Goal: Task Accomplishment & Management: Complete application form

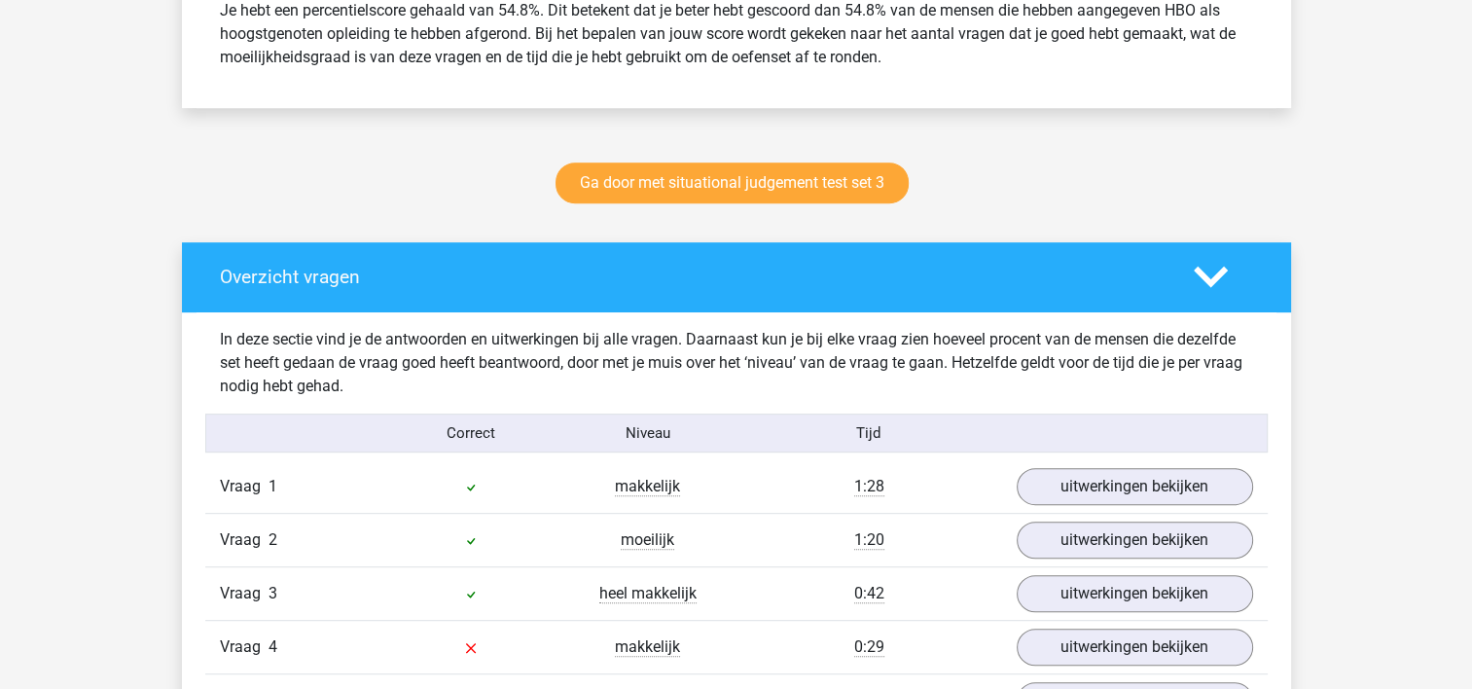
scroll to position [1070, 0]
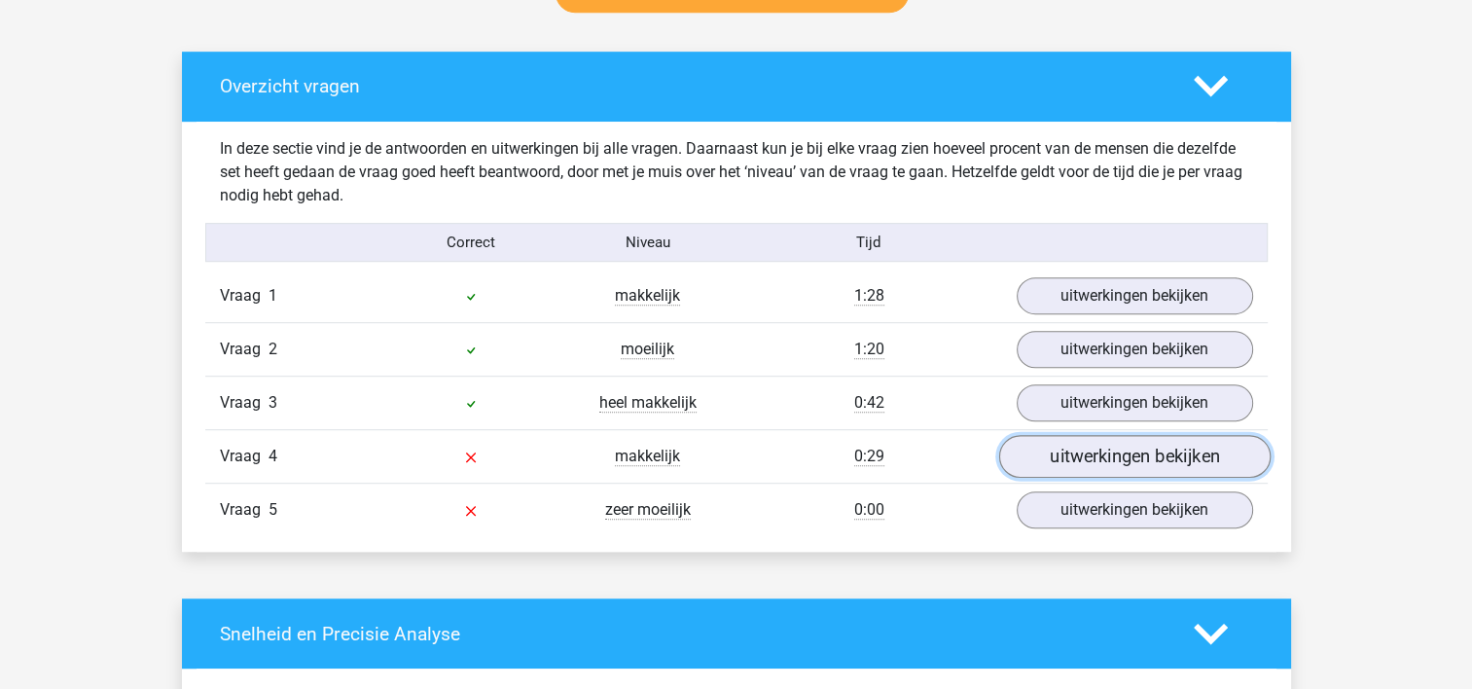
click at [722, 456] on link "uitwerkingen bekijken" at bounding box center [1133, 457] width 271 height 43
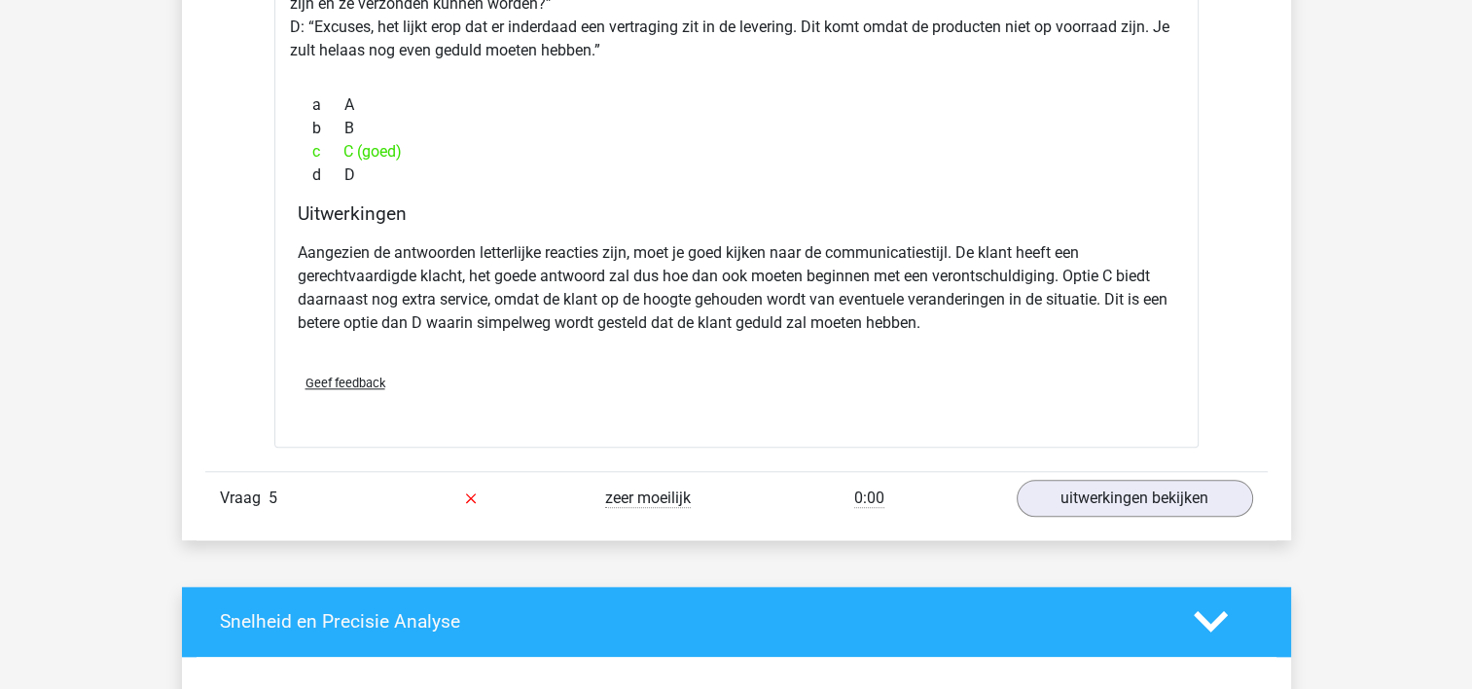
scroll to position [1945, 0]
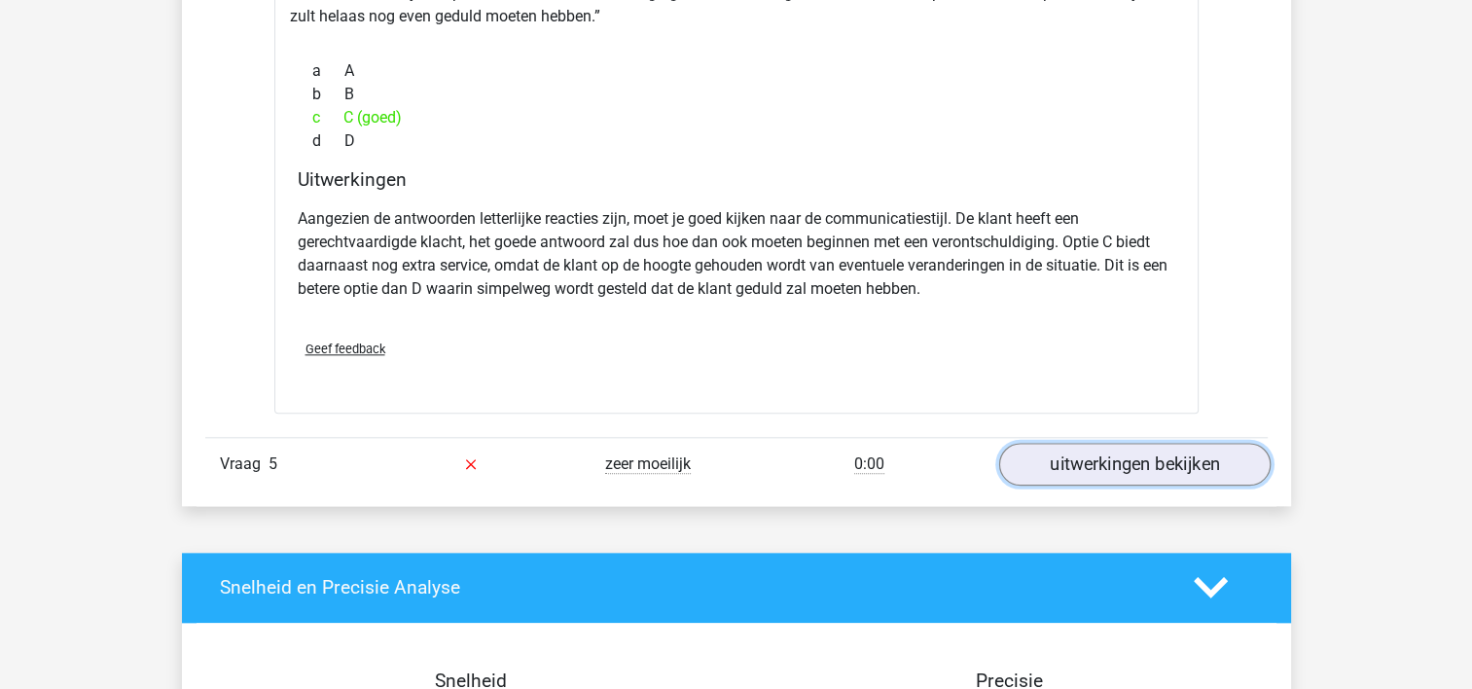
click at [722, 457] on link "uitwerkingen bekijken" at bounding box center [1133, 464] width 271 height 43
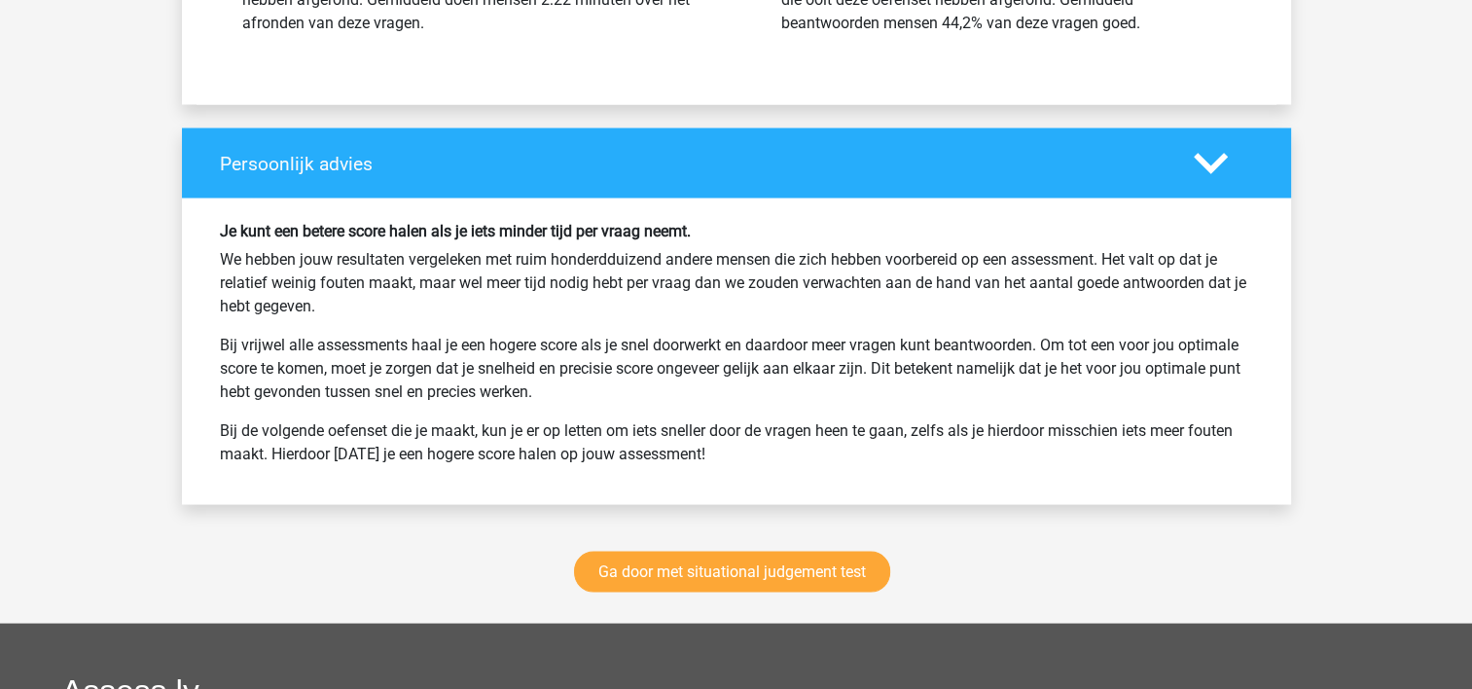
scroll to position [3696, 0]
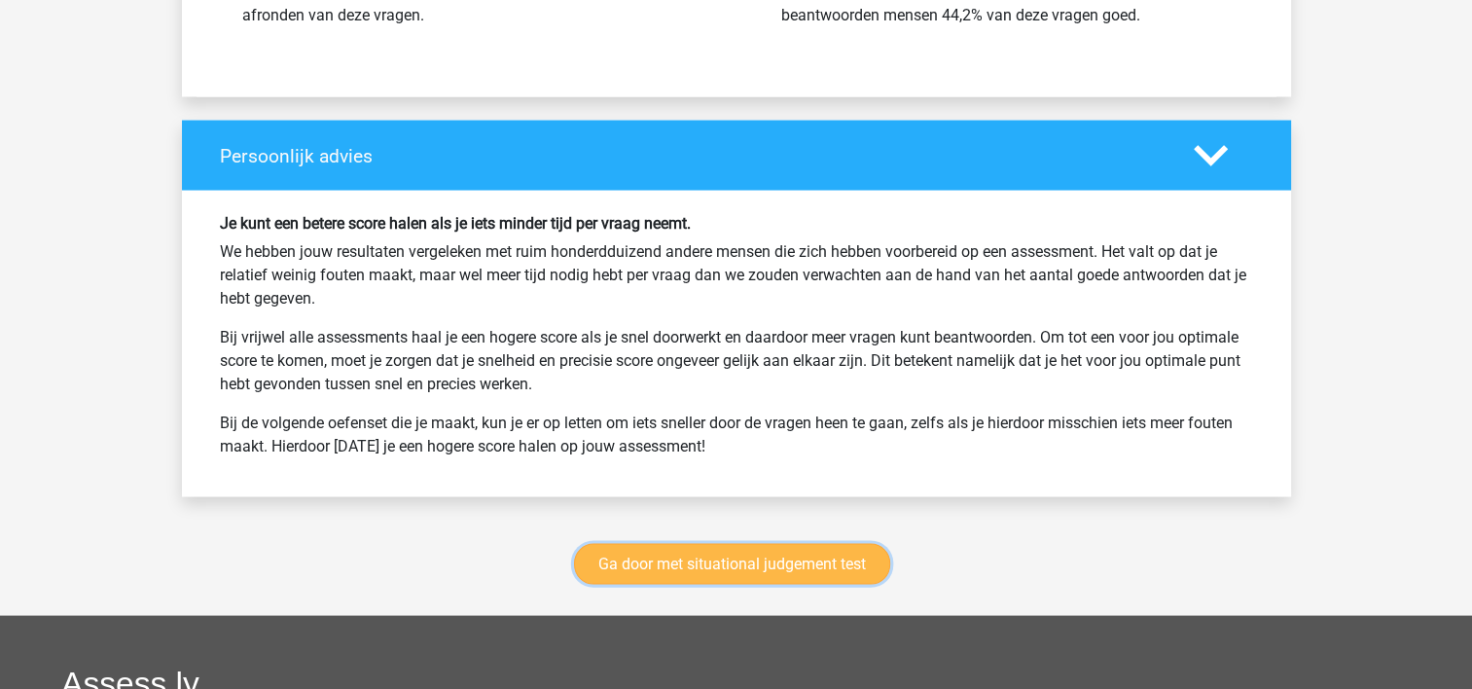
click at [609, 526] on link "Ga door met situational judgement test" at bounding box center [732, 564] width 316 height 41
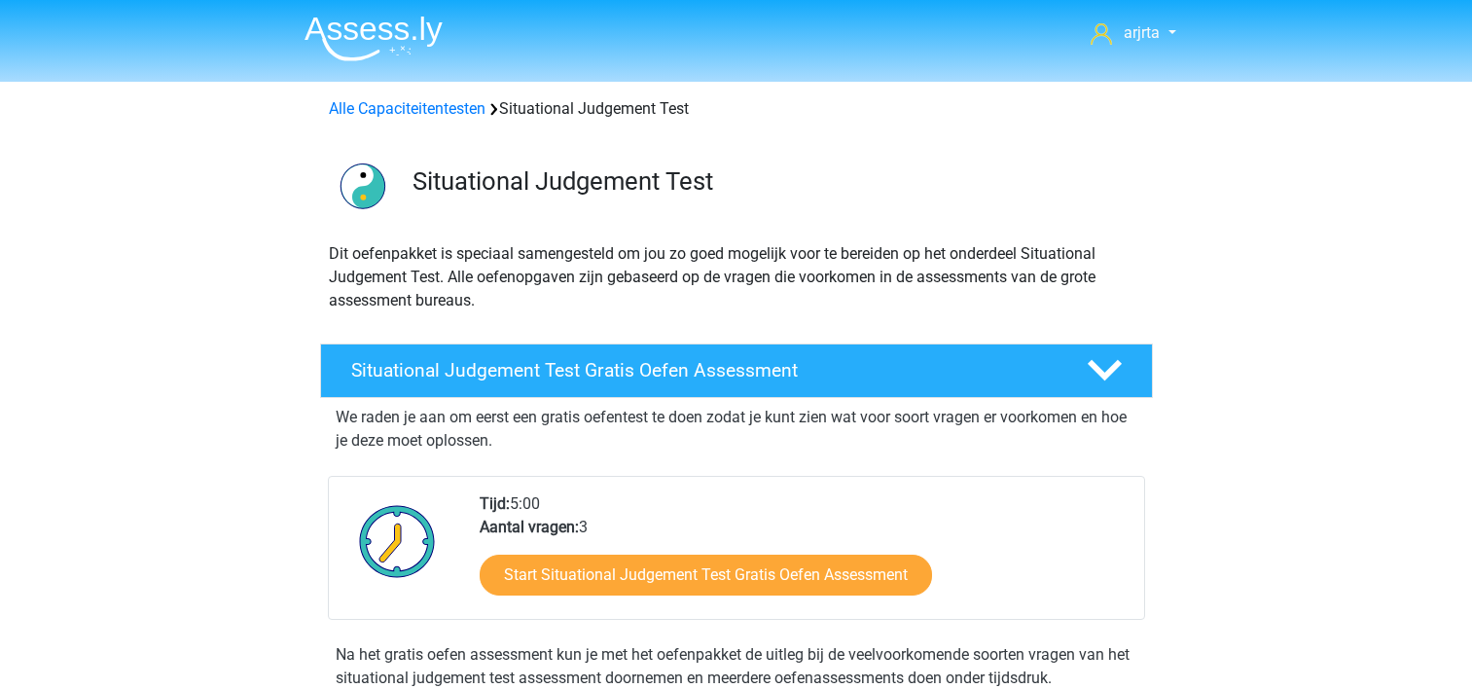
scroll to position [820, 0]
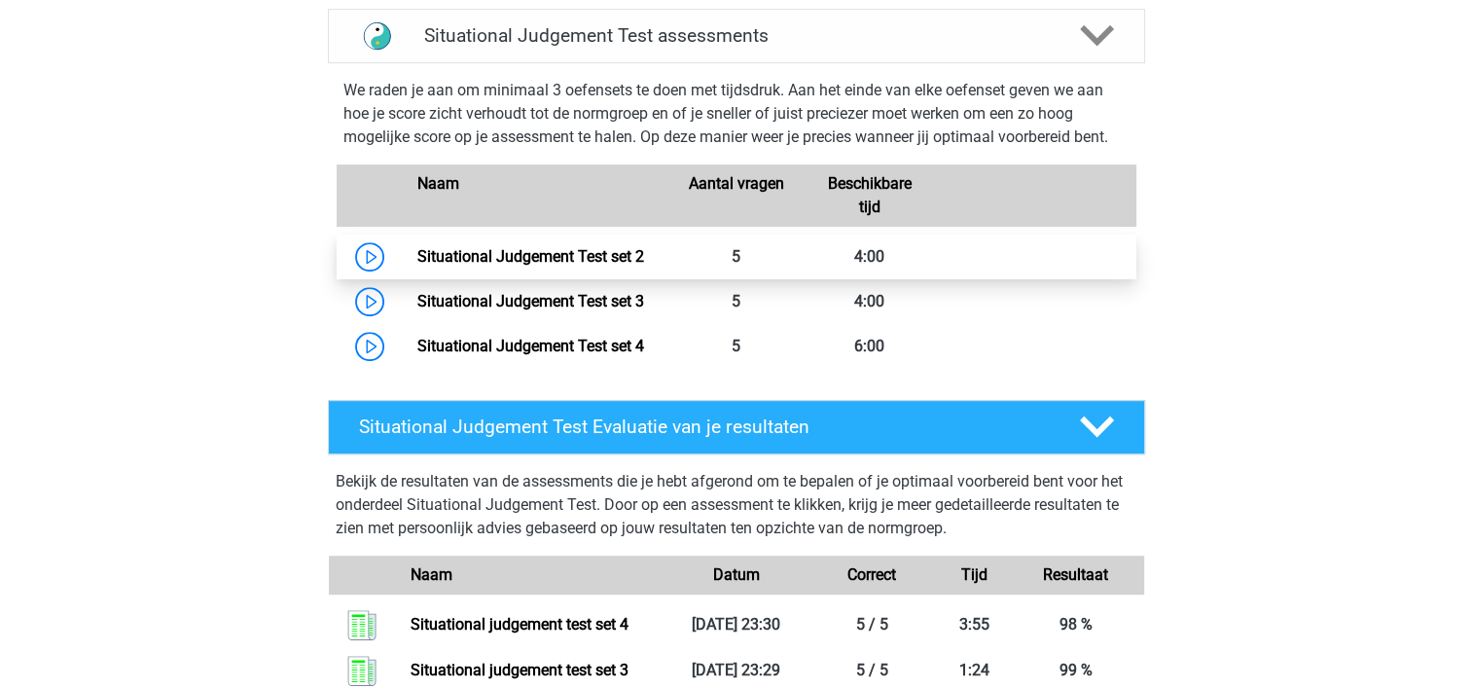
click at [644, 255] on link "Situational Judgement Test set 2" at bounding box center [530, 256] width 227 height 18
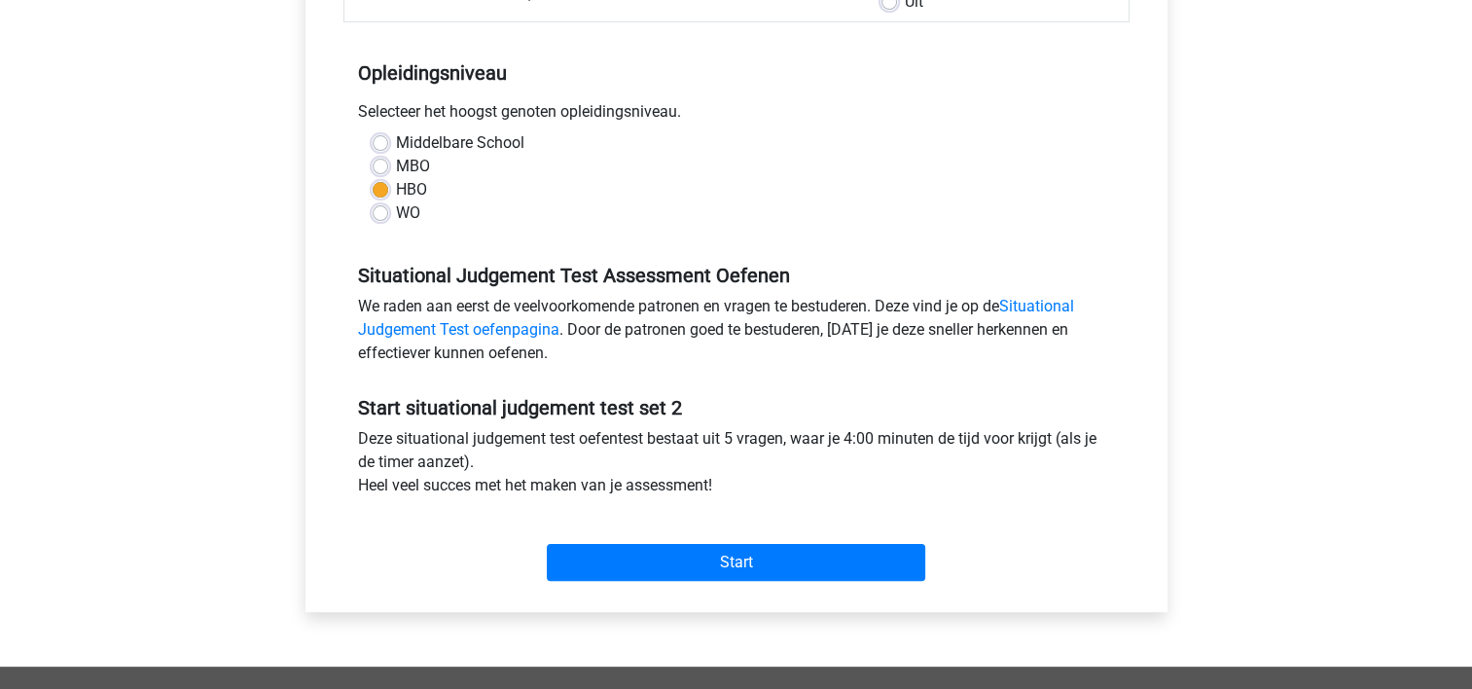
scroll to position [486, 0]
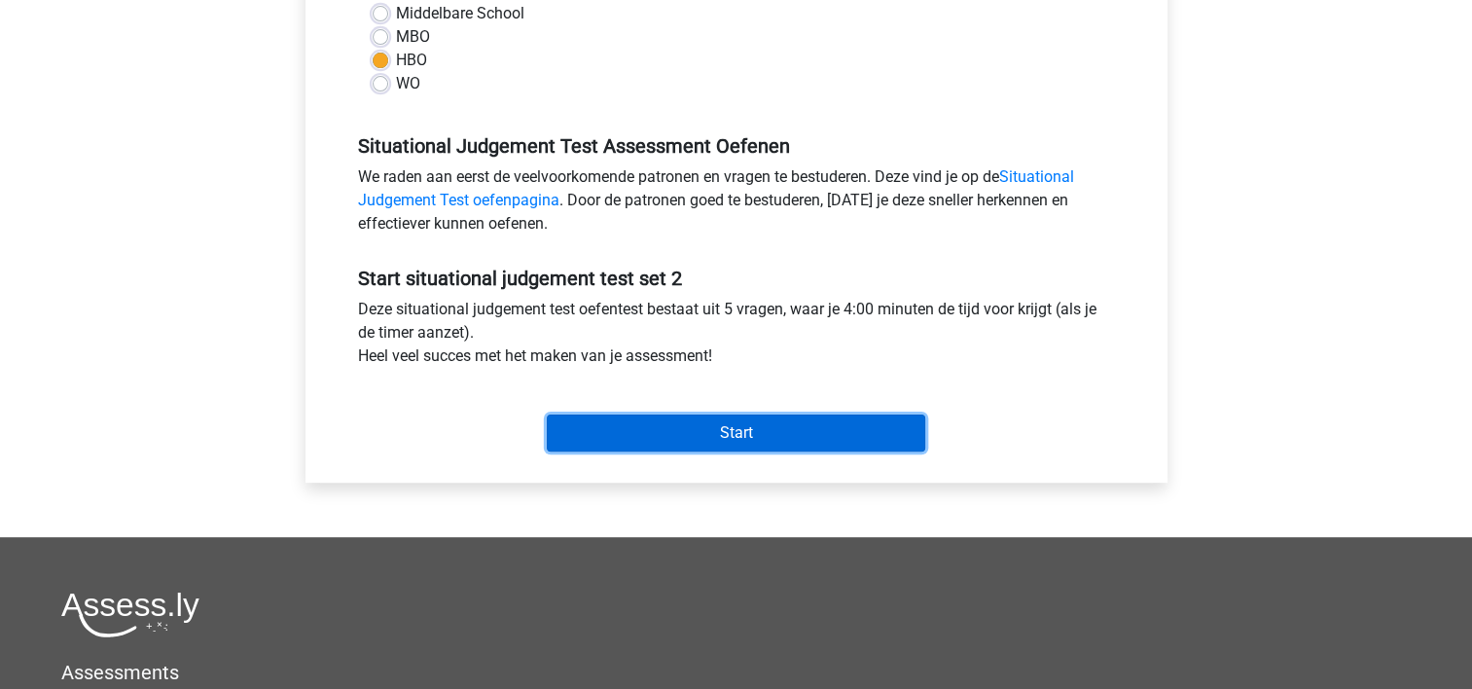
click at [689, 432] on input "Start" at bounding box center [736, 432] width 378 height 37
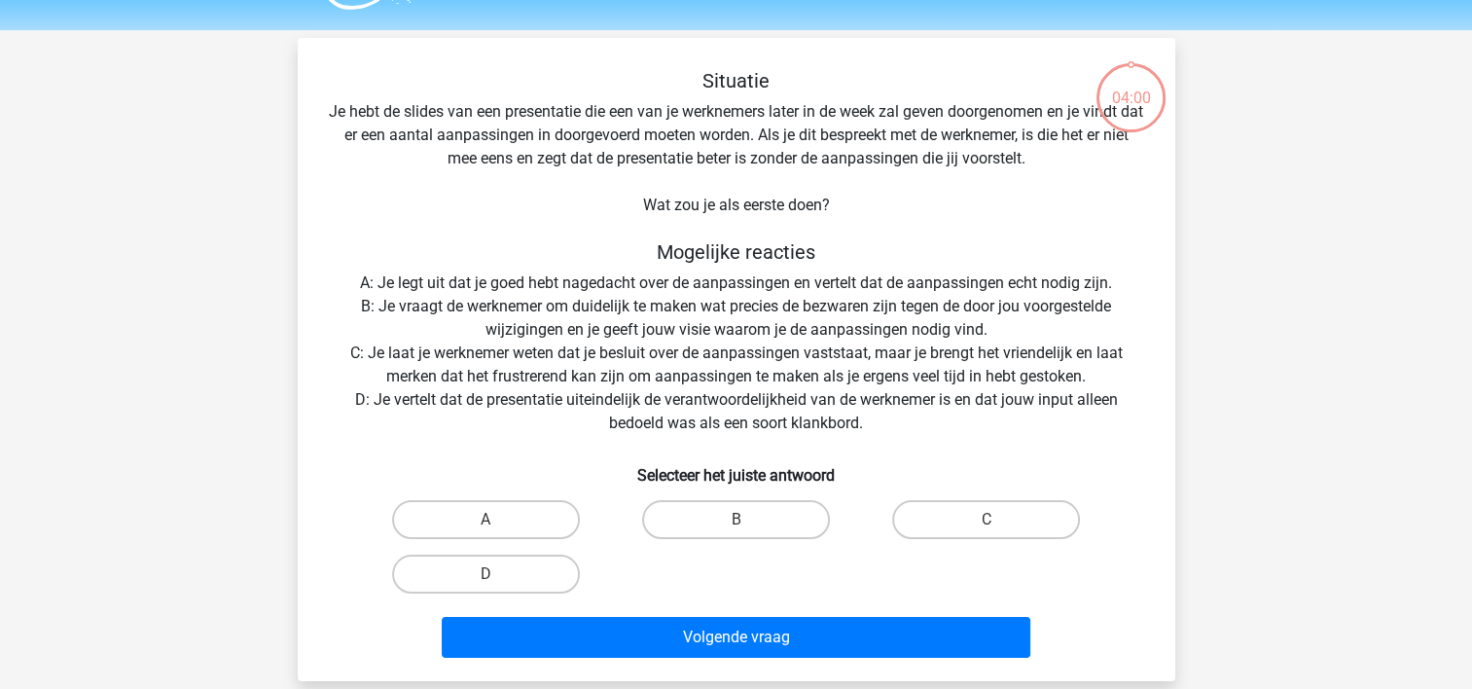
scroll to position [97, 0]
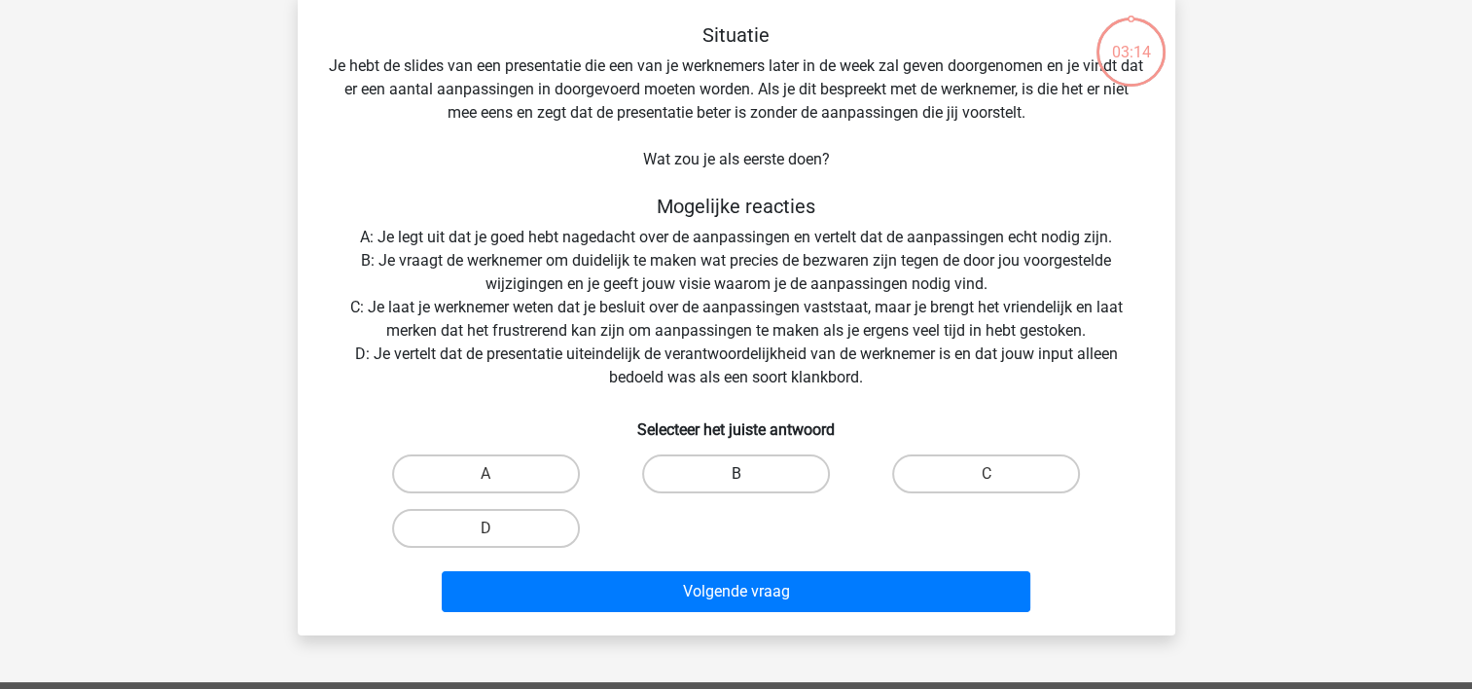
click at [700, 471] on label "B" at bounding box center [736, 473] width 188 height 39
click at [735, 474] on input "B" at bounding box center [741, 480] width 13 height 13
radio input "true"
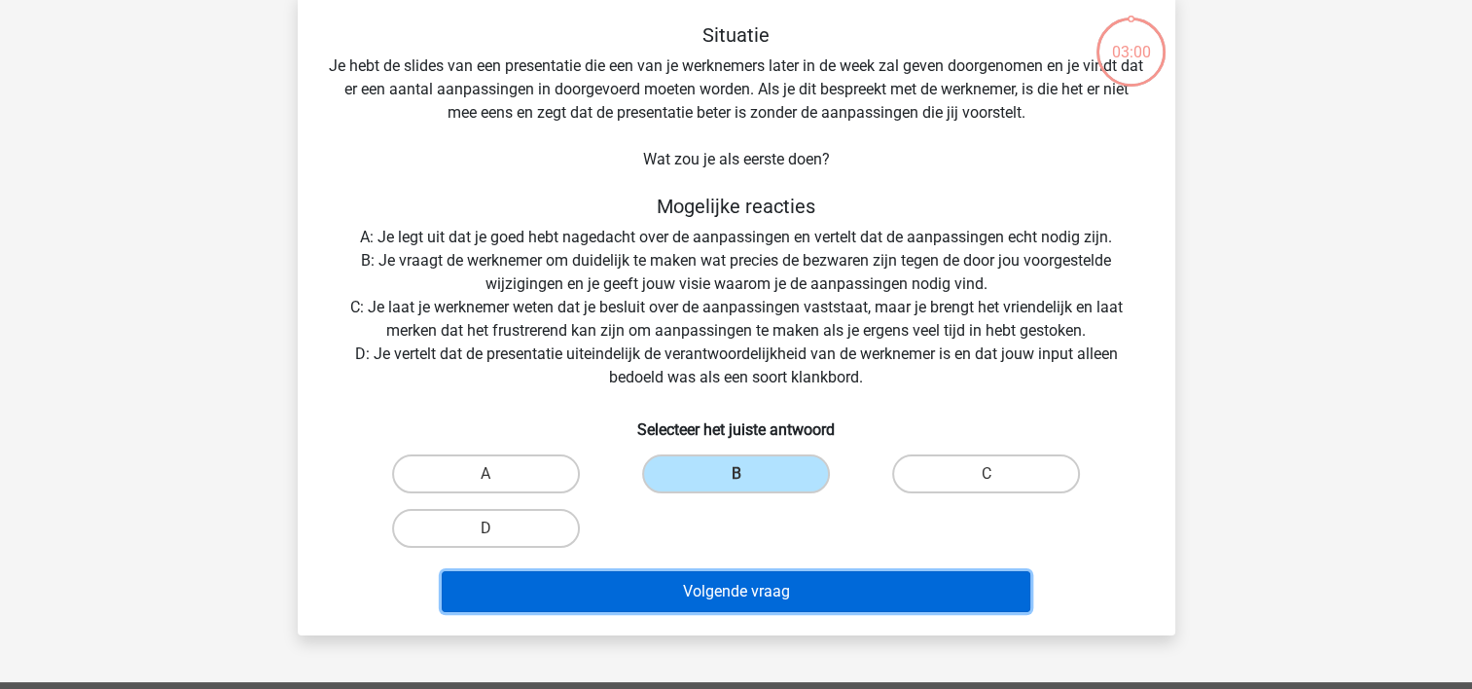
click at [742, 592] on button "Volgende vraag" at bounding box center [736, 591] width 588 height 41
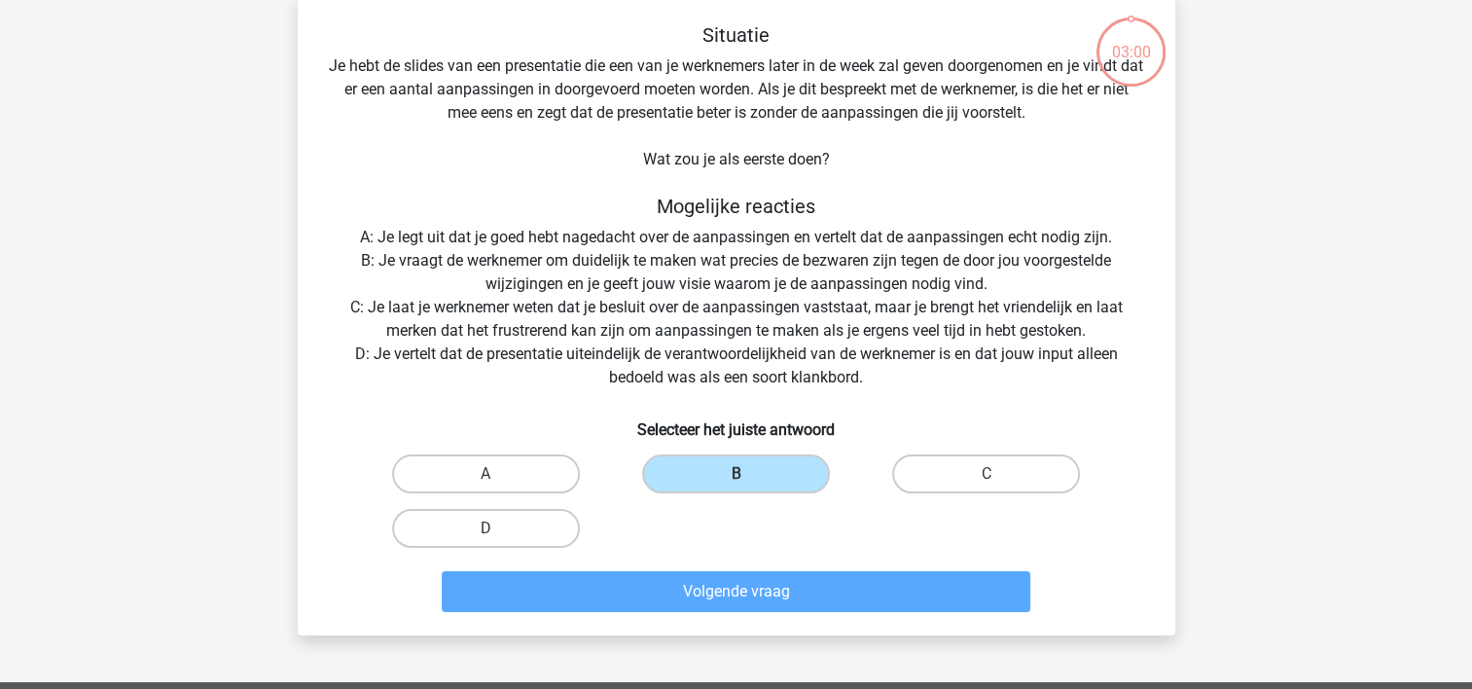
scroll to position [89, 0]
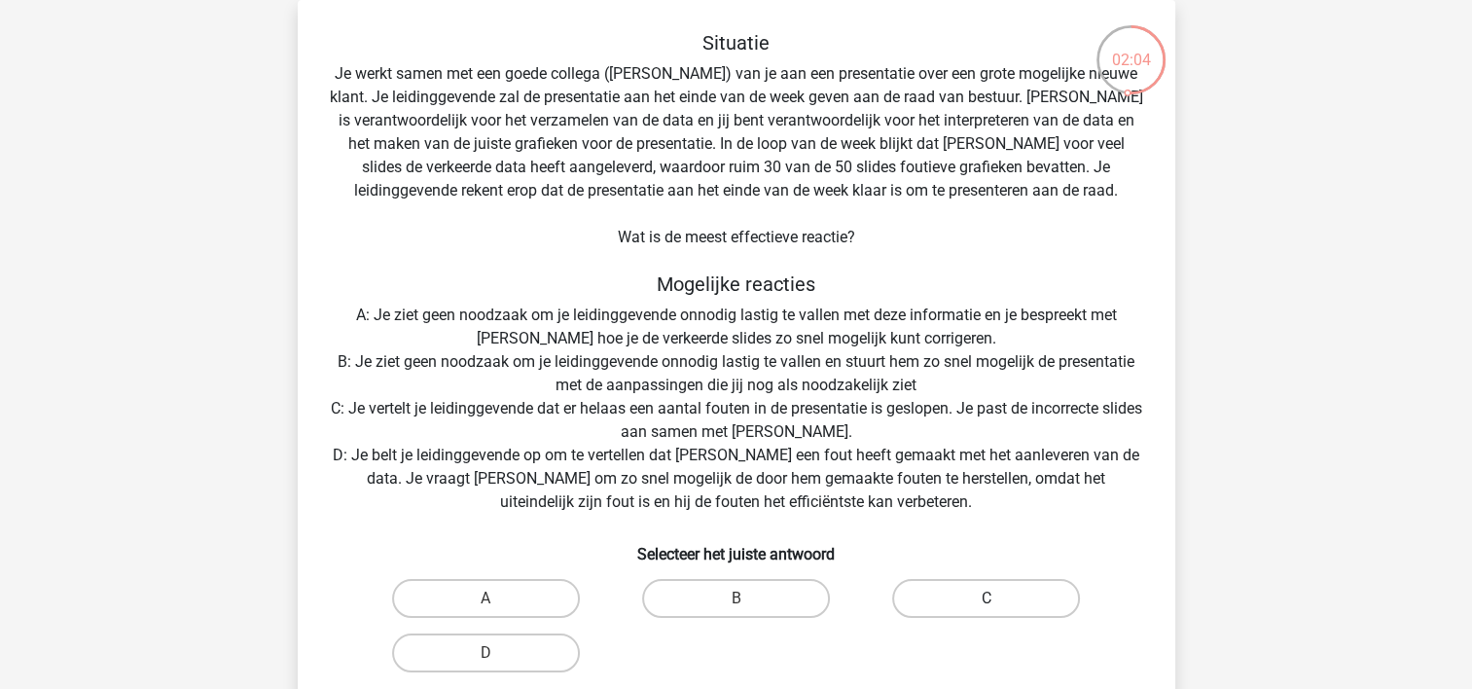
click at [979, 595] on label "C" at bounding box center [986, 598] width 188 height 39
click at [986, 598] on input "C" at bounding box center [992, 604] width 13 height 13
radio input "true"
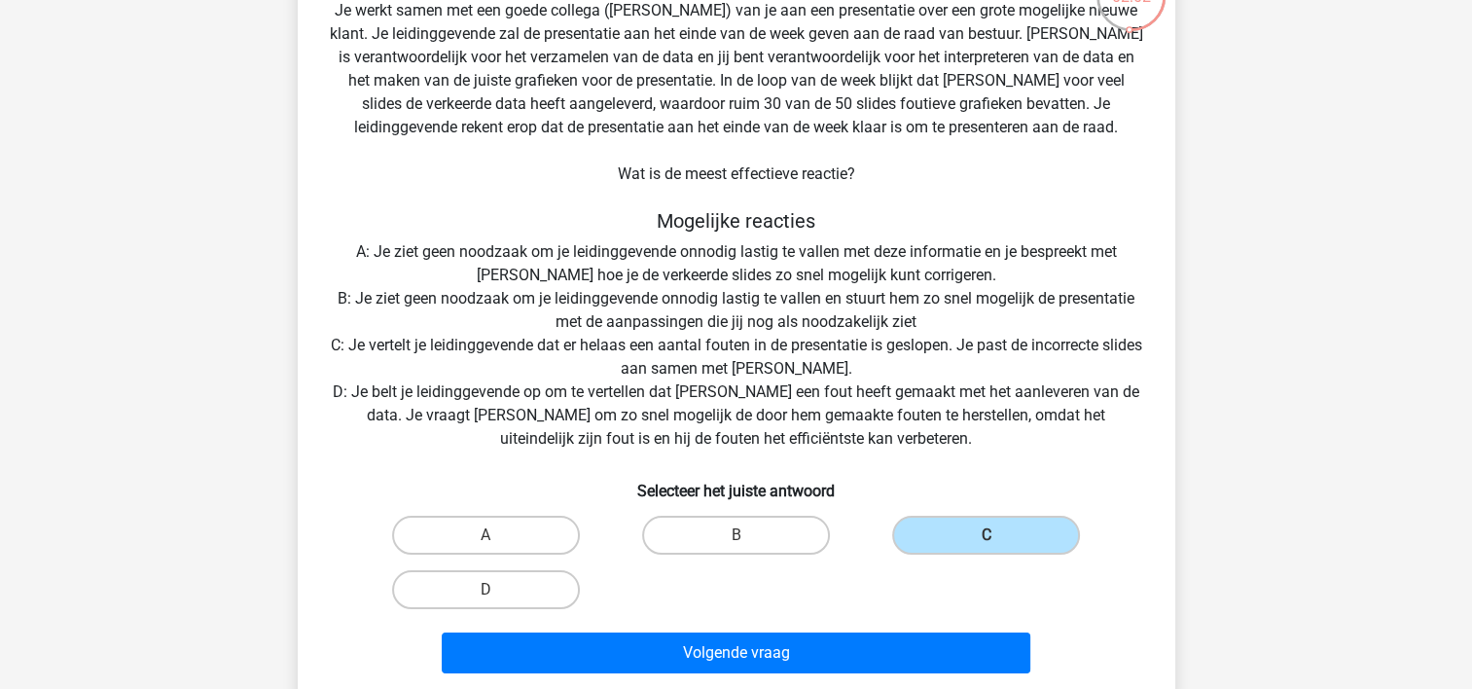
scroll to position [187, 0]
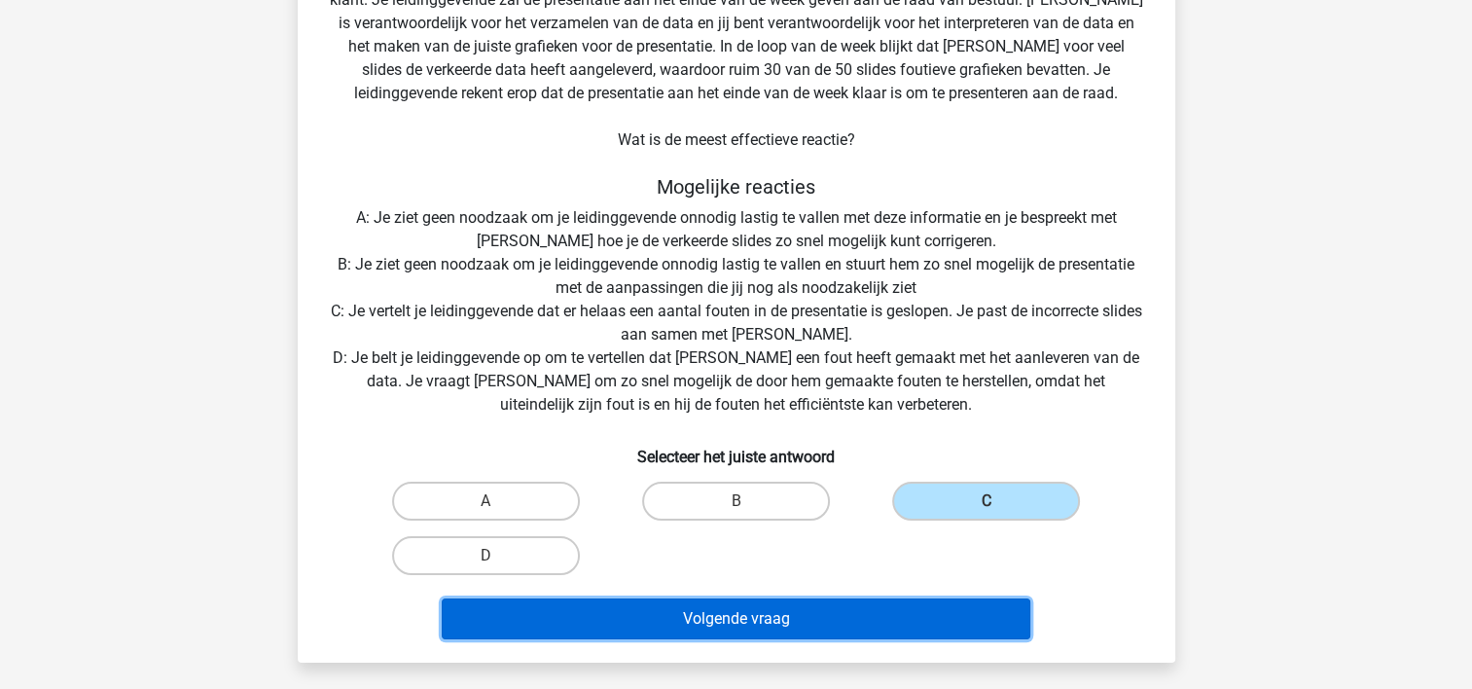
click at [734, 616] on button "Volgende vraag" at bounding box center [736, 618] width 588 height 41
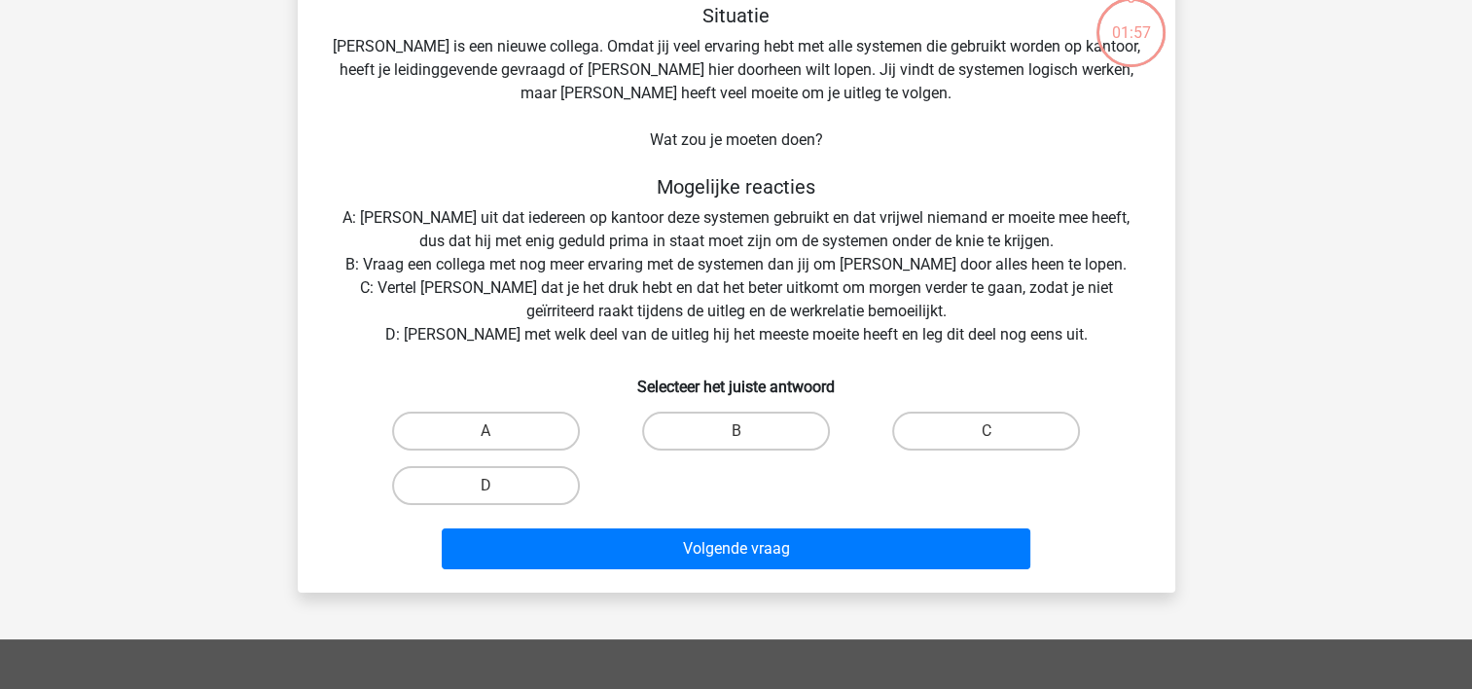
scroll to position [89, 0]
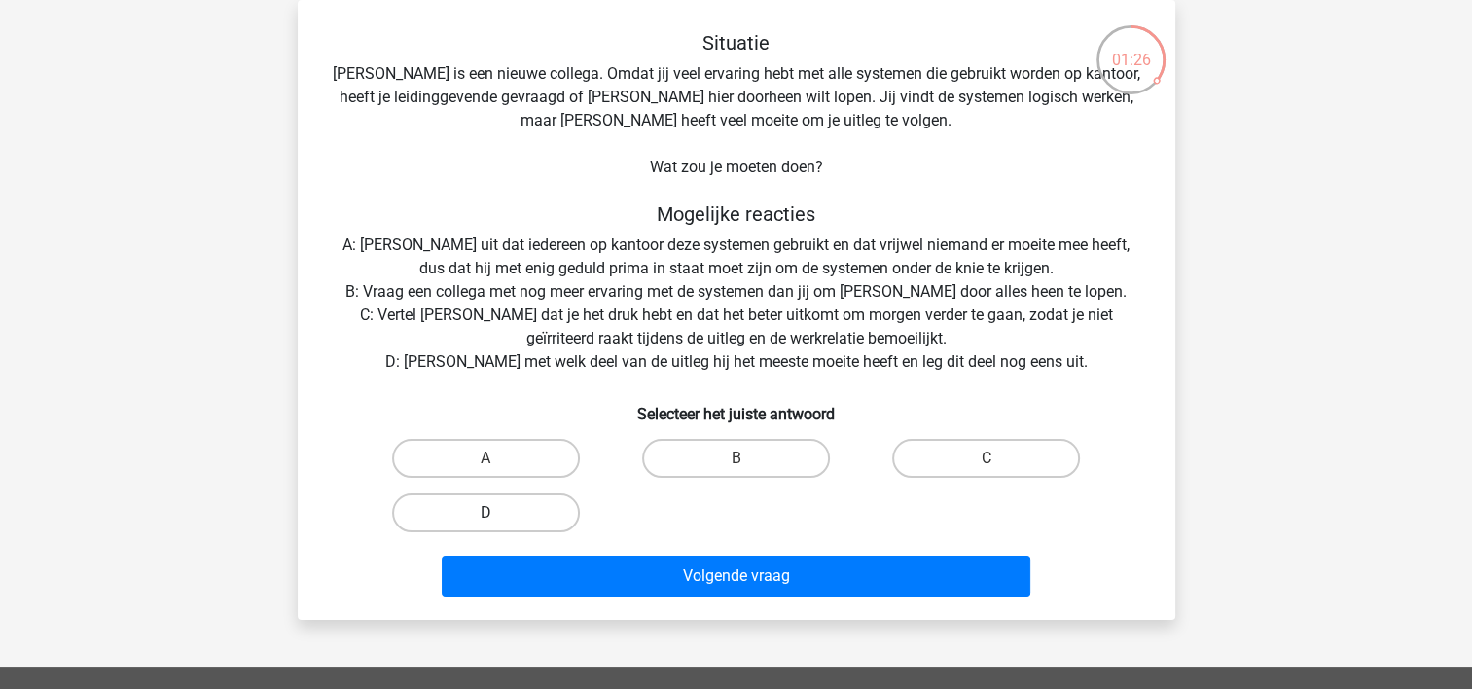
click at [521, 512] on label "D" at bounding box center [486, 512] width 188 height 39
click at [498, 513] on input "D" at bounding box center [491, 519] width 13 height 13
radio input "true"
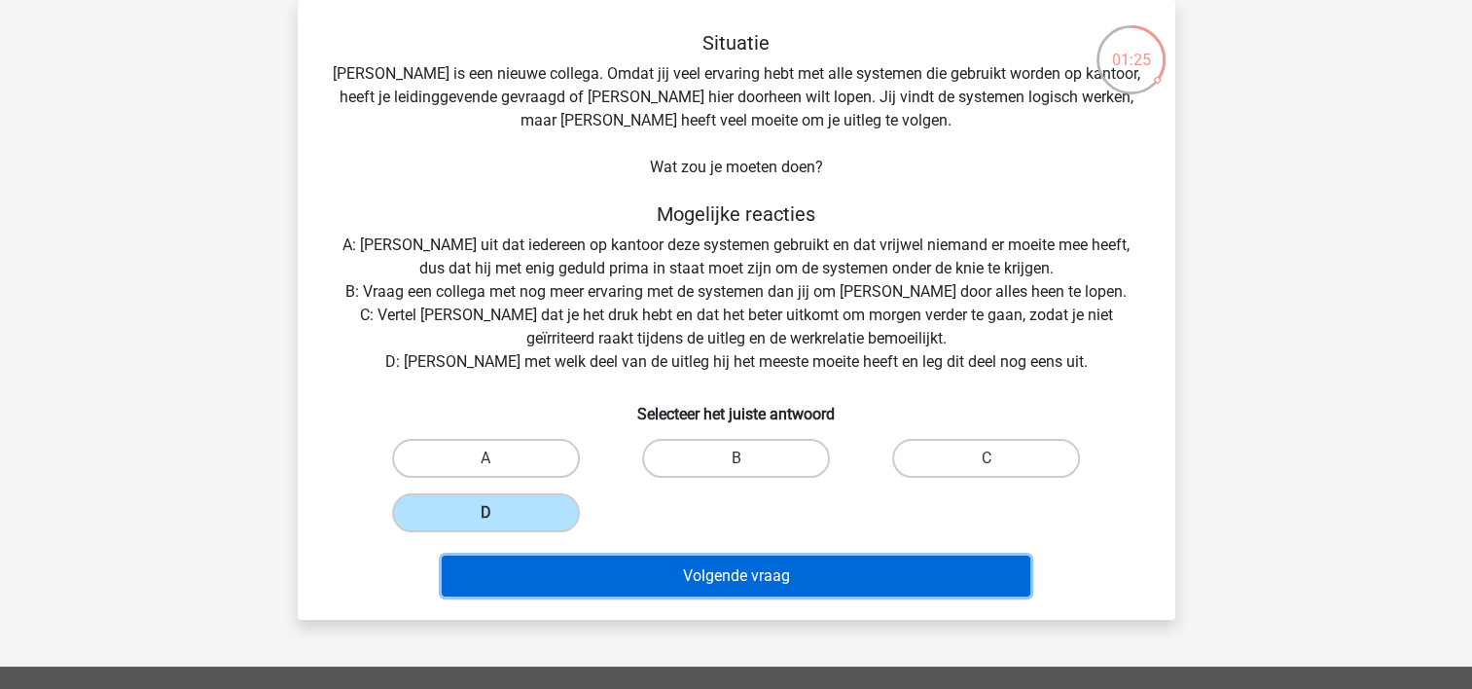
click at [566, 569] on button "Volgende vraag" at bounding box center [736, 575] width 588 height 41
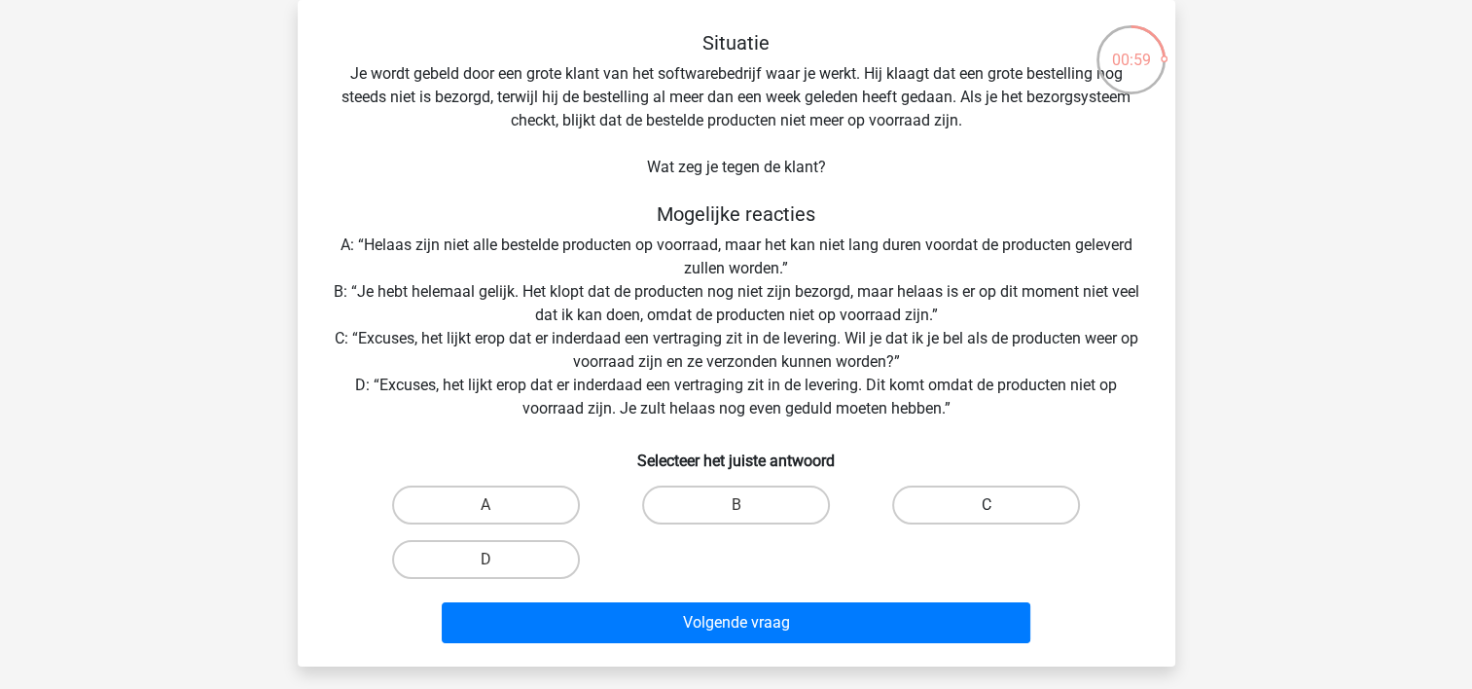
click at [933, 504] on label "C" at bounding box center [986, 504] width 188 height 39
click at [986, 505] on input "C" at bounding box center [992, 511] width 13 height 13
radio input "true"
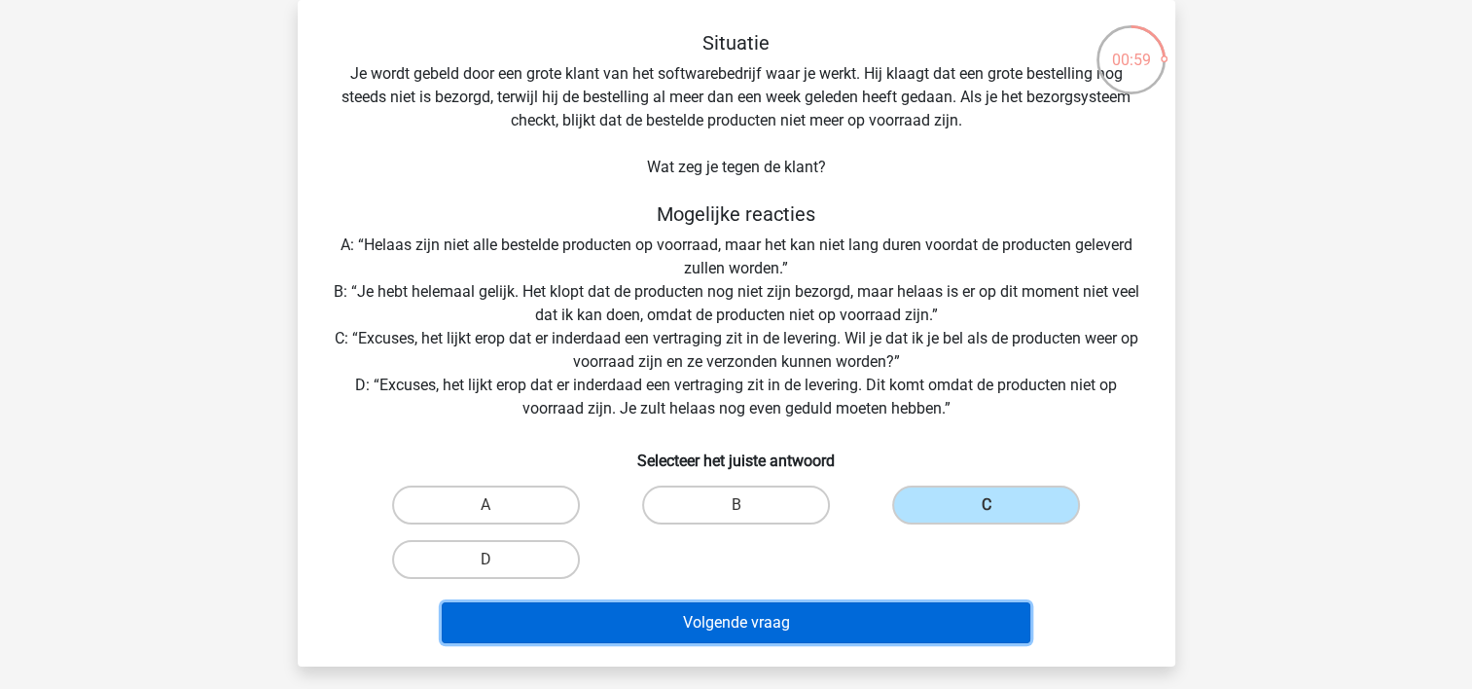
click at [756, 622] on button "Volgende vraag" at bounding box center [736, 622] width 588 height 41
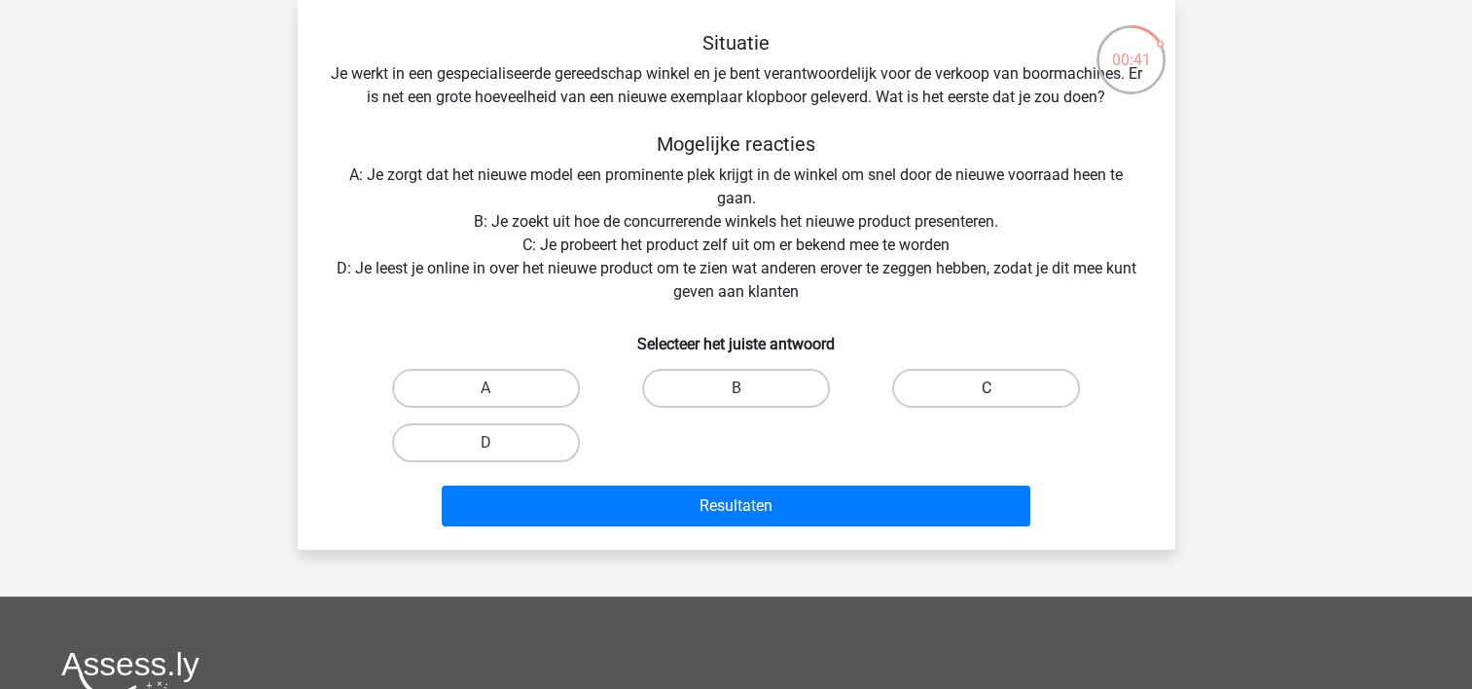
click at [945, 377] on label "C" at bounding box center [986, 388] width 188 height 39
click at [986, 388] on input "C" at bounding box center [992, 394] width 13 height 13
radio input "true"
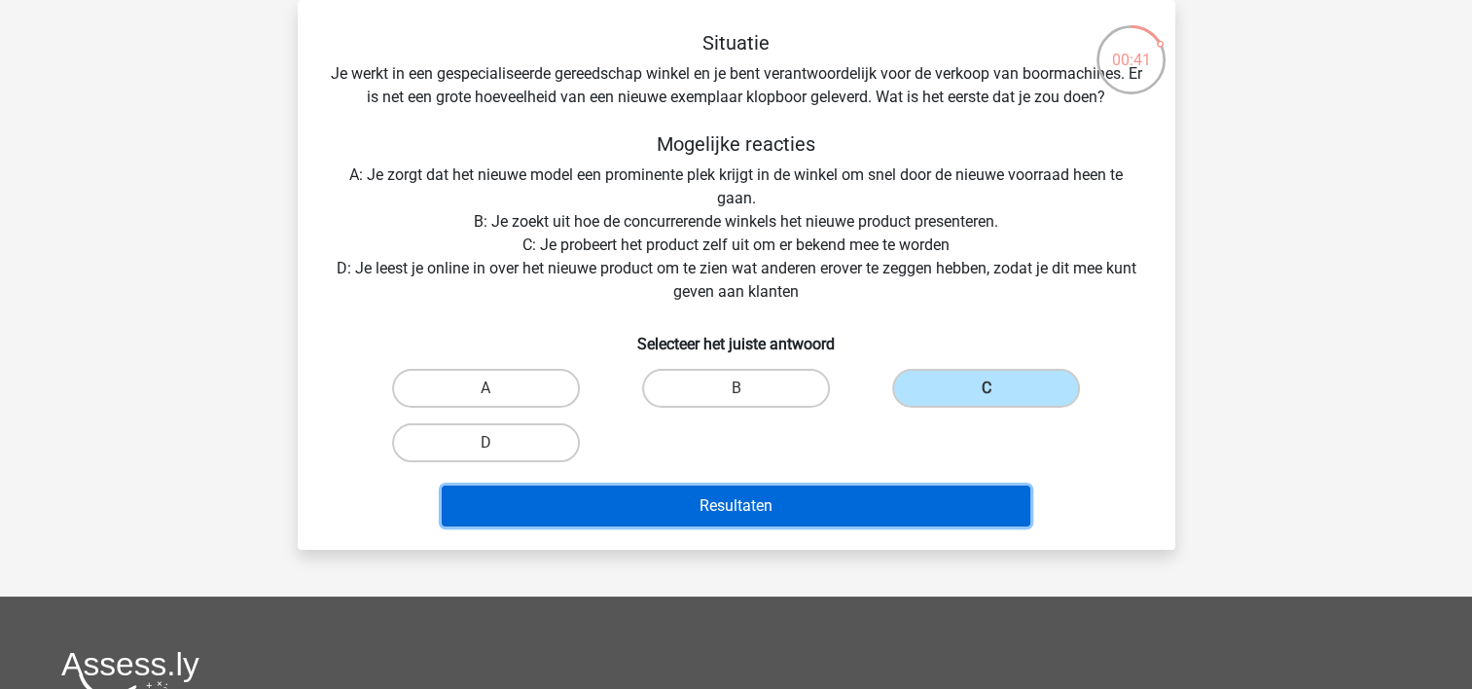
click at [707, 505] on button "Resultaten" at bounding box center [736, 505] width 588 height 41
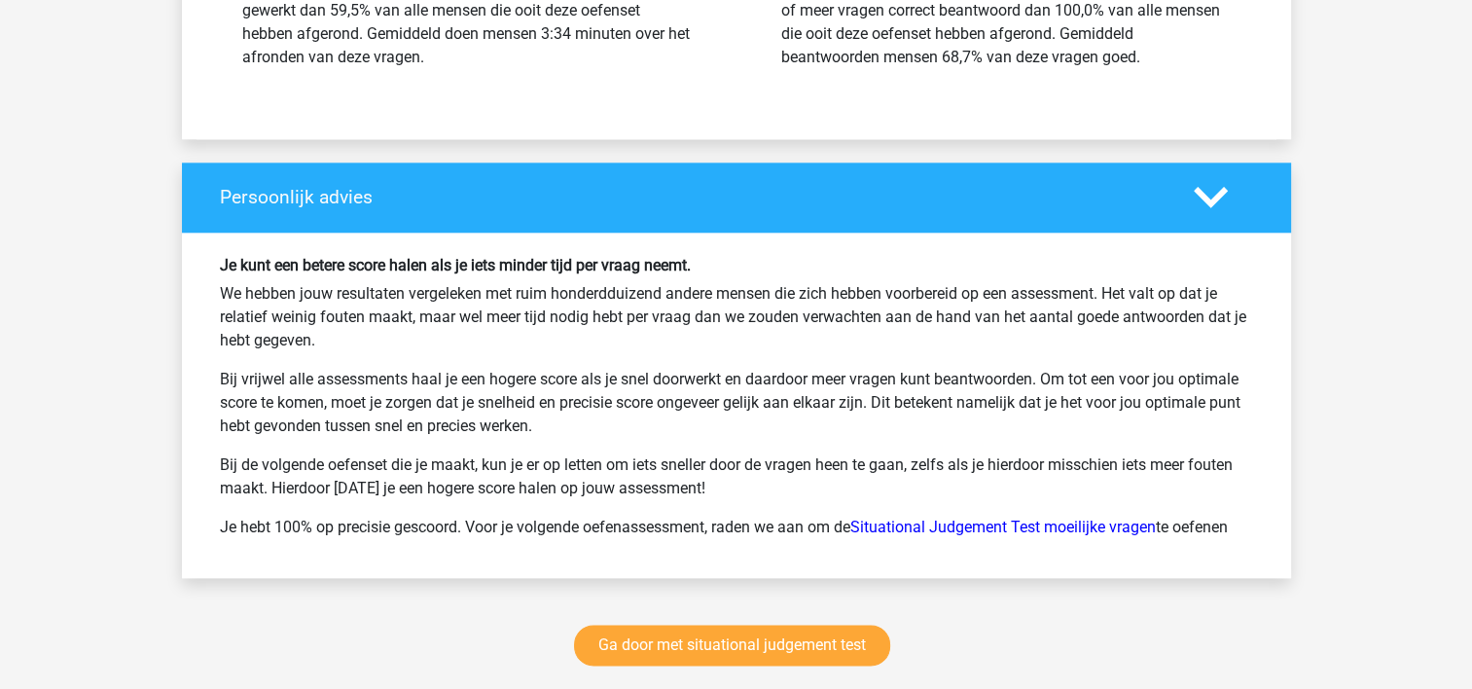
scroll to position [2432, 0]
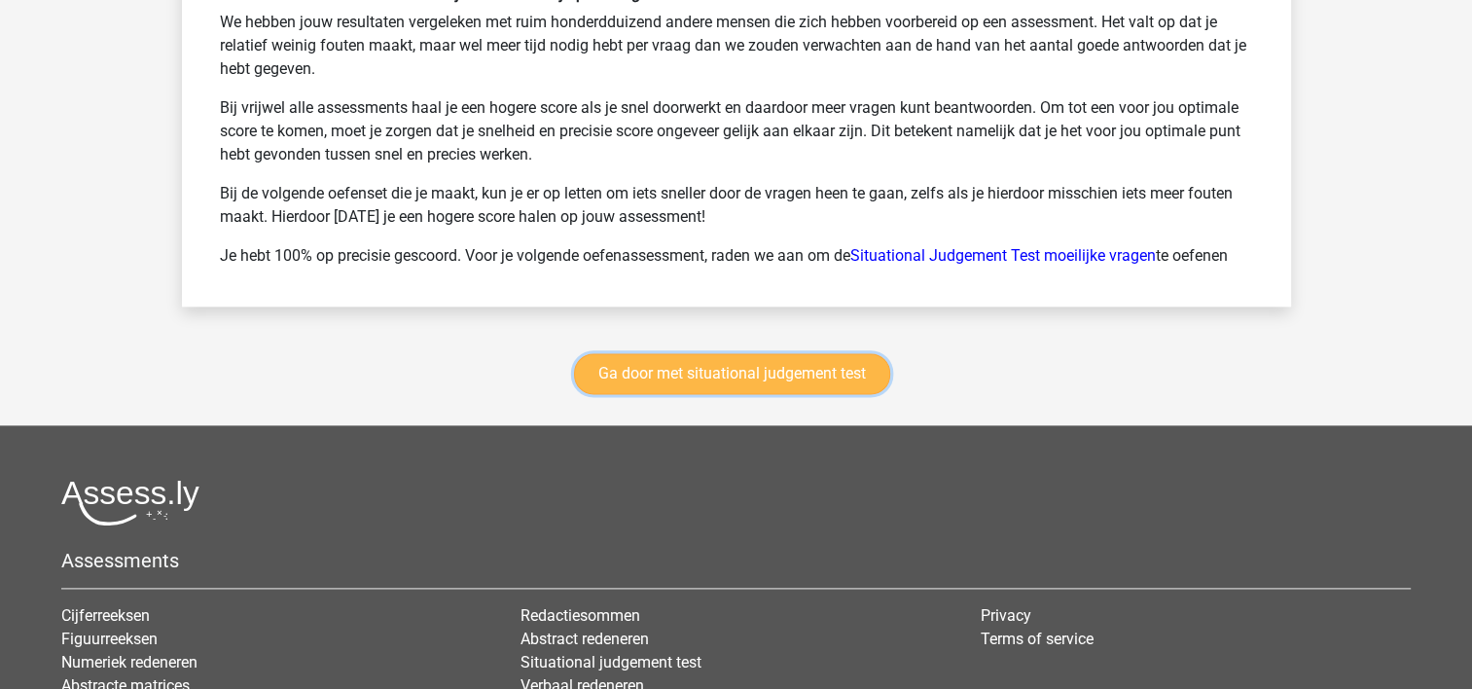
click at [671, 364] on link "Ga door met situational judgement test" at bounding box center [732, 373] width 316 height 41
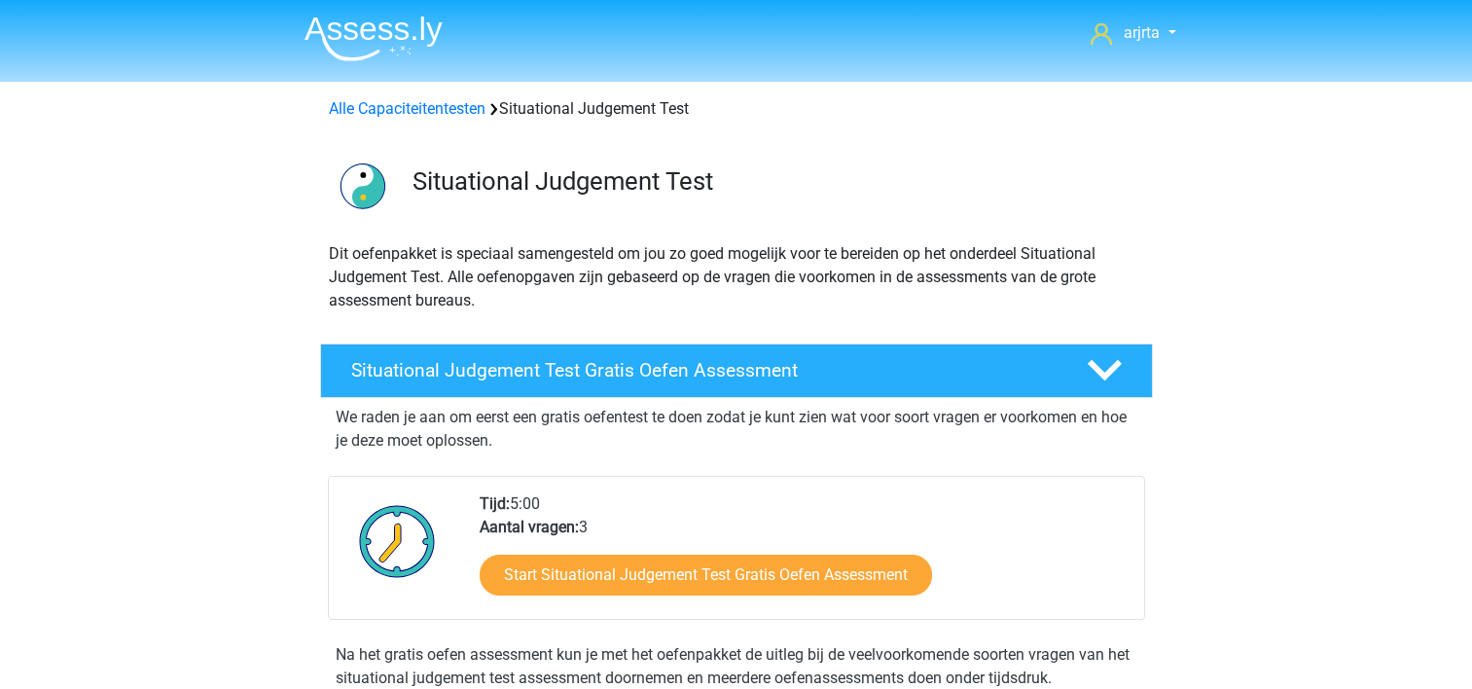
scroll to position [820, 0]
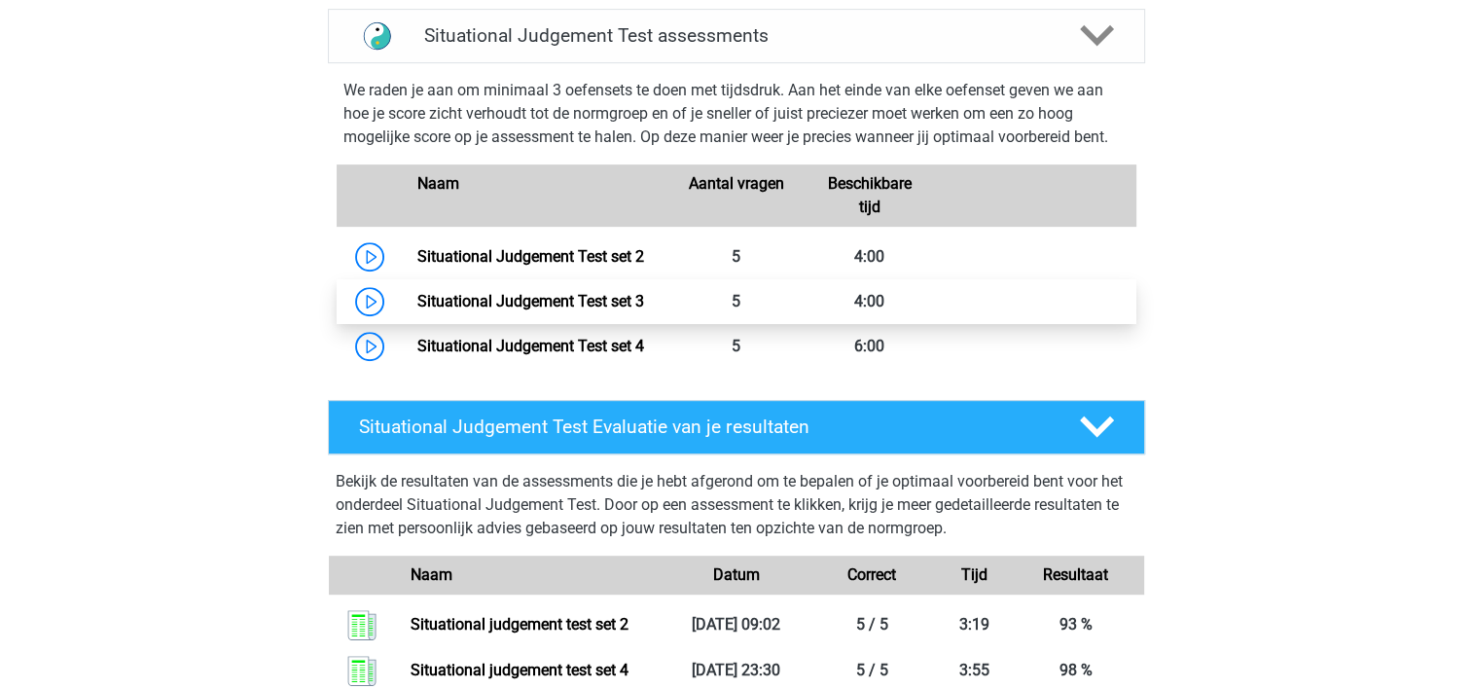
click at [644, 303] on link "Situational Judgement Test set 3" at bounding box center [530, 301] width 227 height 18
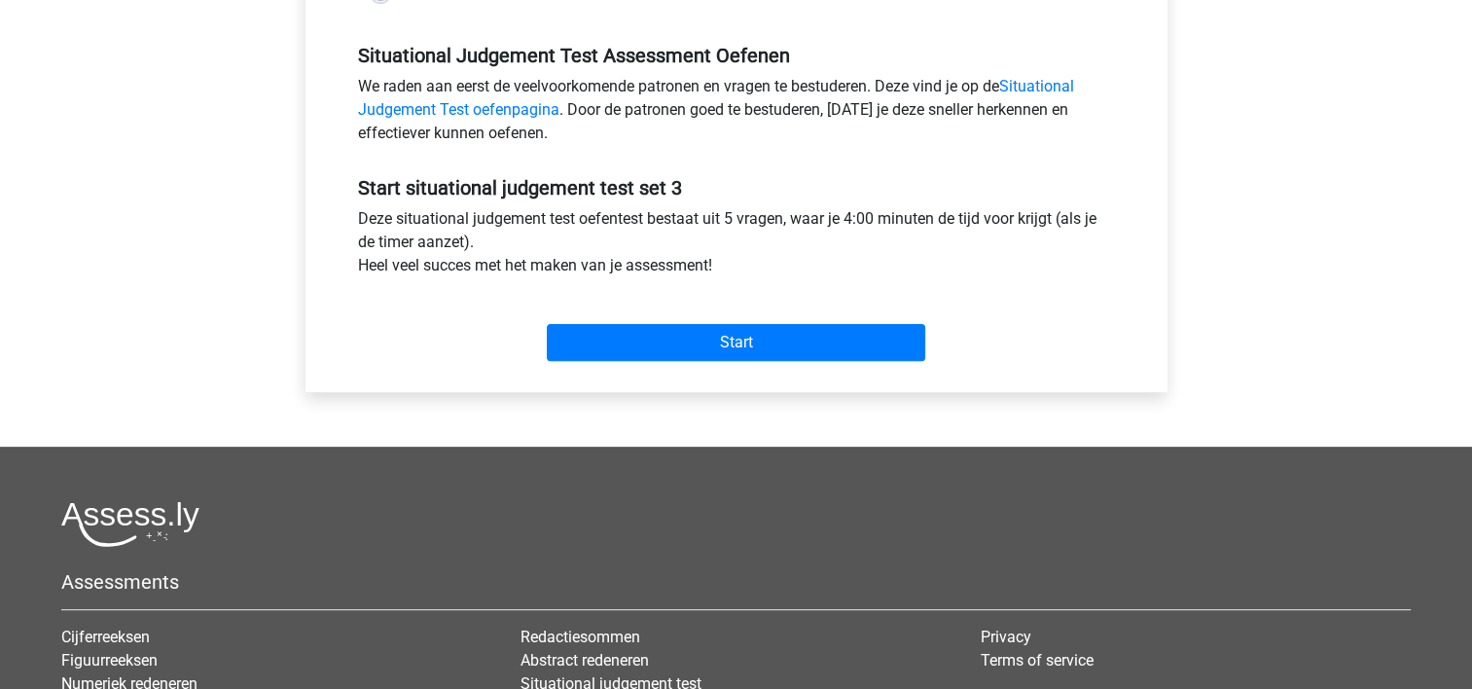
scroll to position [681, 0]
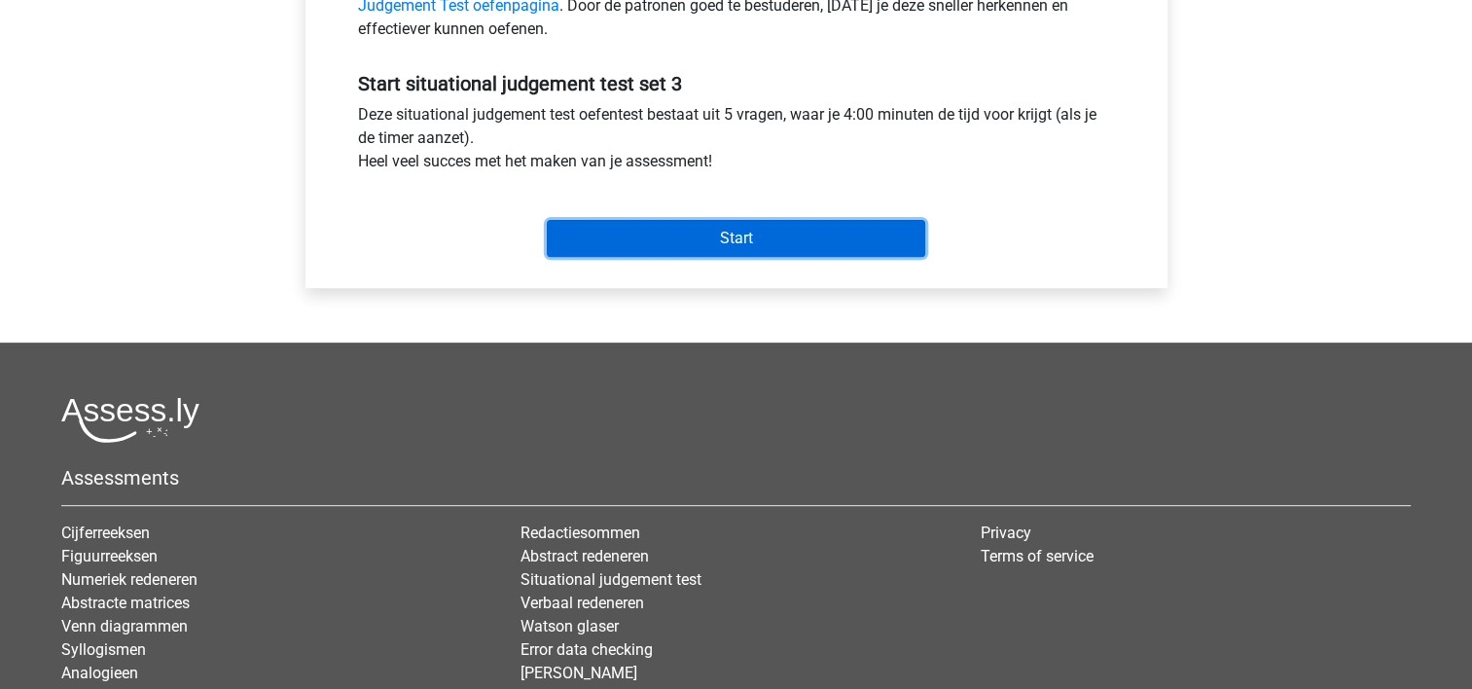
click at [672, 245] on input "Start" at bounding box center [736, 238] width 378 height 37
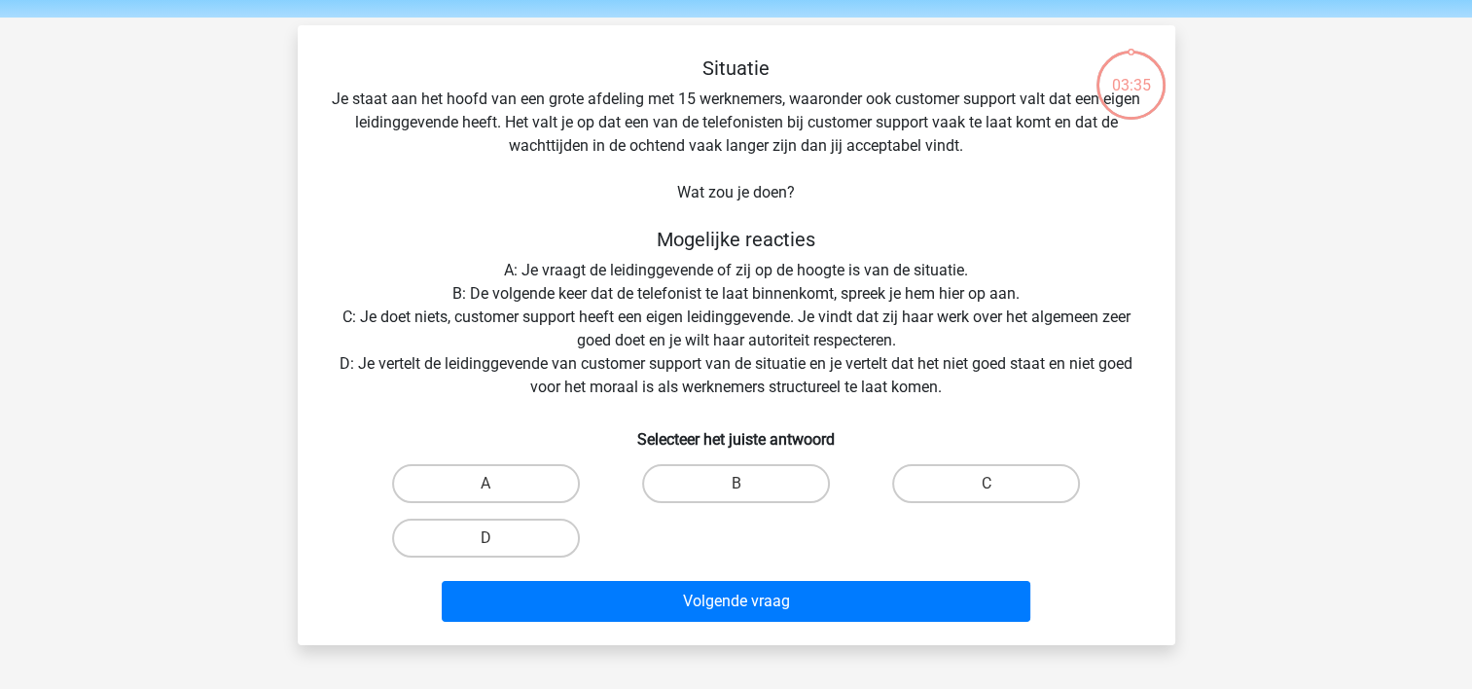
scroll to position [97, 0]
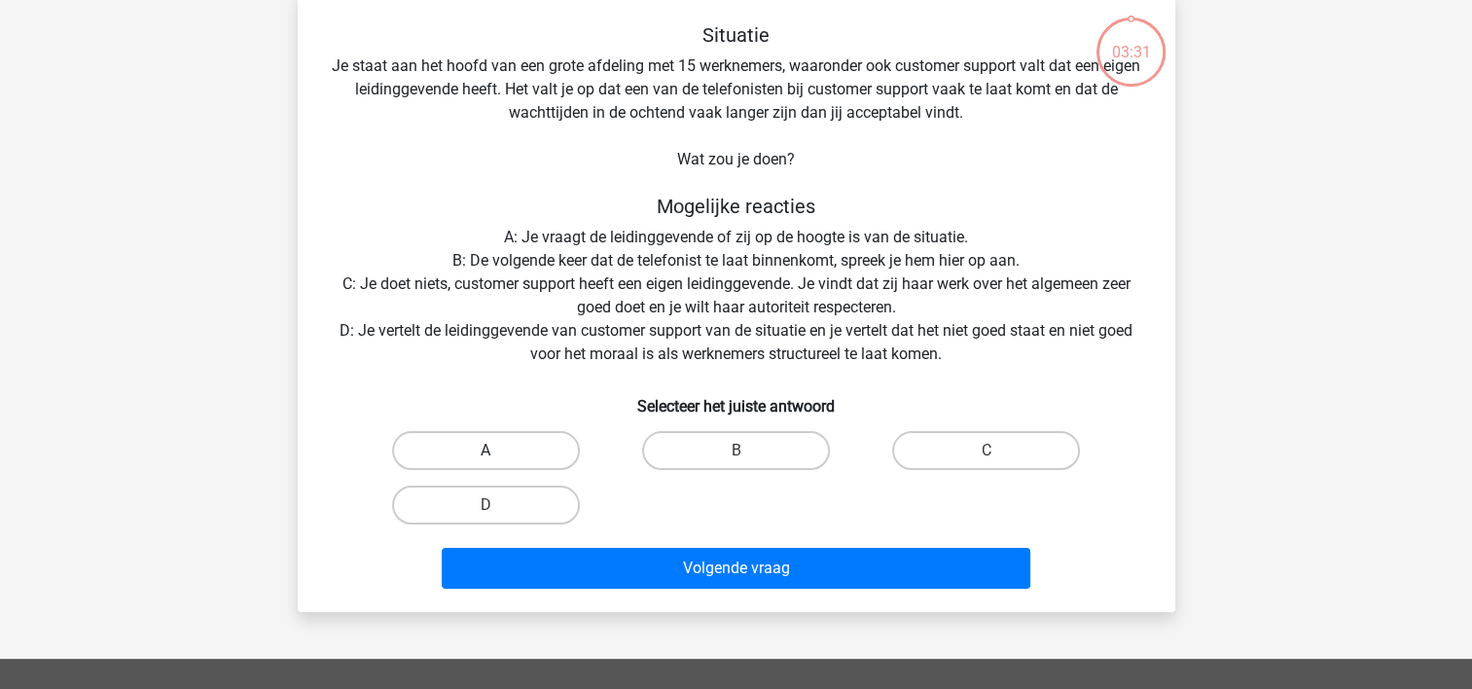
click at [506, 444] on label "A" at bounding box center [486, 450] width 188 height 39
click at [498, 450] on input "A" at bounding box center [491, 456] width 13 height 13
radio input "true"
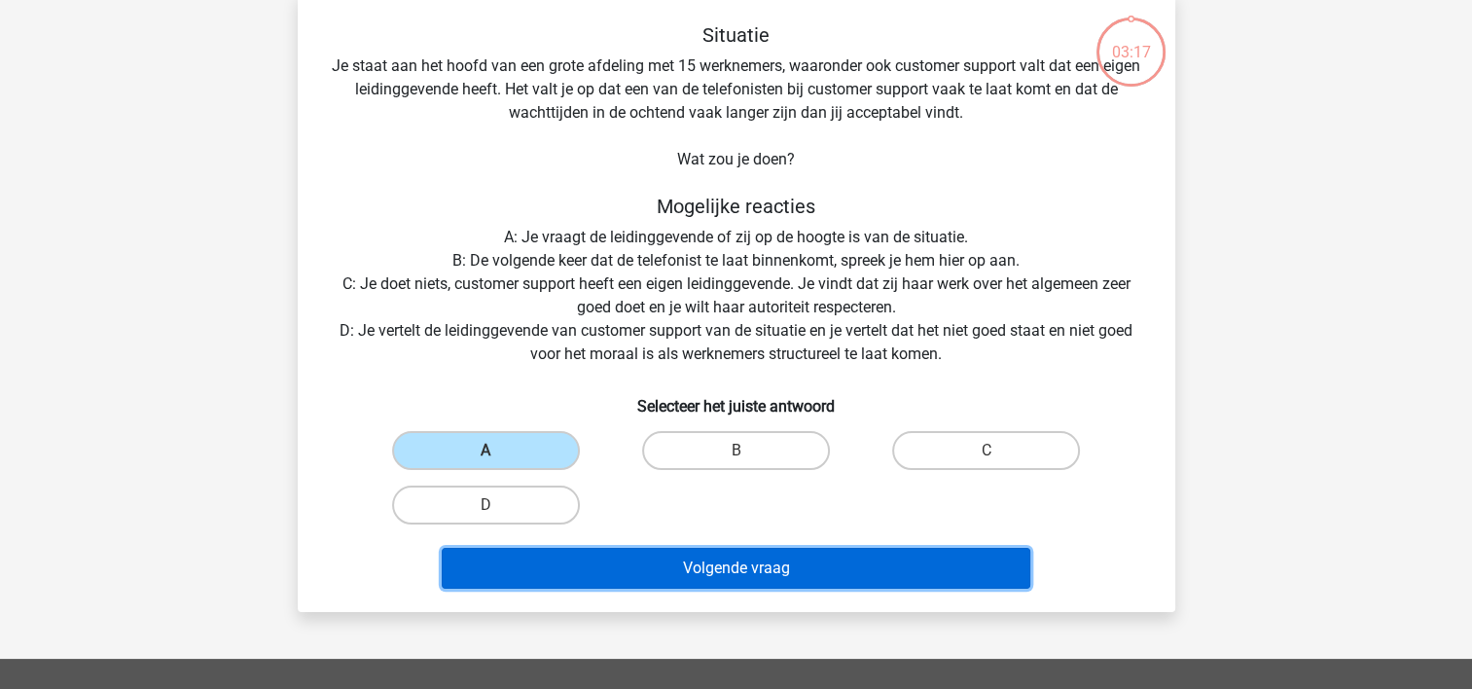
click at [709, 579] on button "Volgende vraag" at bounding box center [736, 568] width 588 height 41
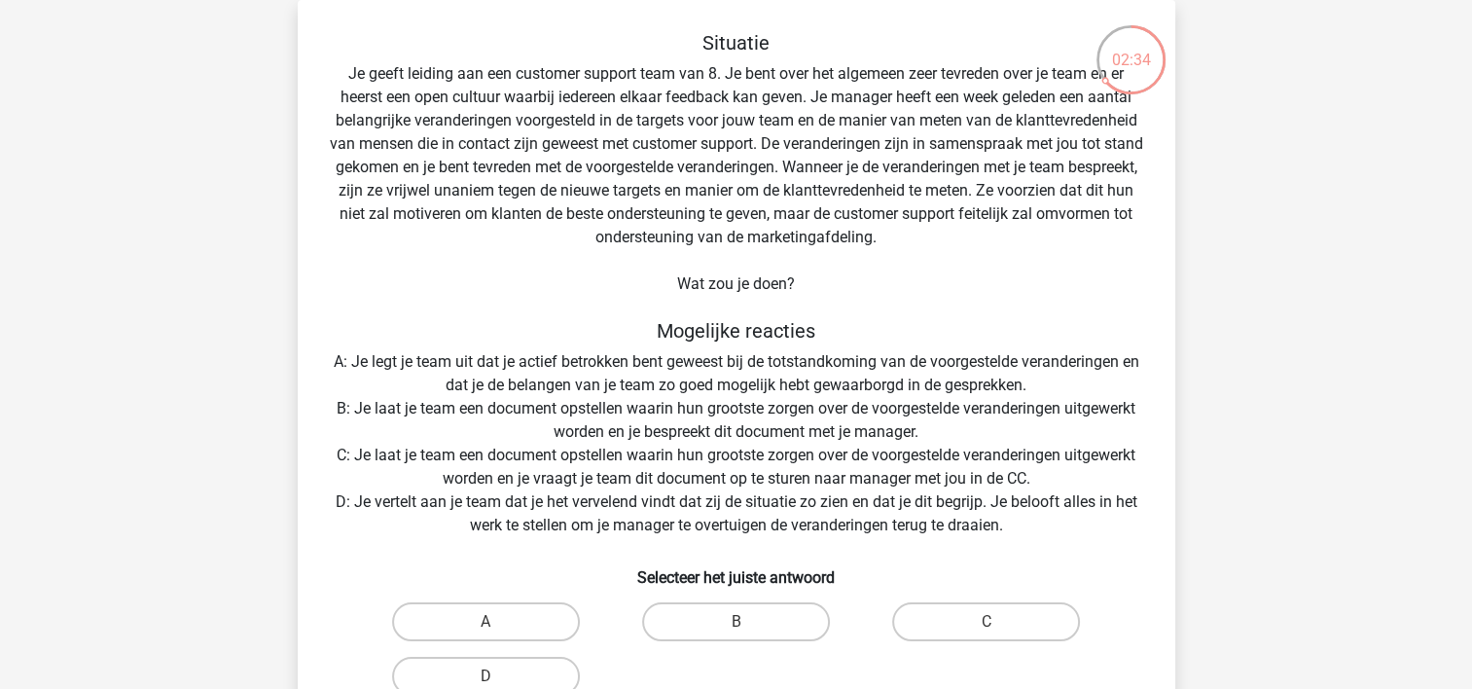
scroll to position [187, 0]
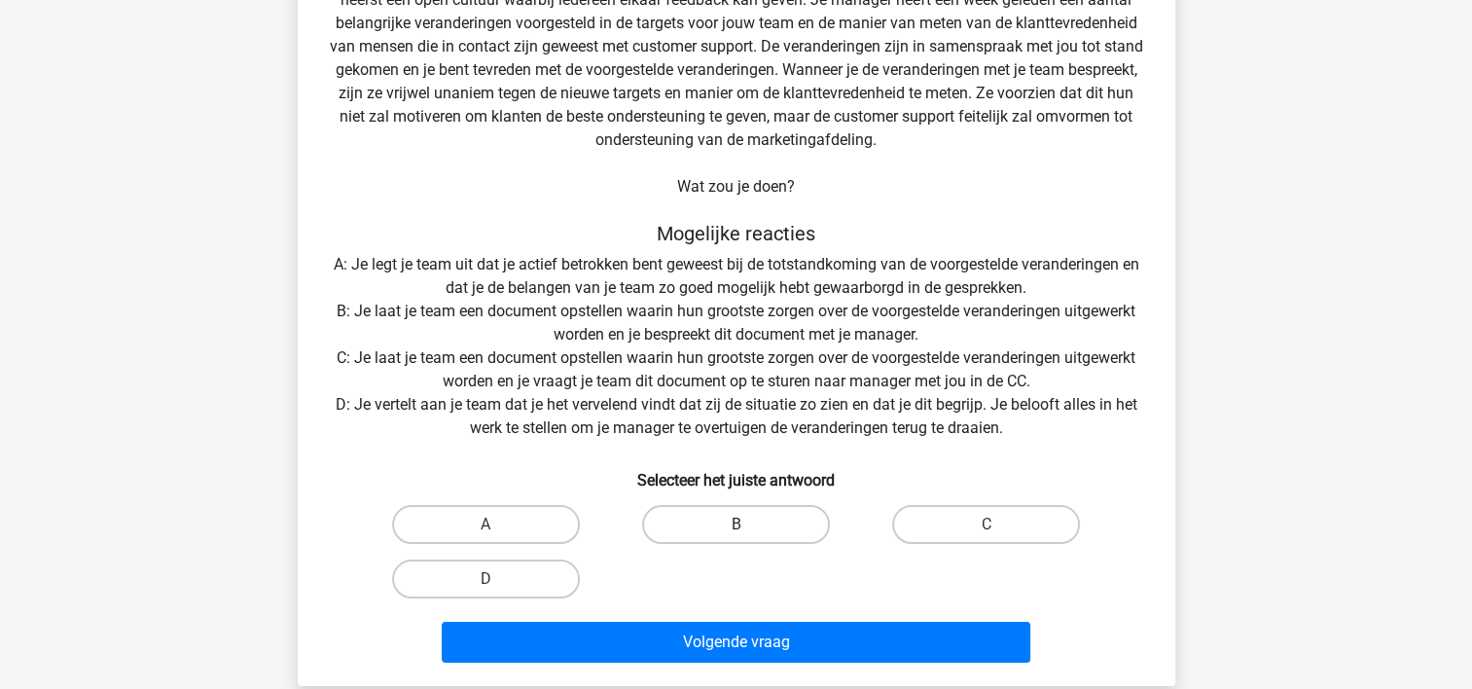
click at [748, 527] on label "B" at bounding box center [736, 524] width 188 height 39
click at [748, 527] on input "B" at bounding box center [741, 530] width 13 height 13
radio input "true"
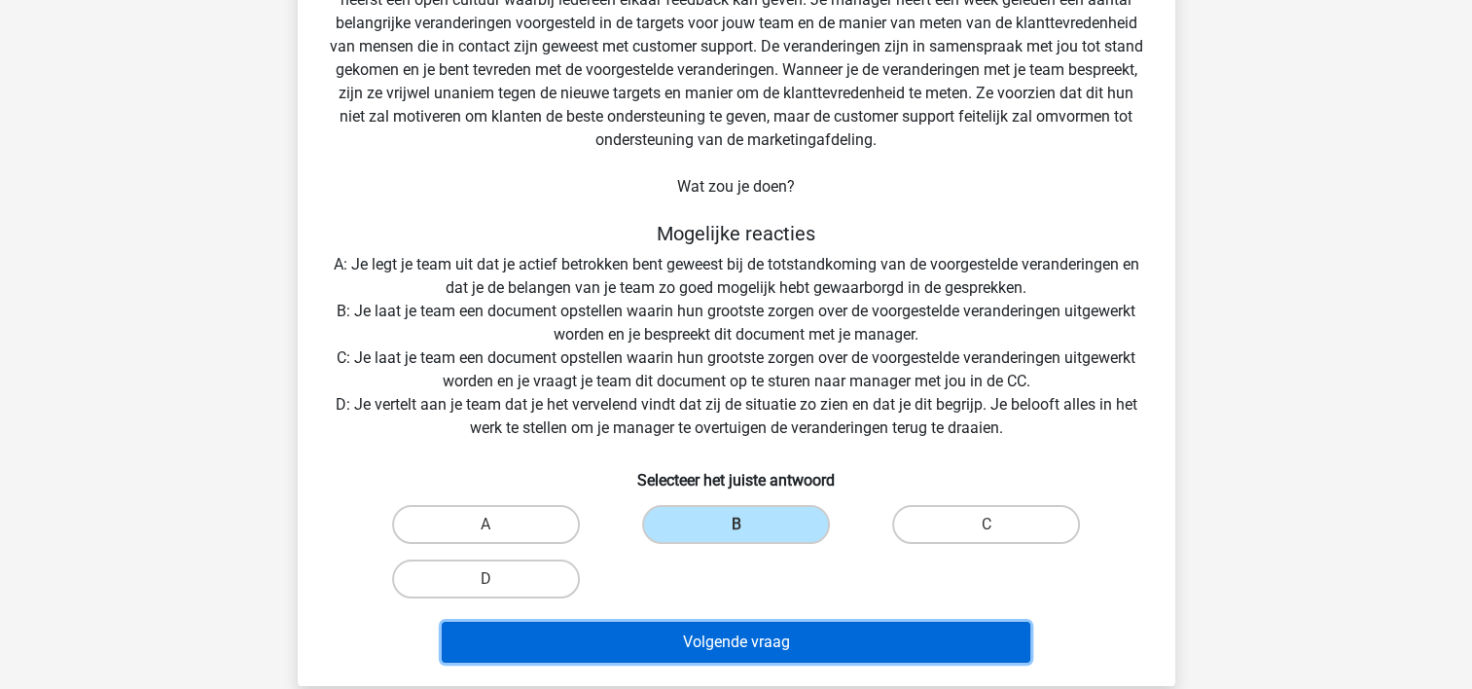
click at [719, 653] on button "Volgende vraag" at bounding box center [736, 642] width 588 height 41
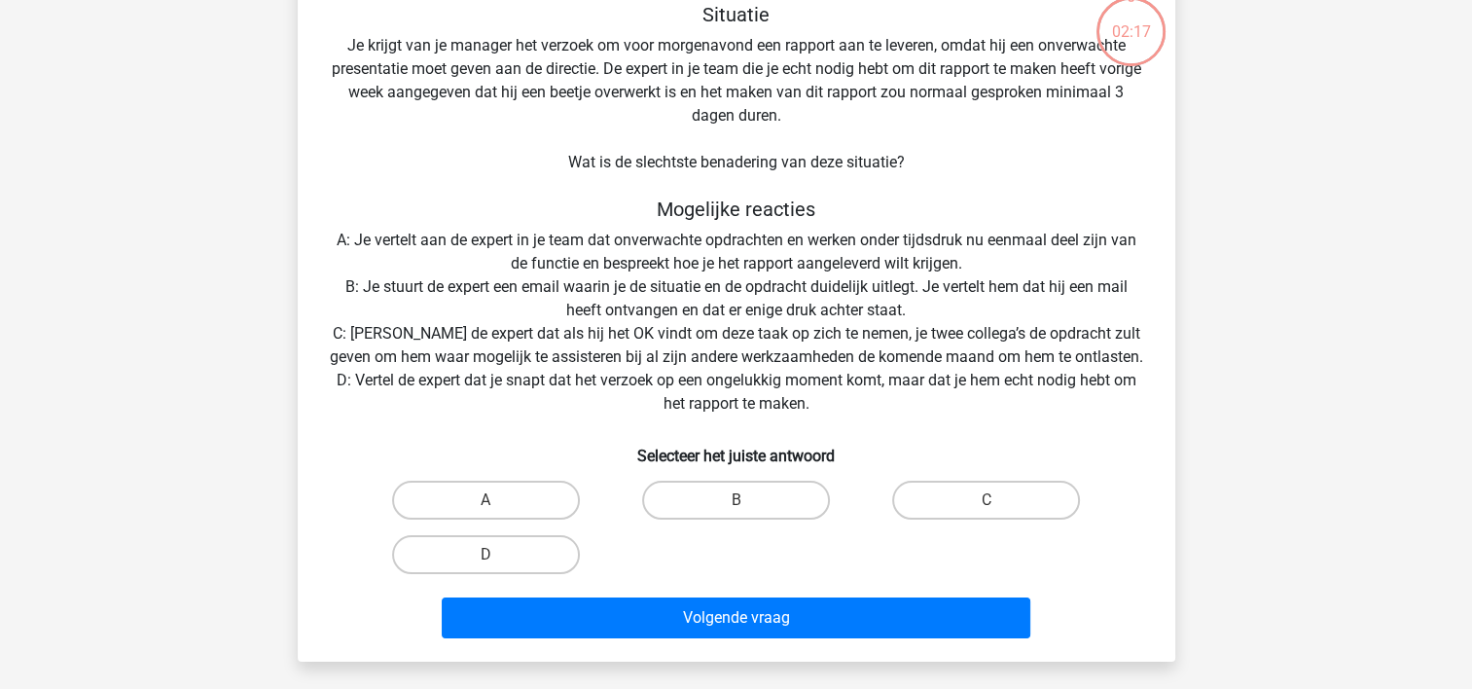
scroll to position [89, 0]
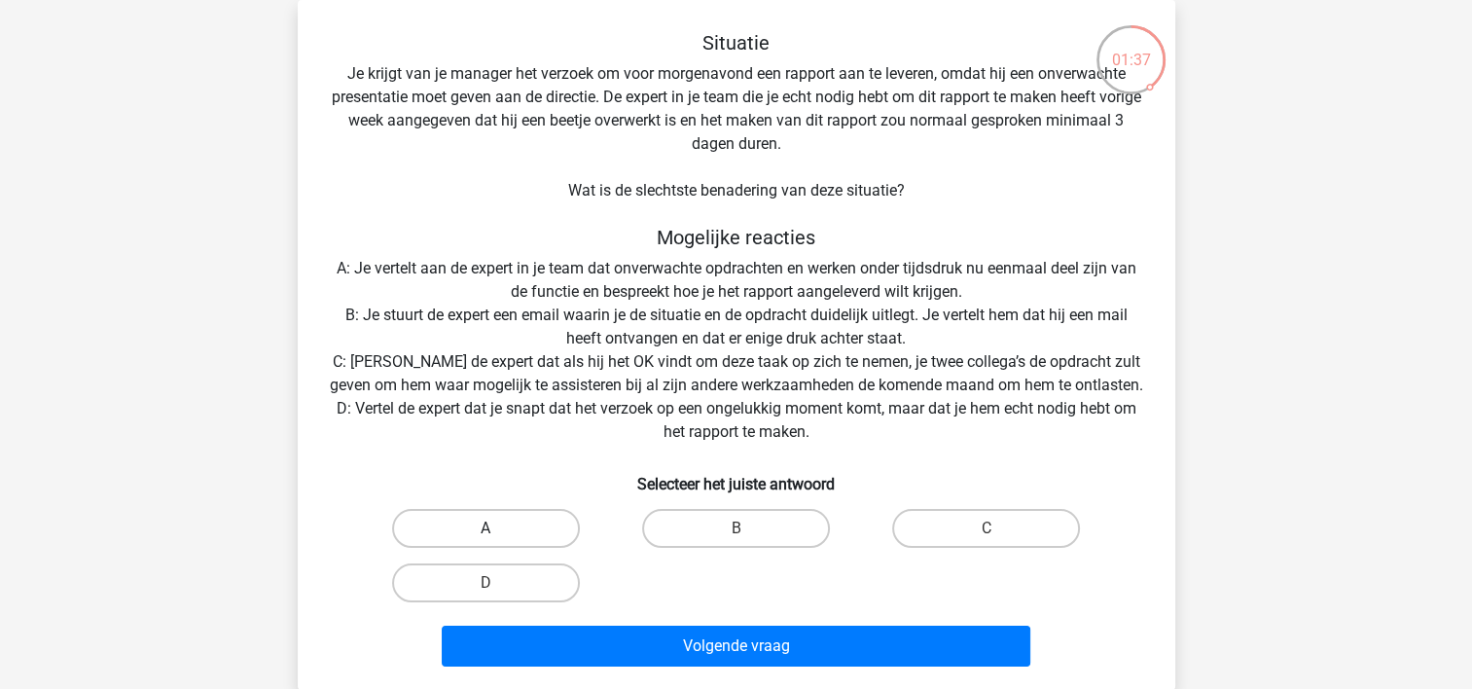
click at [522, 529] on label "A" at bounding box center [486, 528] width 188 height 39
click at [498, 529] on input "A" at bounding box center [491, 534] width 13 height 13
radio input "true"
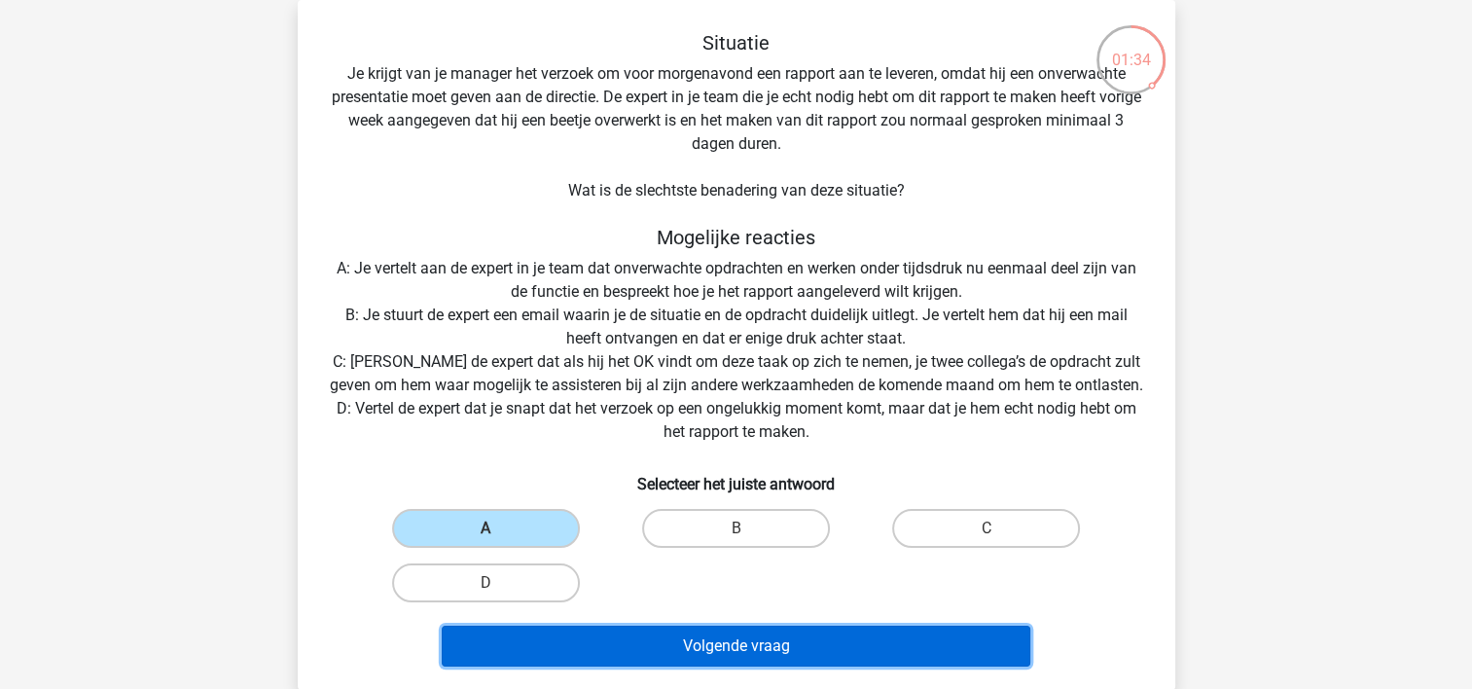
click at [668, 646] on button "Volgende vraag" at bounding box center [736, 645] width 588 height 41
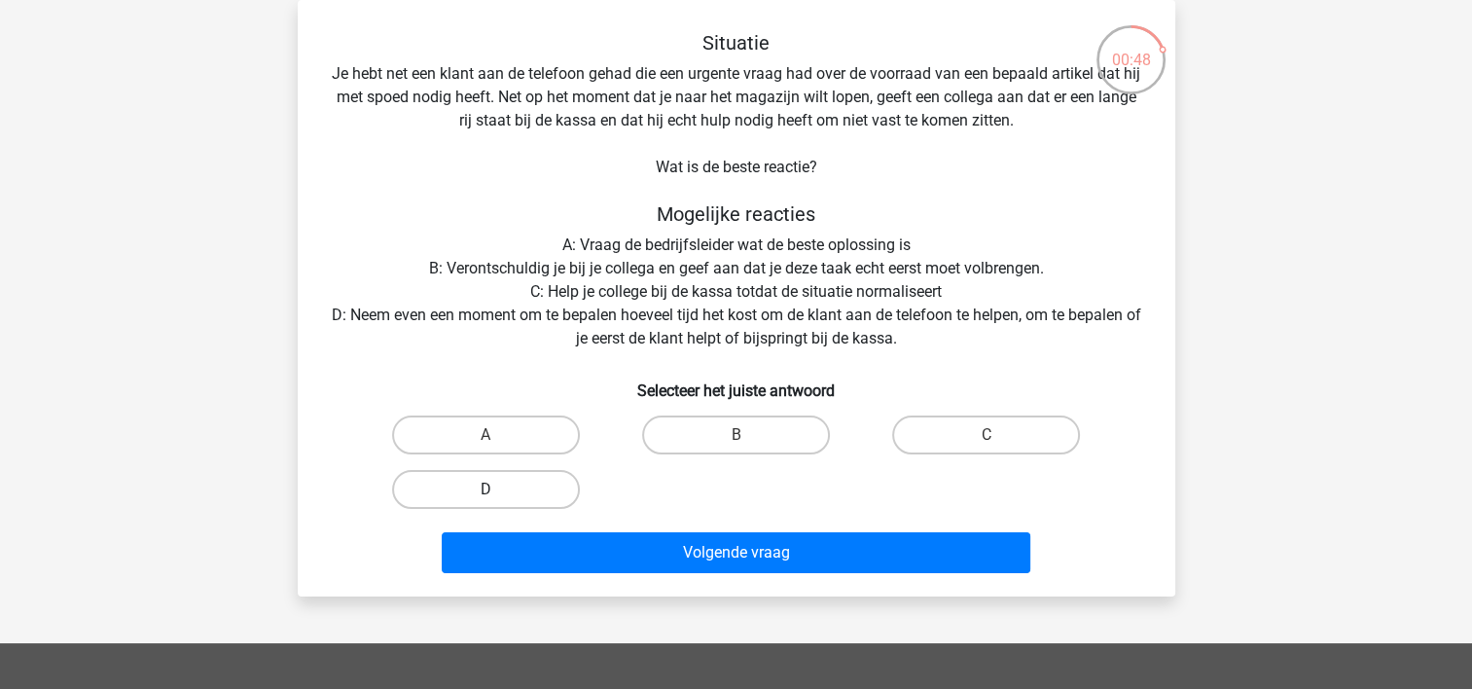
click at [498, 499] on label "D" at bounding box center [486, 489] width 188 height 39
click at [498, 499] on input "D" at bounding box center [491, 495] width 13 height 13
radio input "true"
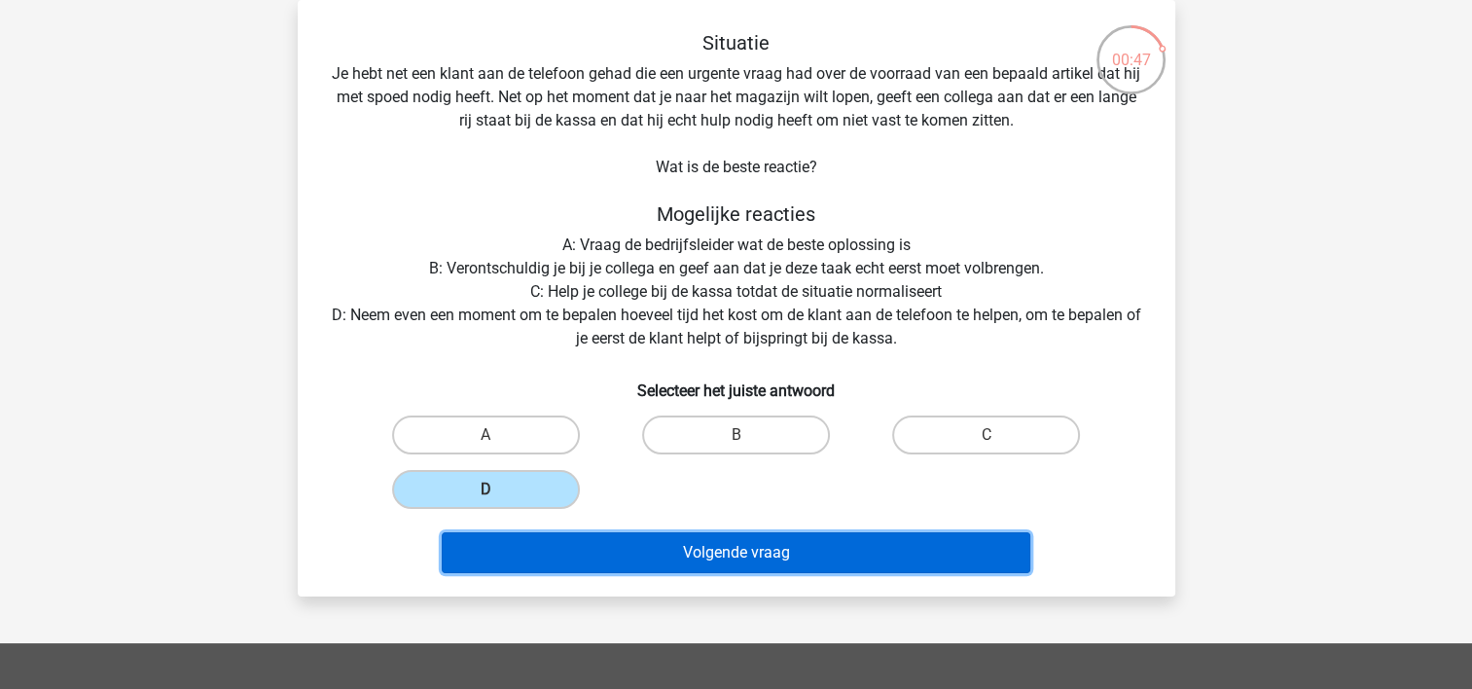
click at [540, 543] on button "Volgende vraag" at bounding box center [736, 552] width 588 height 41
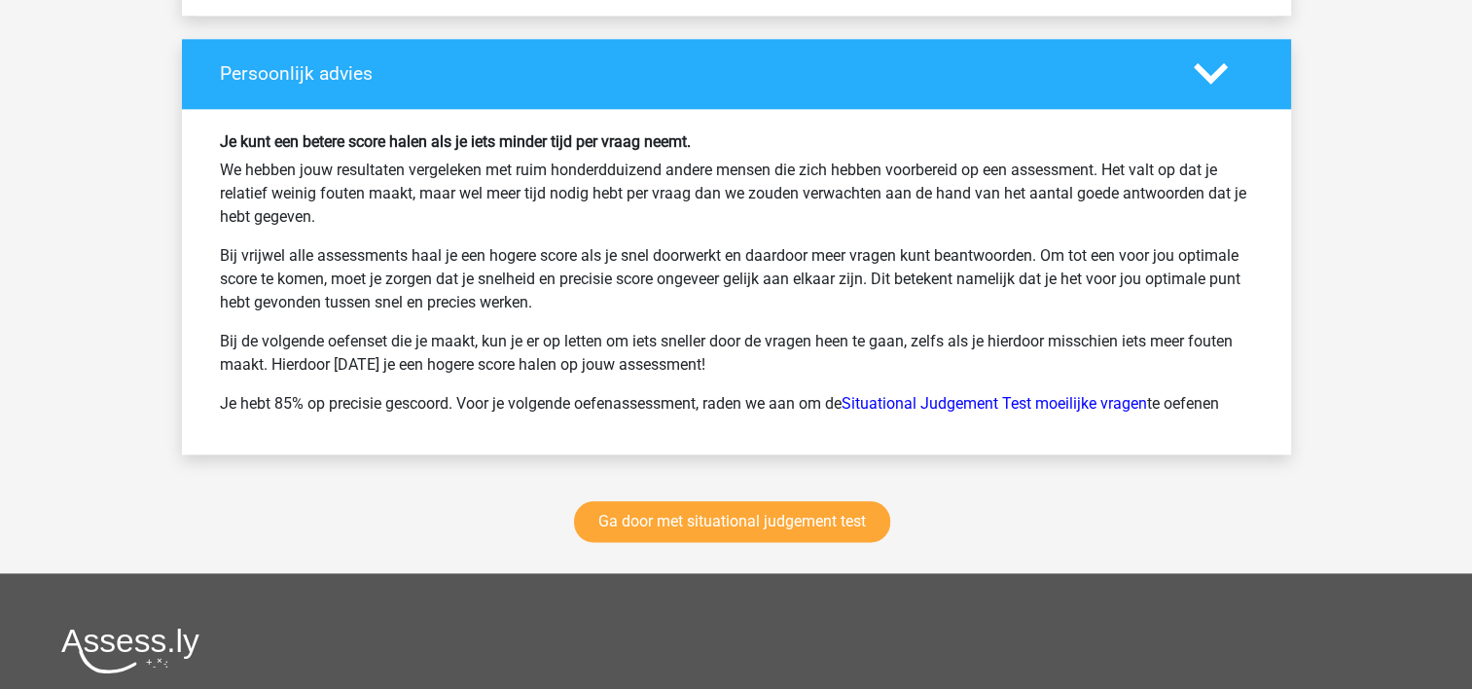
scroll to position [2237, 0]
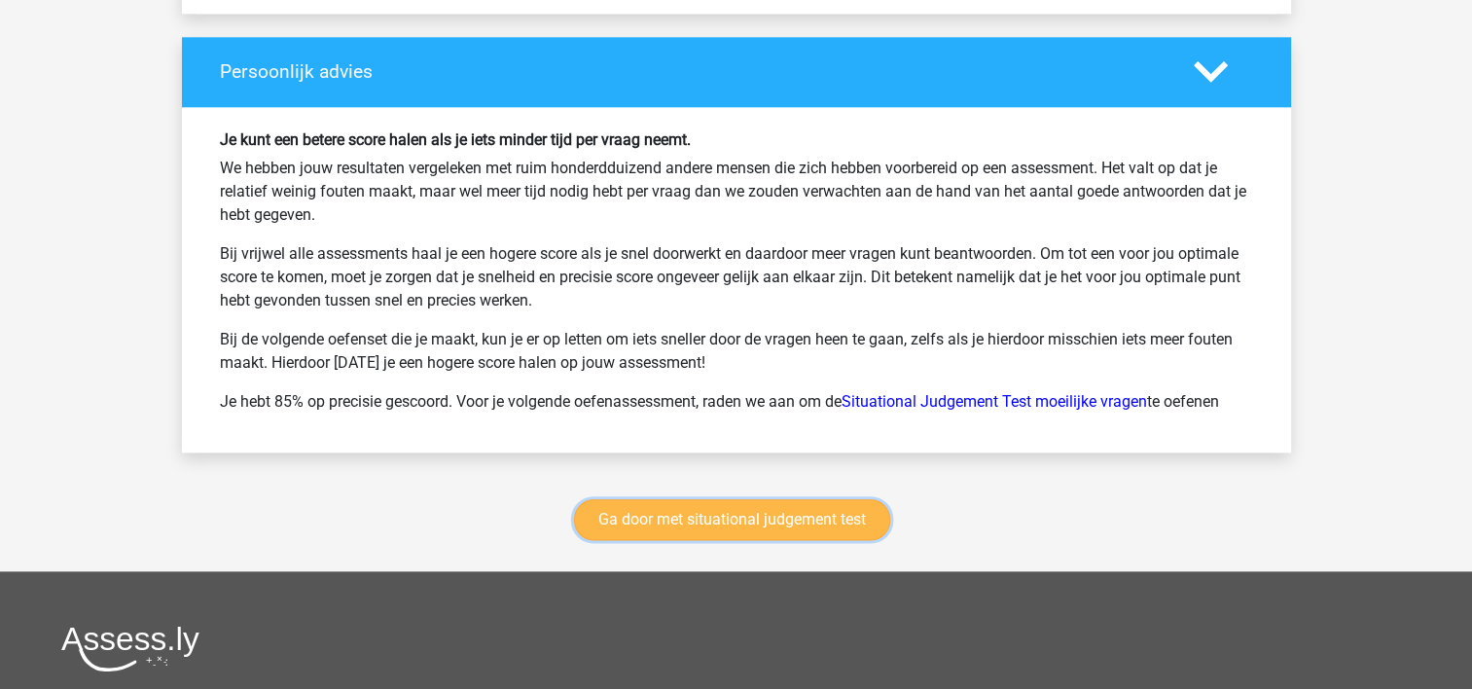
click at [712, 517] on link "Ga door met situational judgement test" at bounding box center [732, 519] width 316 height 41
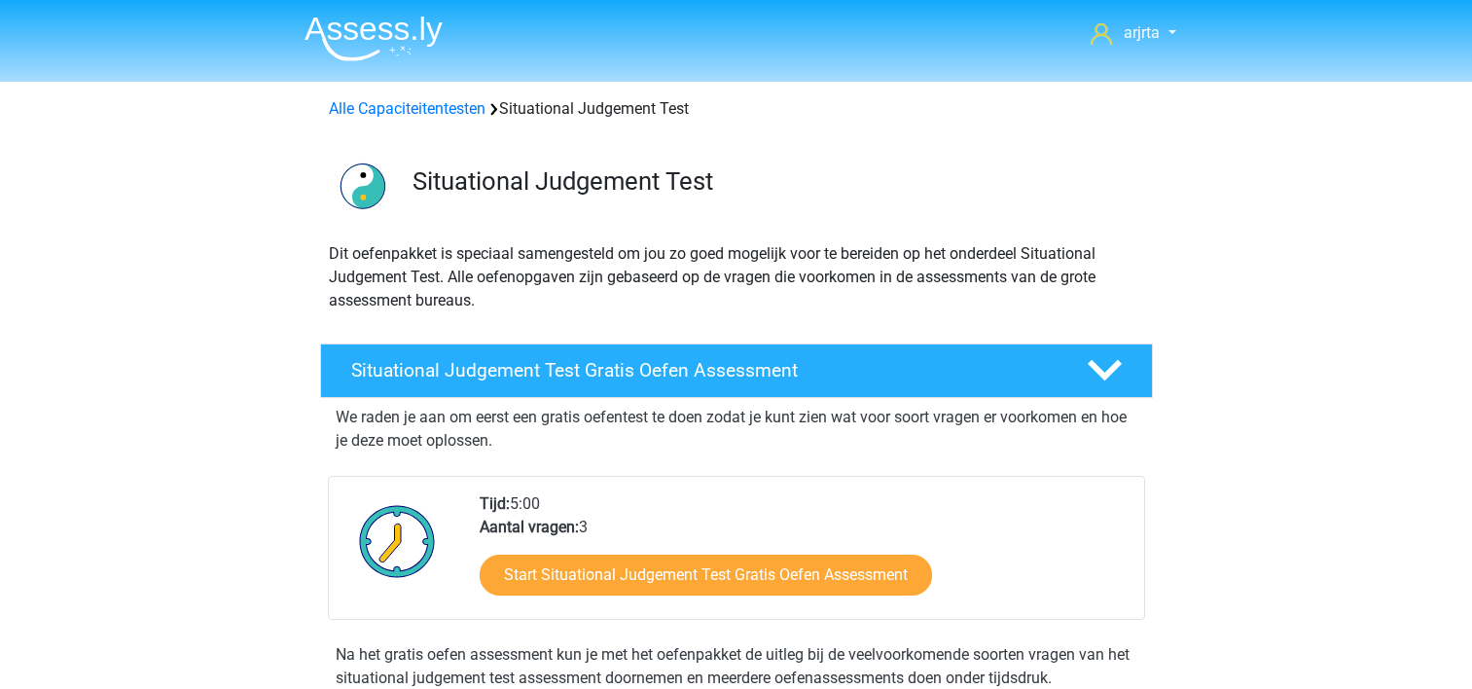
scroll to position [820, 0]
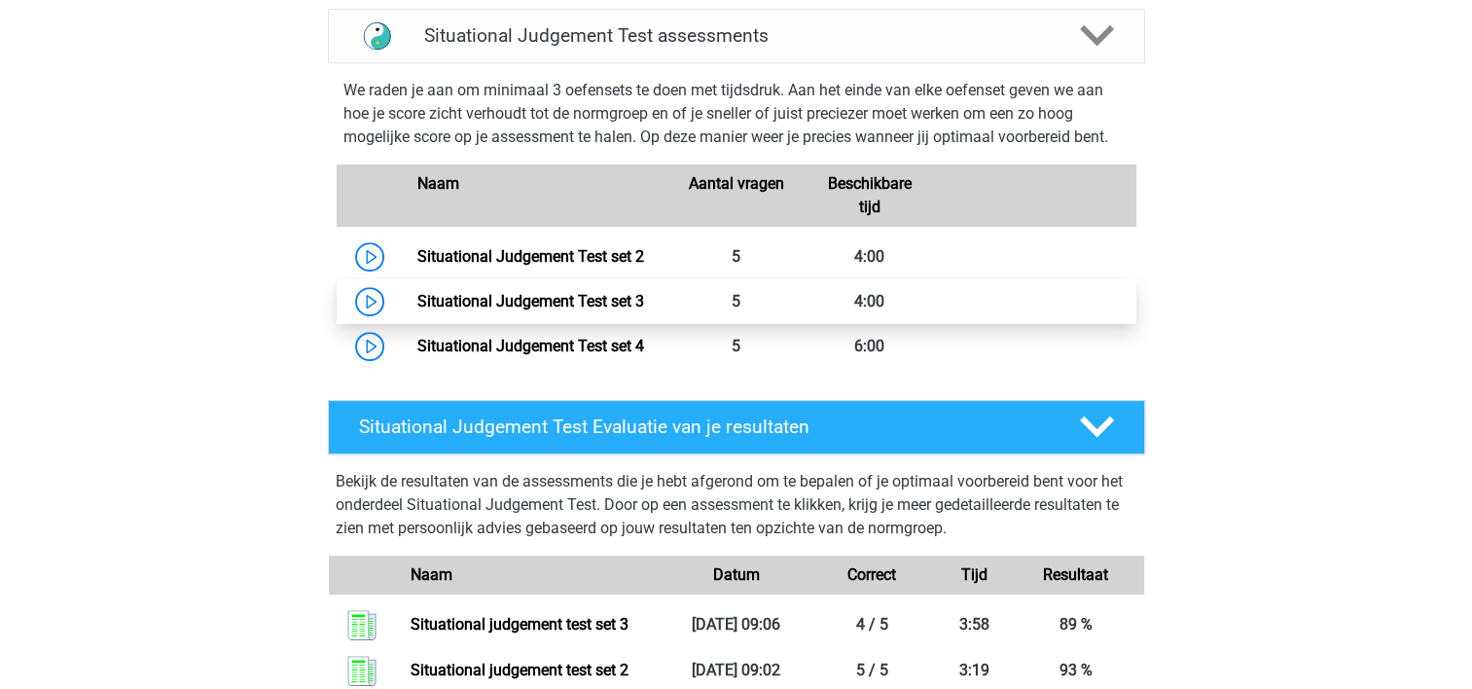
click at [644, 308] on link "Situational Judgement Test set 3" at bounding box center [530, 301] width 227 height 18
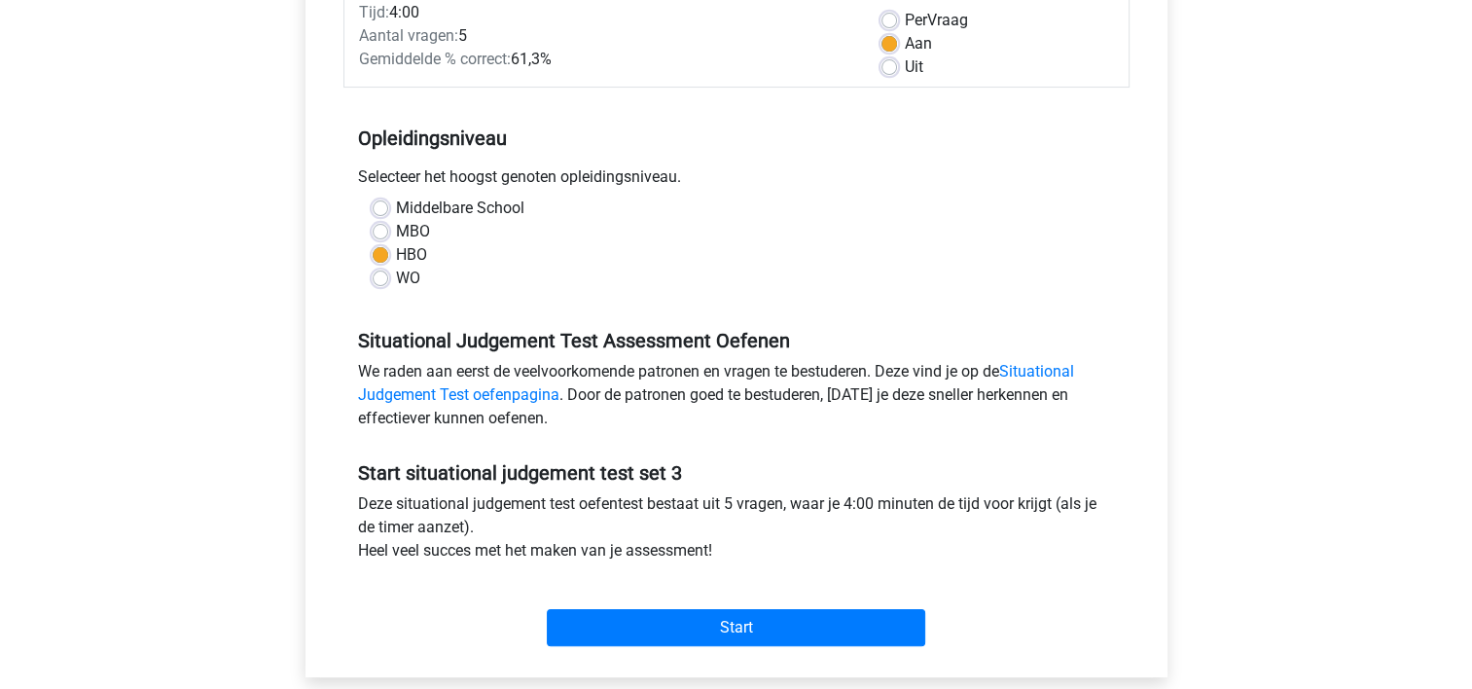
scroll to position [486, 0]
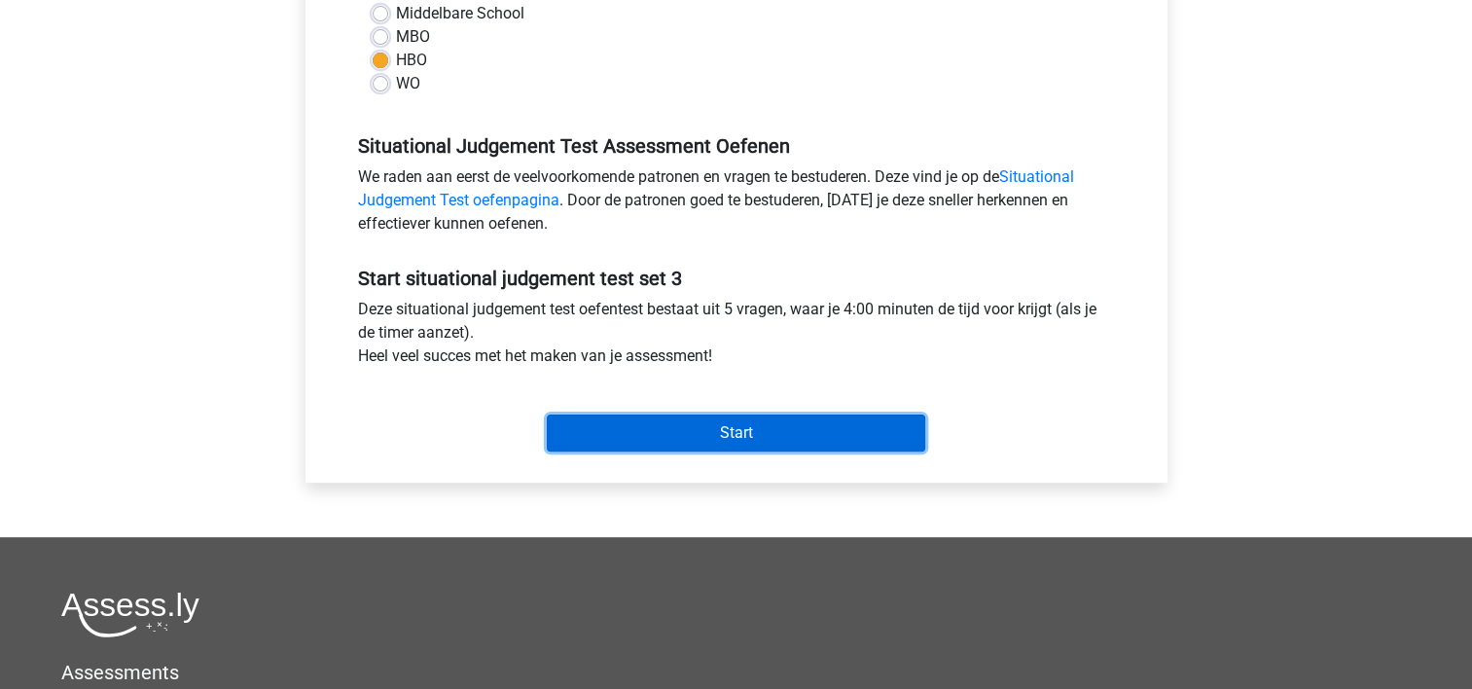
click at [615, 440] on input "Start" at bounding box center [736, 432] width 378 height 37
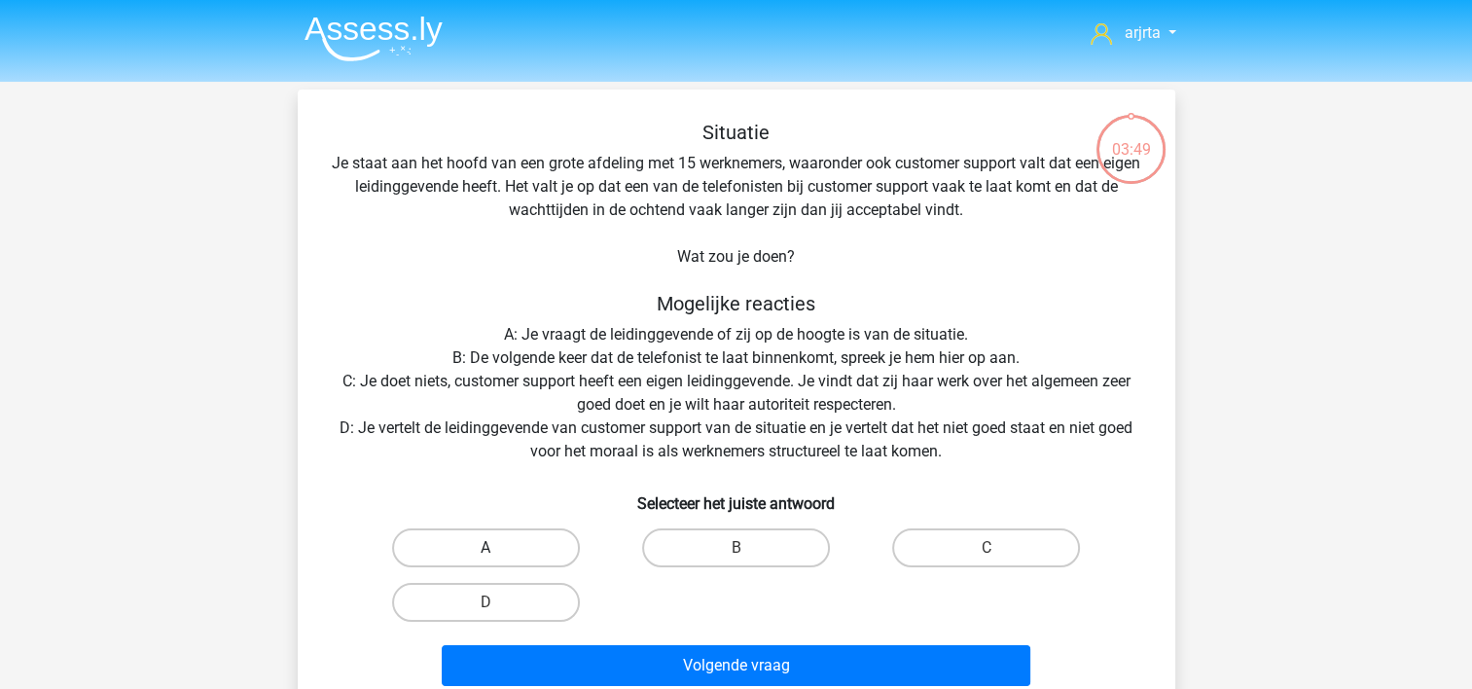
click at [546, 549] on label "A" at bounding box center [486, 547] width 188 height 39
click at [498, 549] on input "A" at bounding box center [491, 554] width 13 height 13
radio input "true"
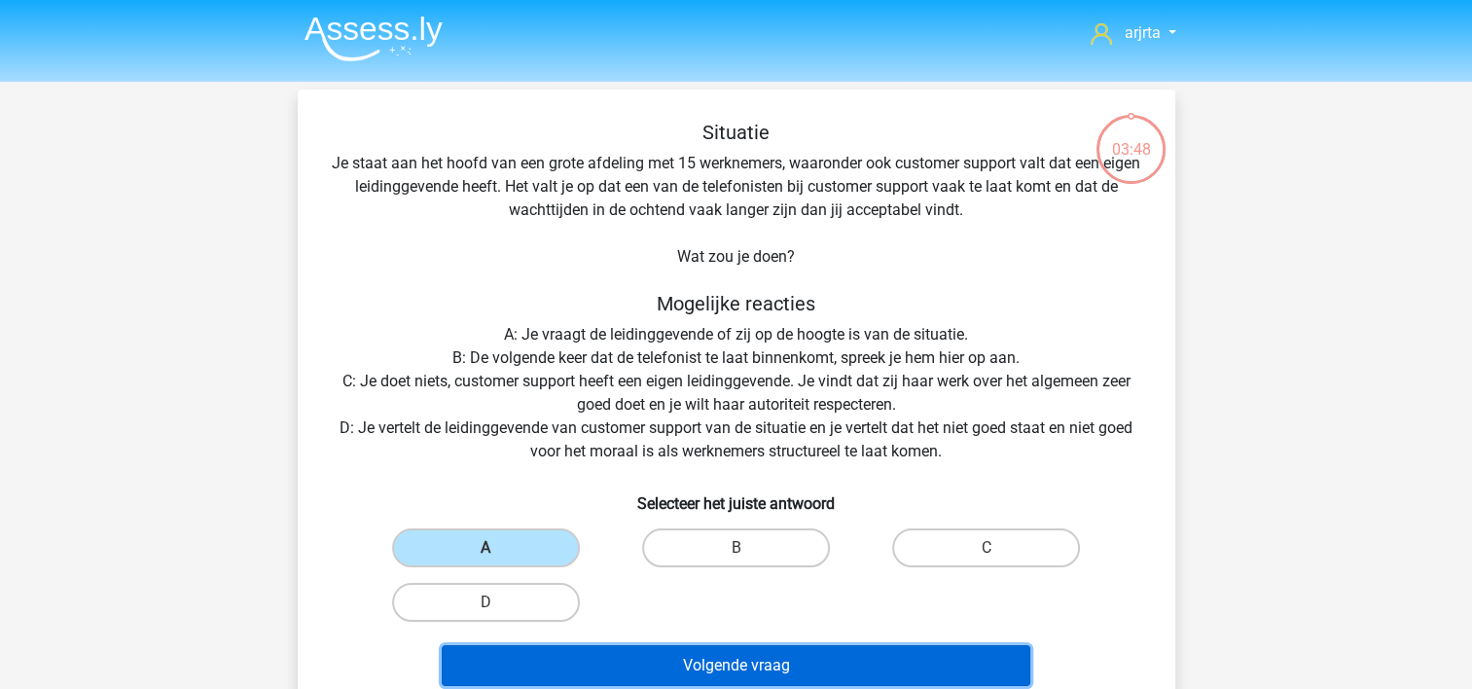
click at [589, 668] on button "Volgende vraag" at bounding box center [736, 665] width 588 height 41
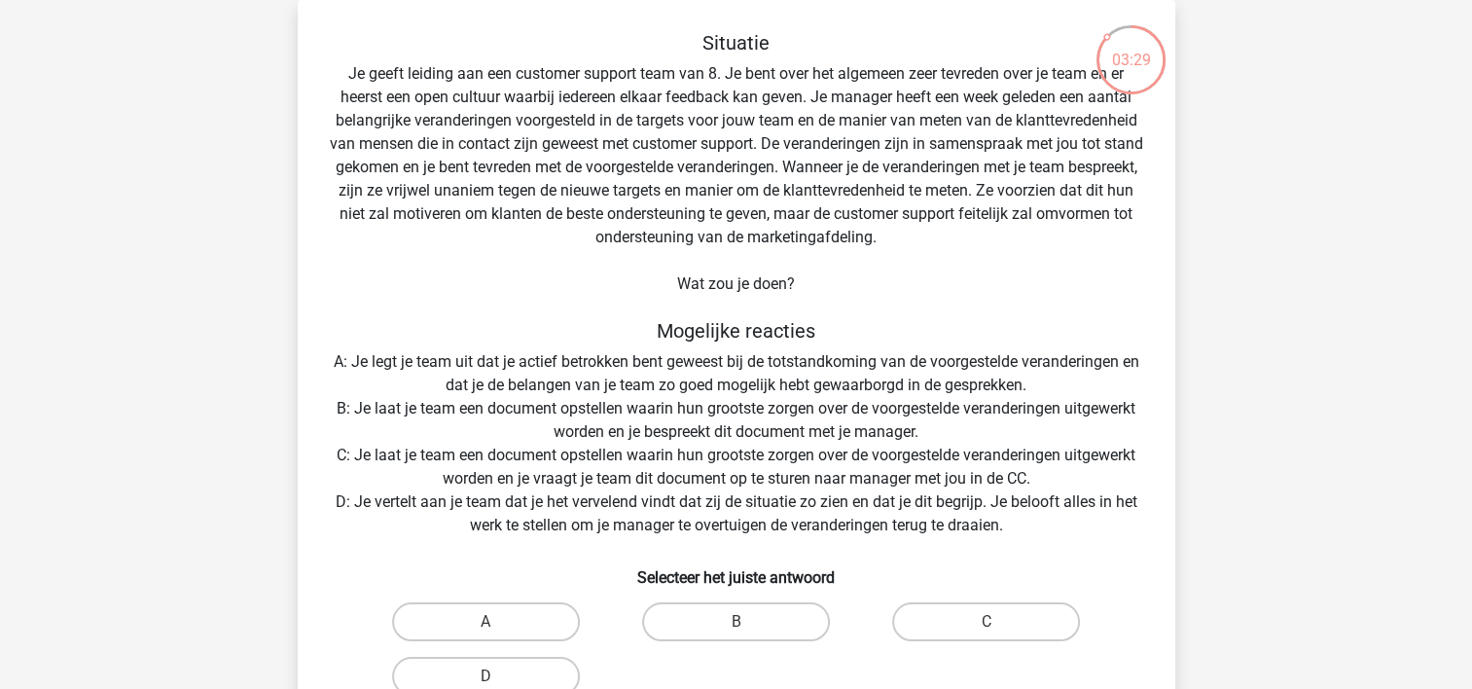
scroll to position [187, 0]
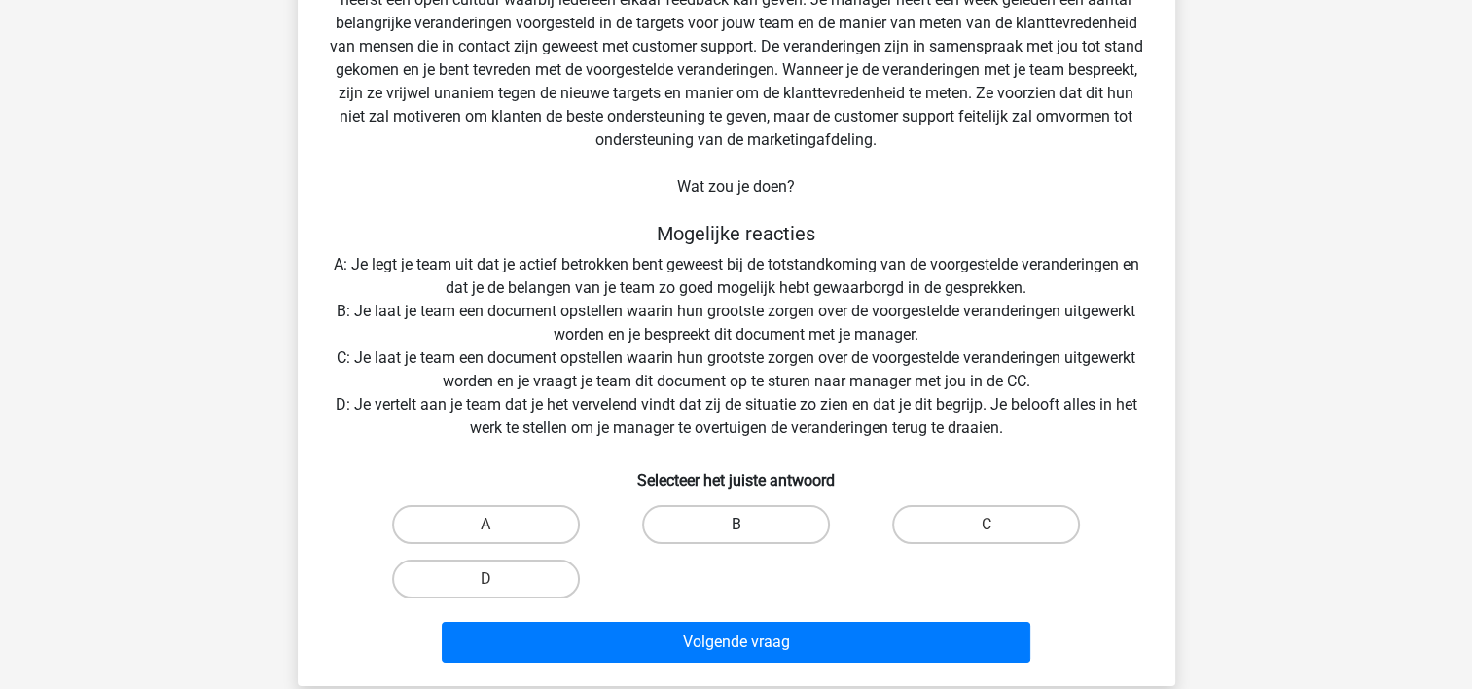
click at [690, 529] on label "B" at bounding box center [736, 524] width 188 height 39
click at [735, 529] on input "B" at bounding box center [741, 530] width 13 height 13
radio input "true"
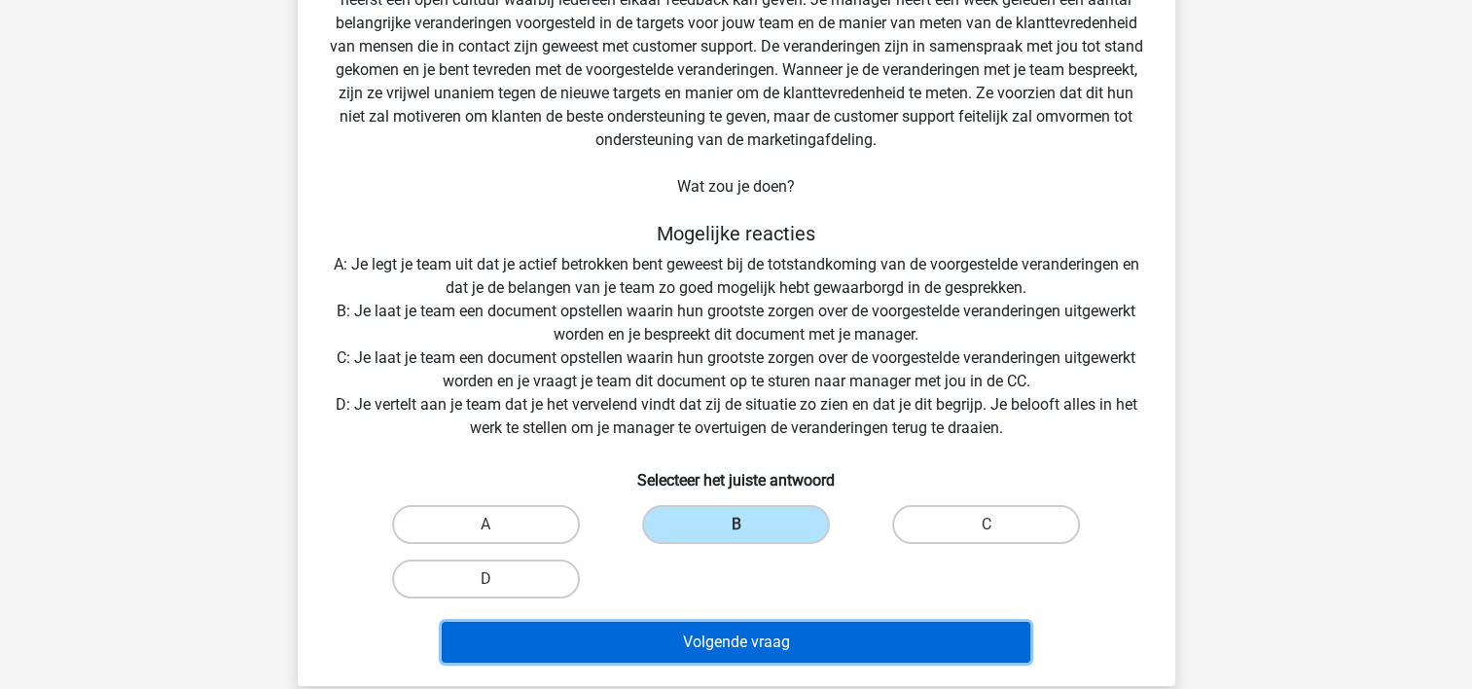
click at [656, 642] on button "Volgende vraag" at bounding box center [736, 642] width 588 height 41
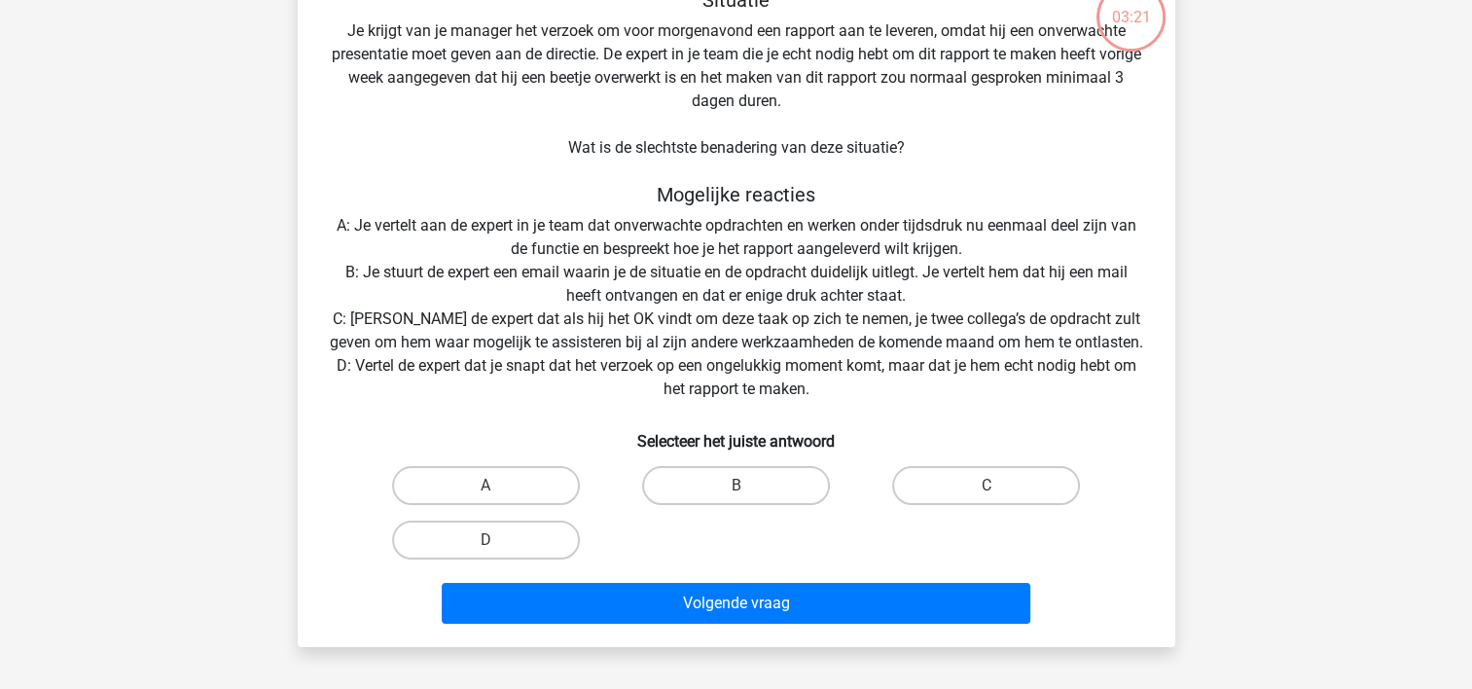
scroll to position [89, 0]
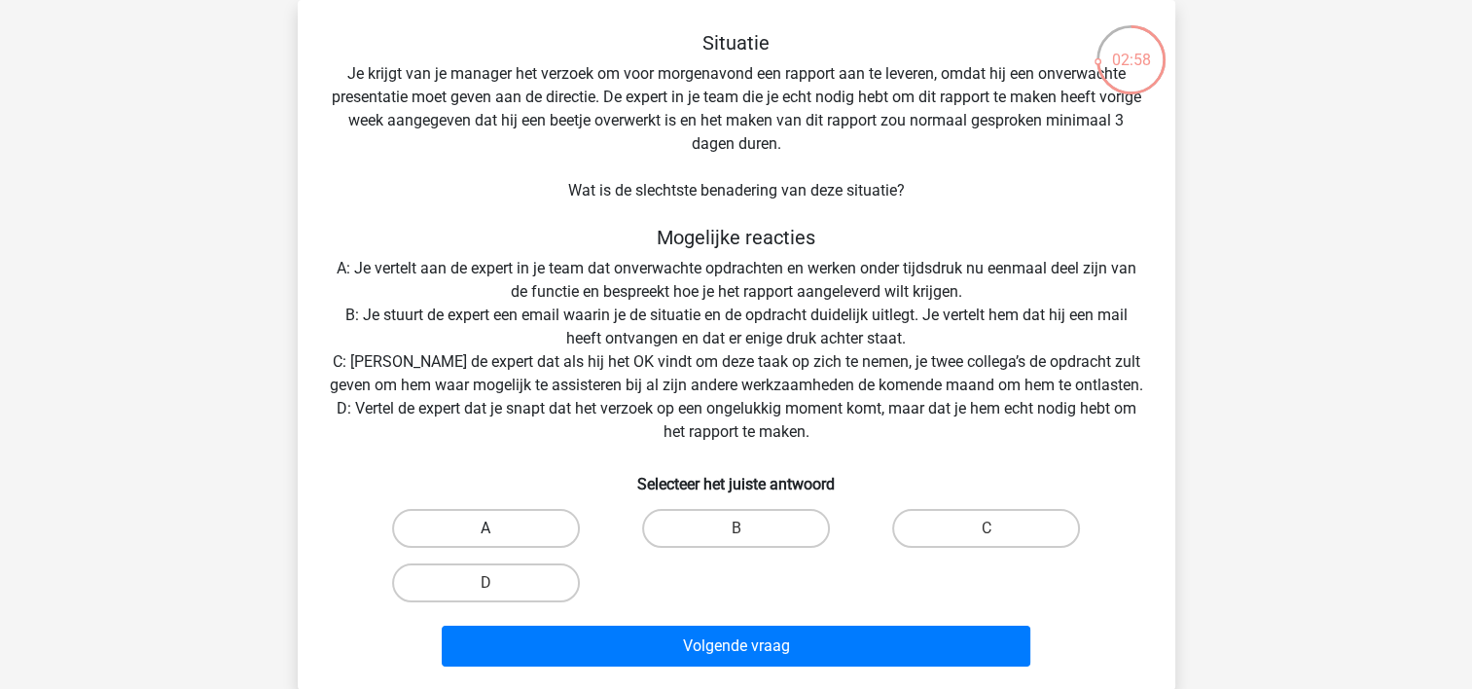
click at [530, 533] on label "A" at bounding box center [486, 528] width 188 height 39
click at [498, 533] on input "A" at bounding box center [491, 534] width 13 height 13
radio input "true"
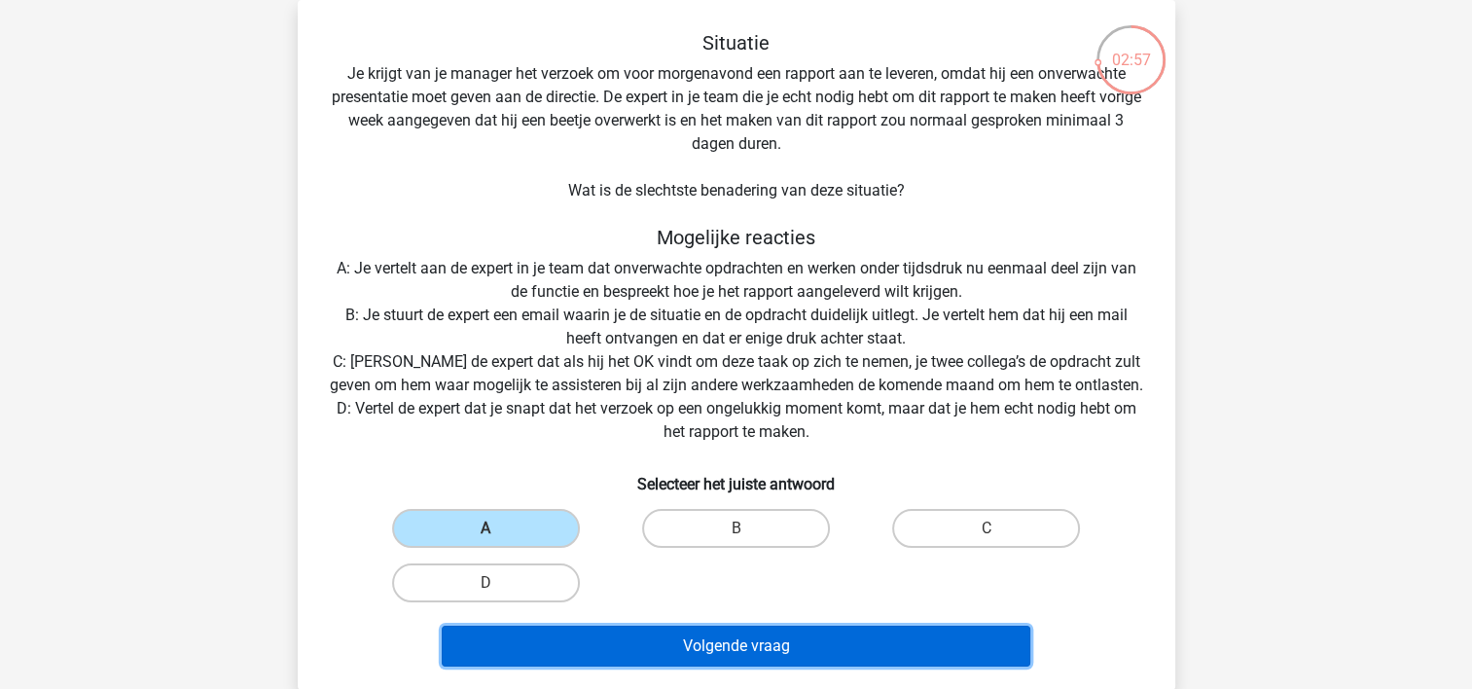
click at [569, 636] on button "Volgende vraag" at bounding box center [736, 645] width 588 height 41
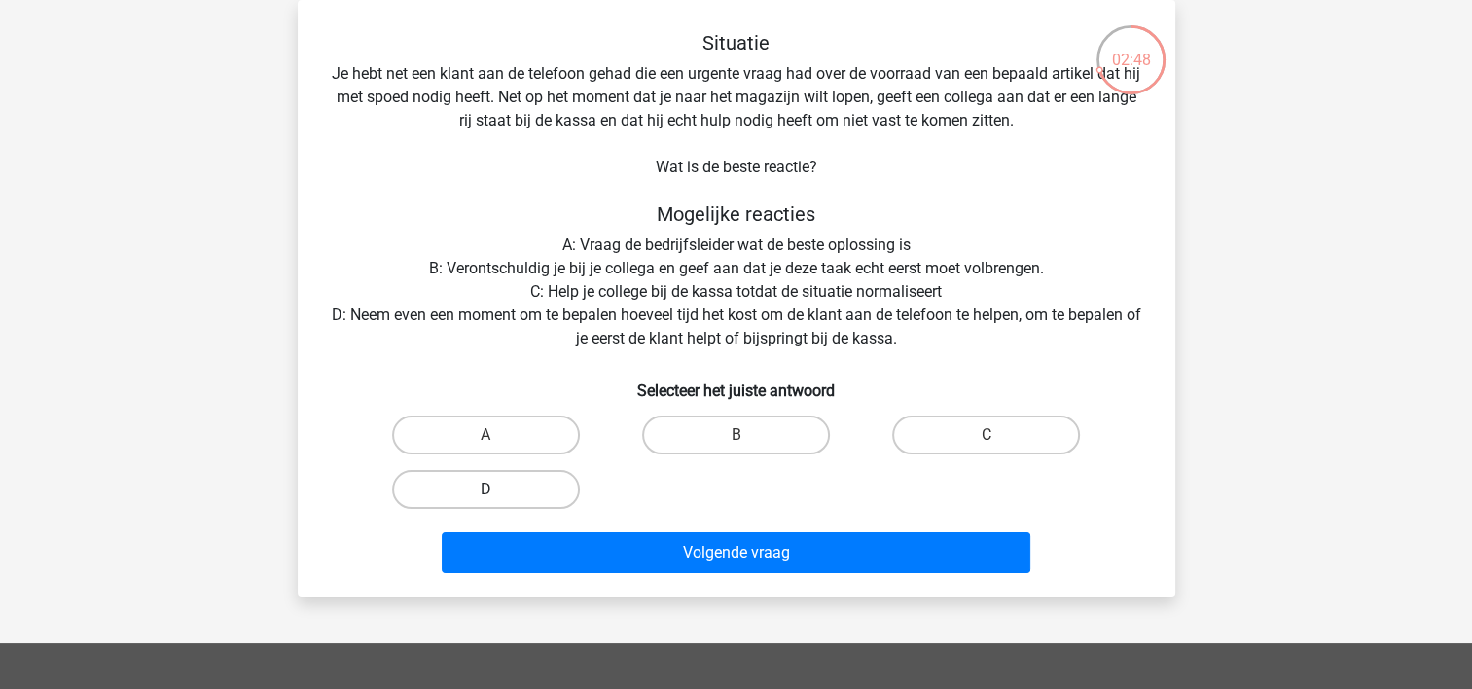
click at [478, 490] on label "D" at bounding box center [486, 489] width 188 height 39
click at [485, 490] on input "D" at bounding box center [491, 495] width 13 height 13
radio input "true"
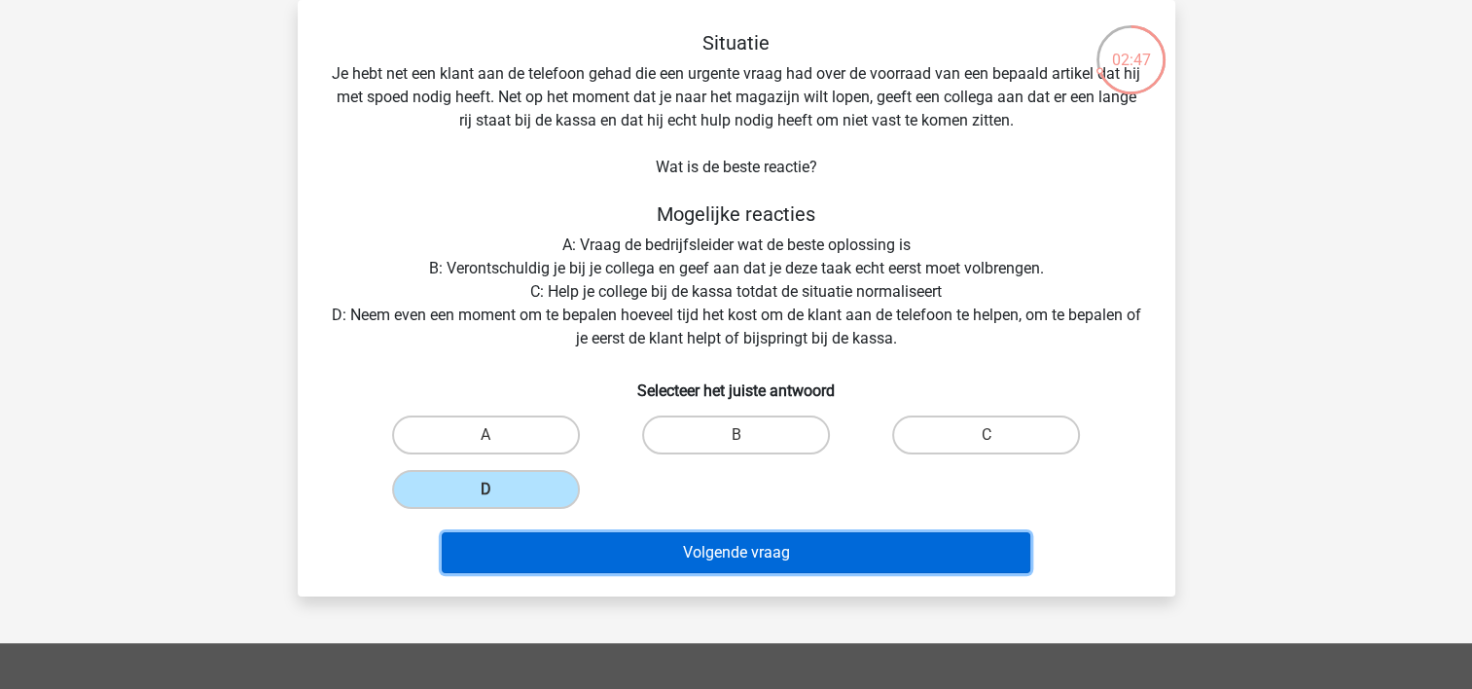
click at [563, 553] on button "Volgende vraag" at bounding box center [736, 552] width 588 height 41
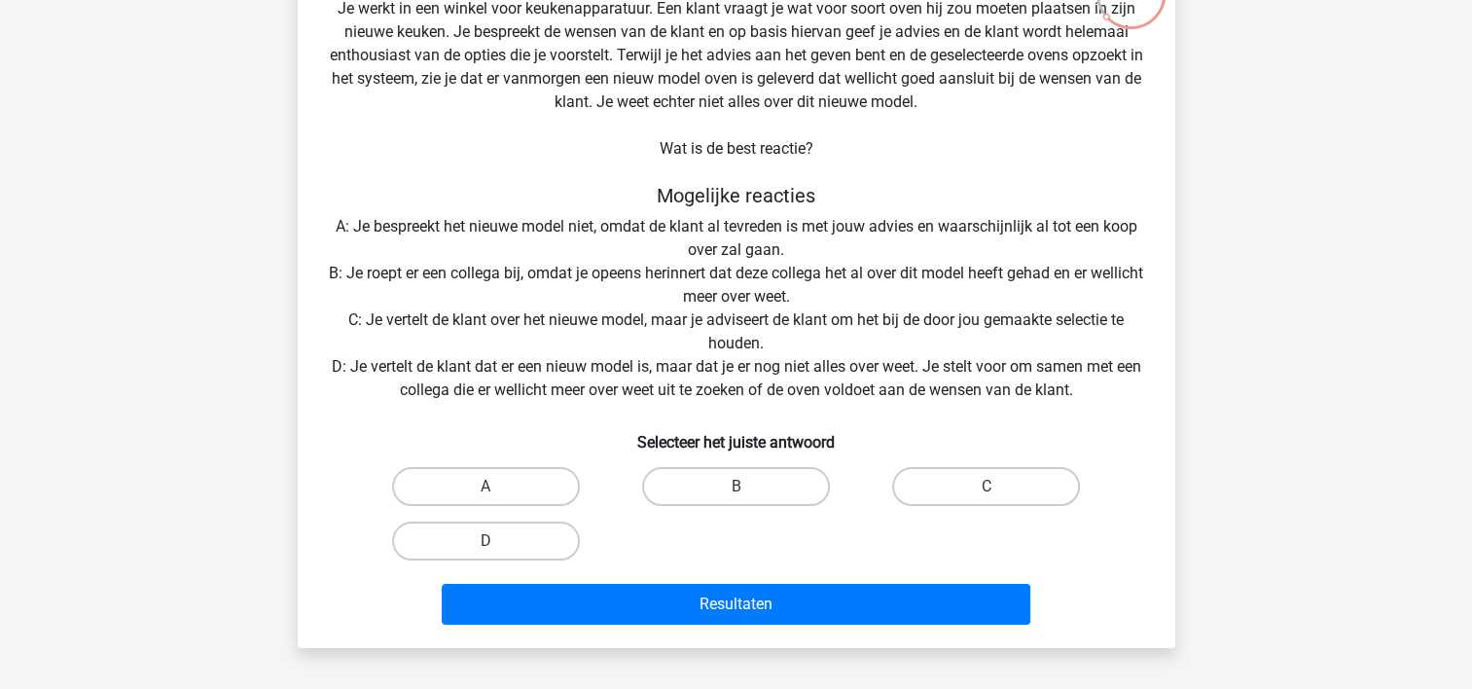
scroll to position [187, 0]
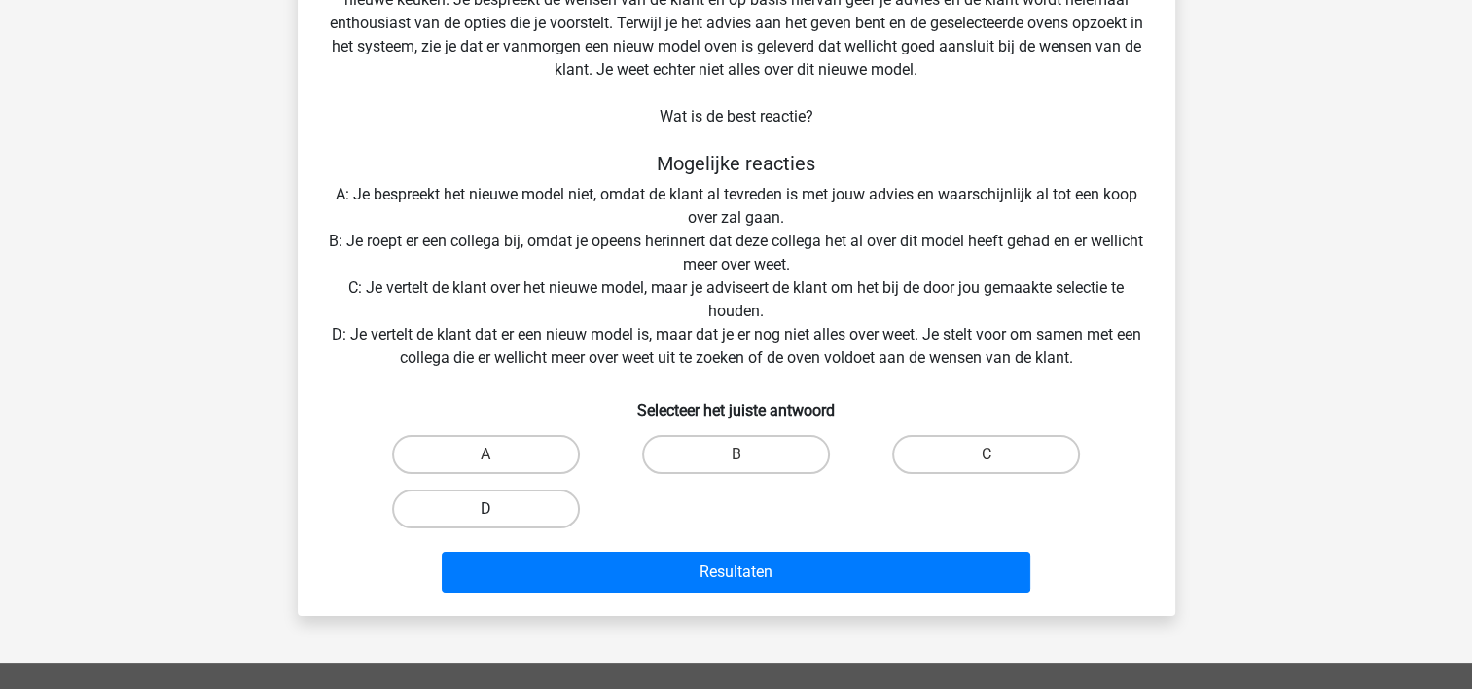
click at [498, 502] on label "D" at bounding box center [486, 508] width 188 height 39
click at [498, 509] on input "D" at bounding box center [491, 515] width 13 height 13
radio input "true"
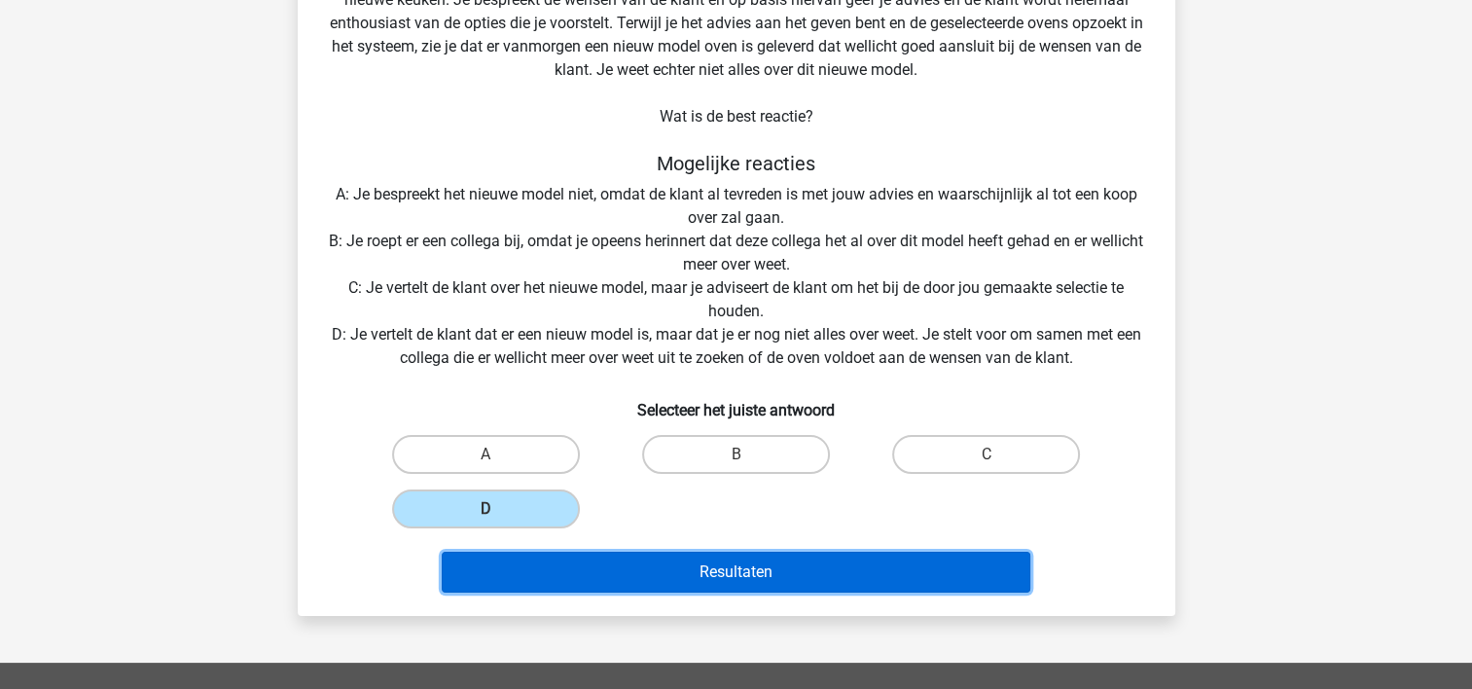
click at [498, 561] on button "Resultaten" at bounding box center [736, 571] width 588 height 41
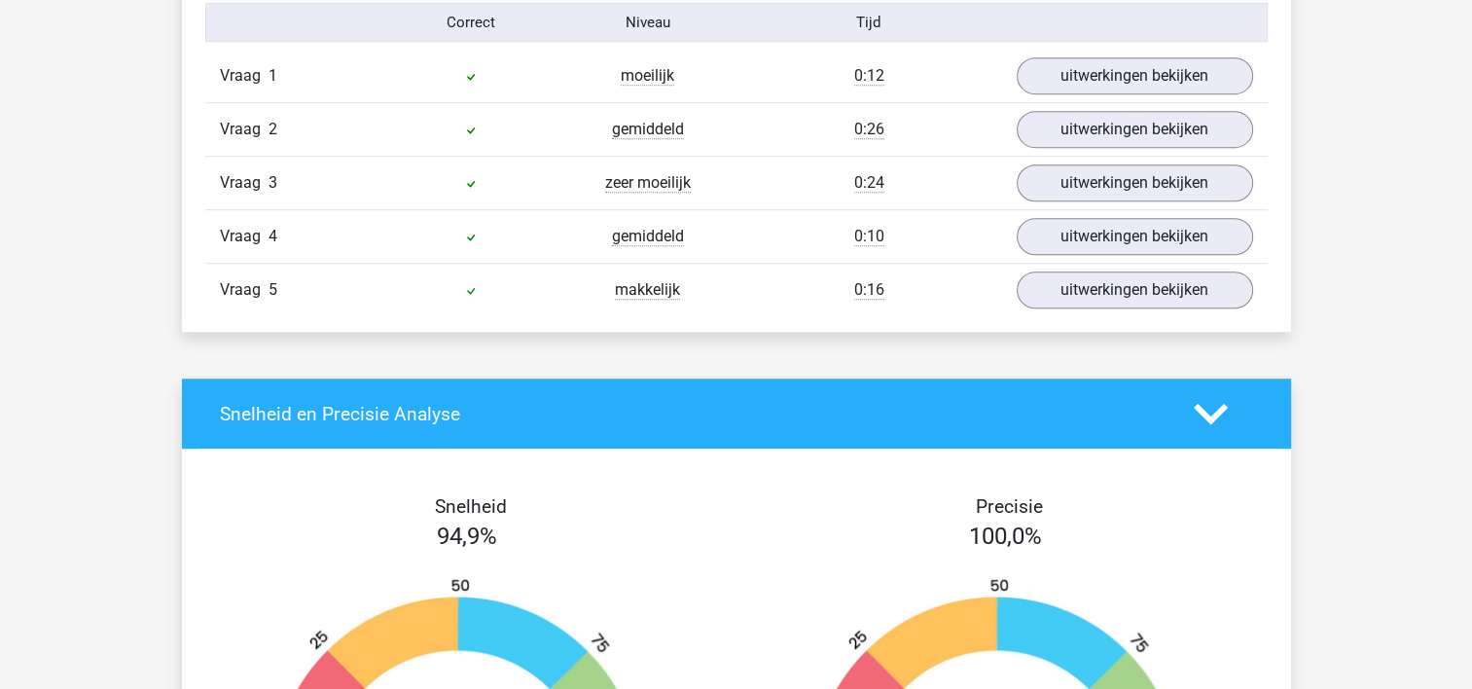
scroll to position [1070, 0]
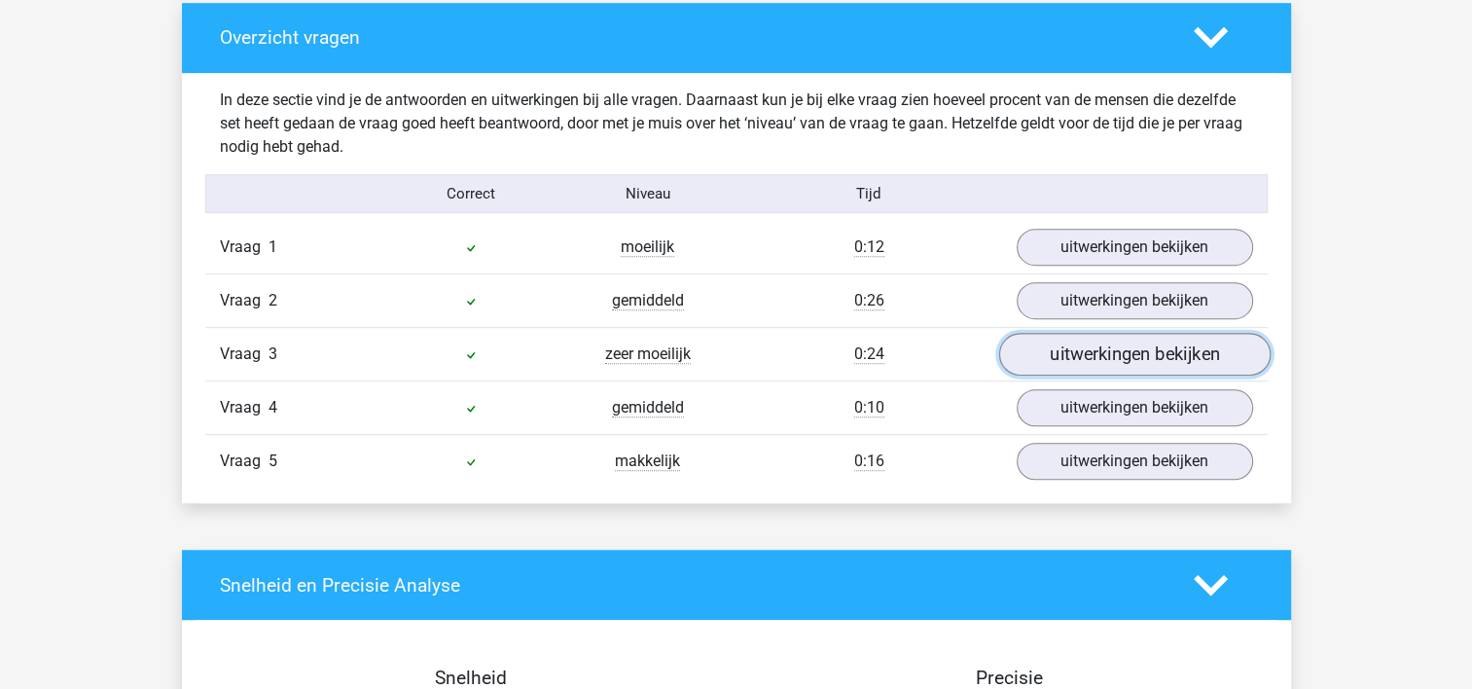
click at [1111, 357] on link "uitwerkingen bekijken" at bounding box center [1133, 355] width 271 height 43
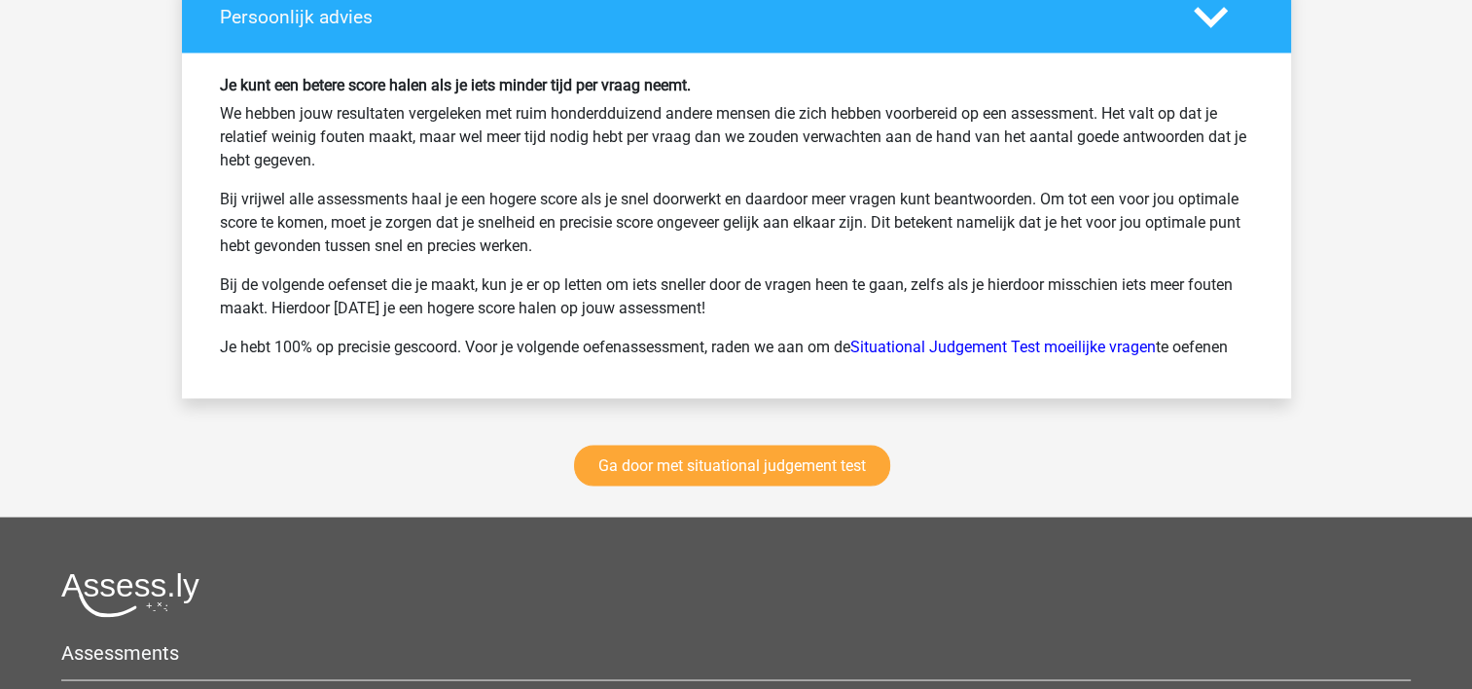
scroll to position [3501, 0]
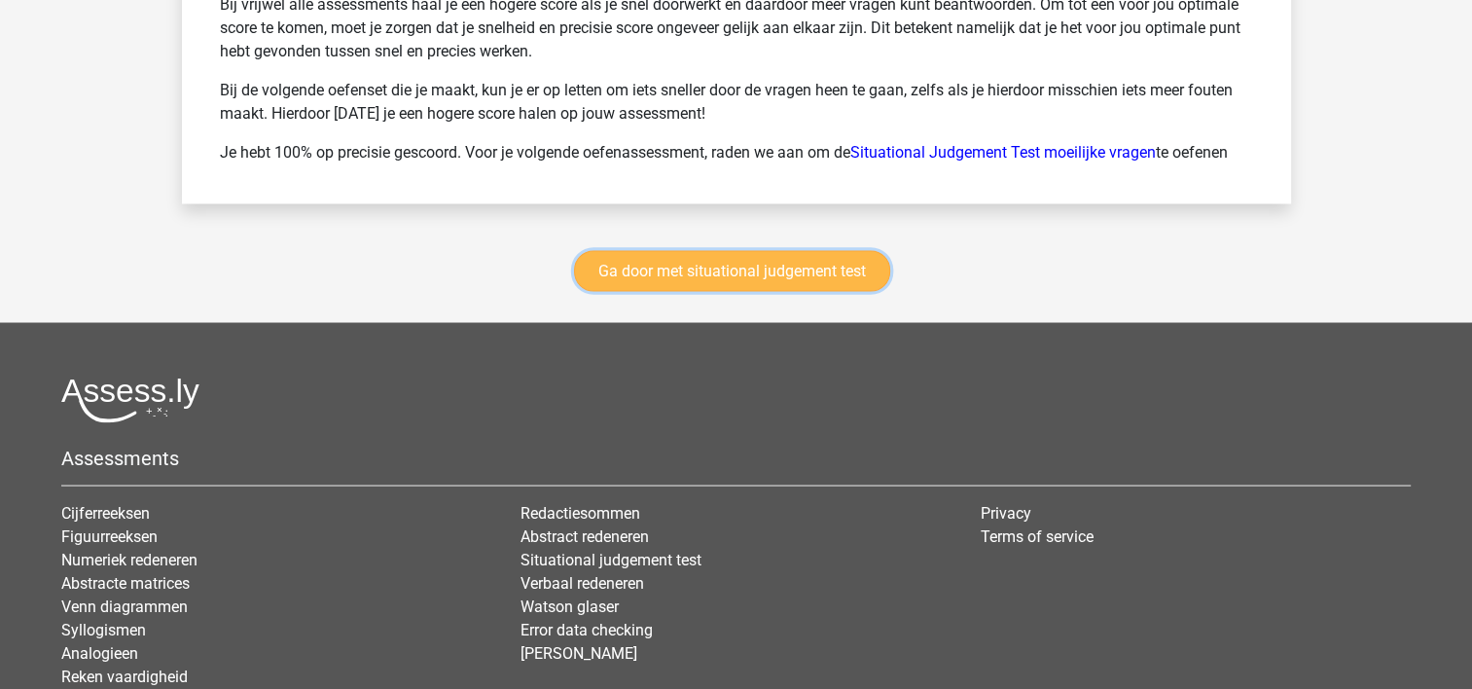
click at [659, 277] on link "Ga door met situational judgement test" at bounding box center [732, 270] width 316 height 41
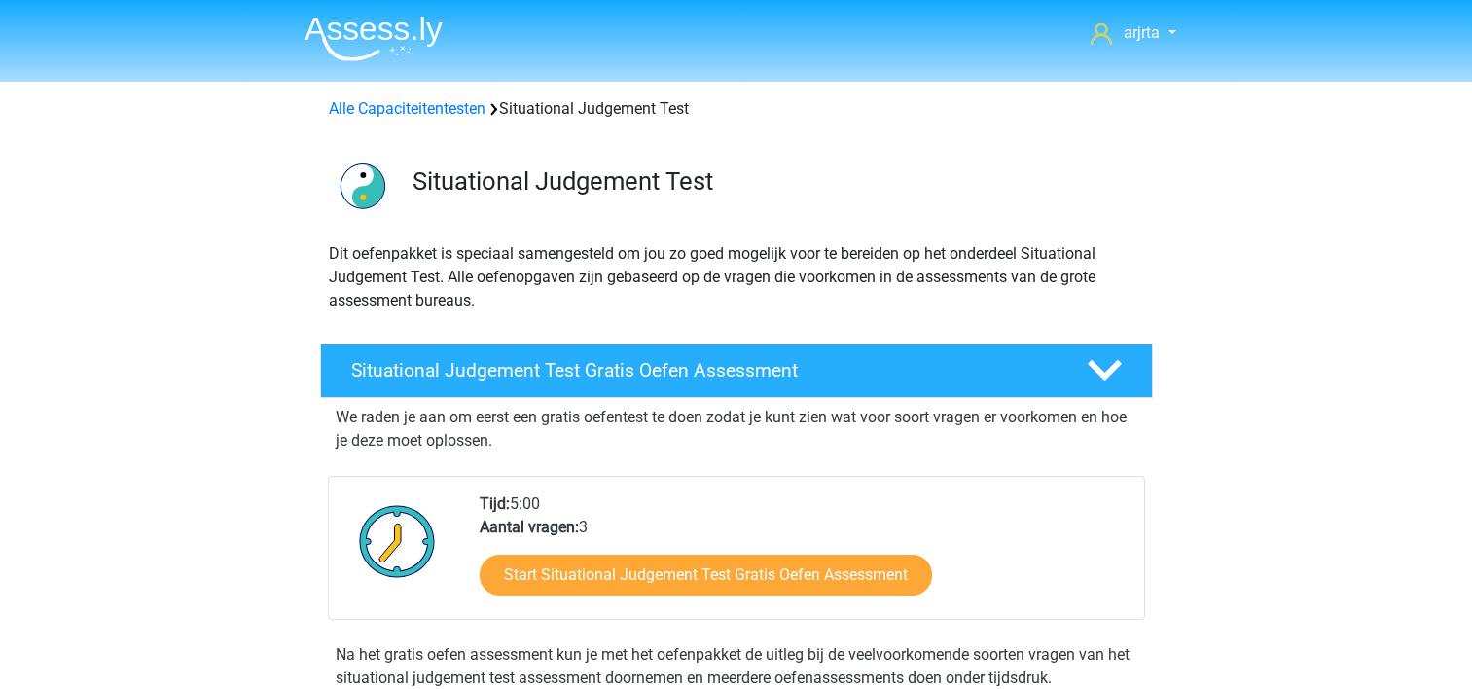
scroll to position [820, 0]
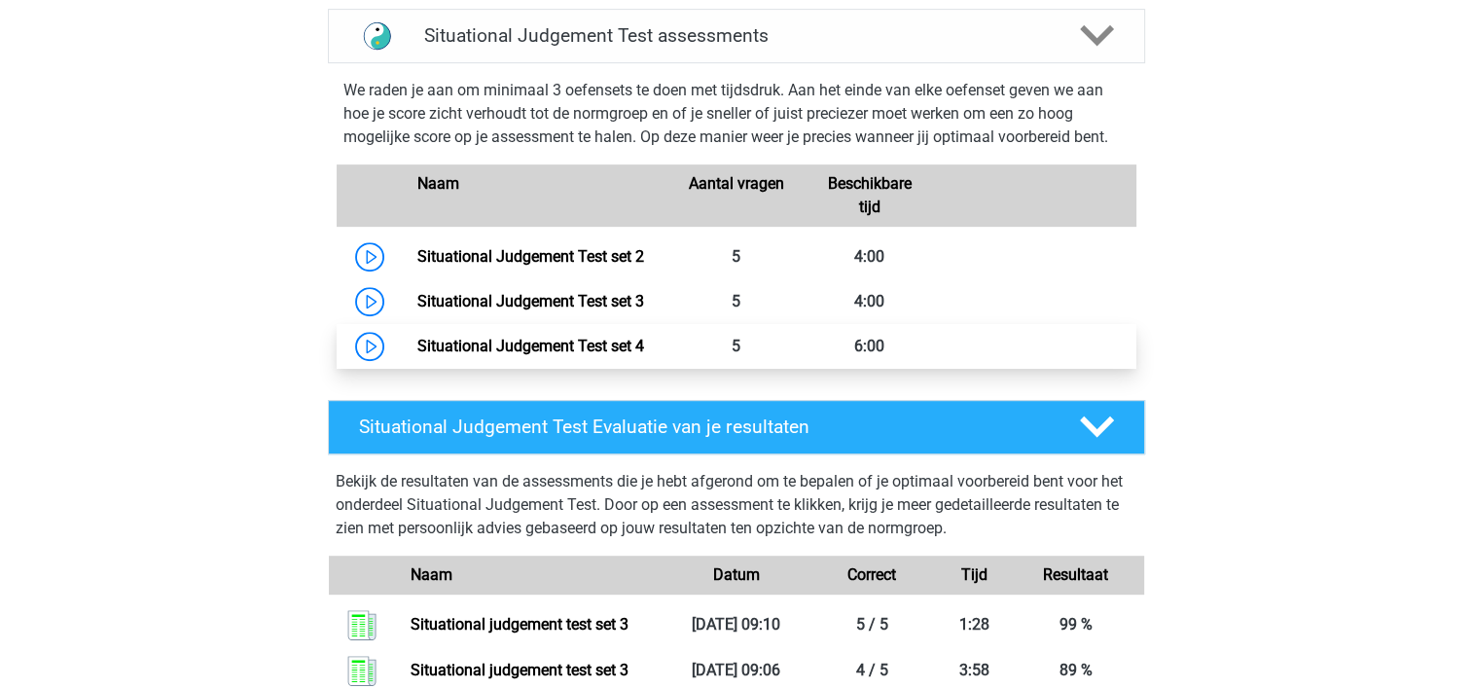
click at [644, 349] on link "Situational Judgement Test set 4" at bounding box center [530, 346] width 227 height 18
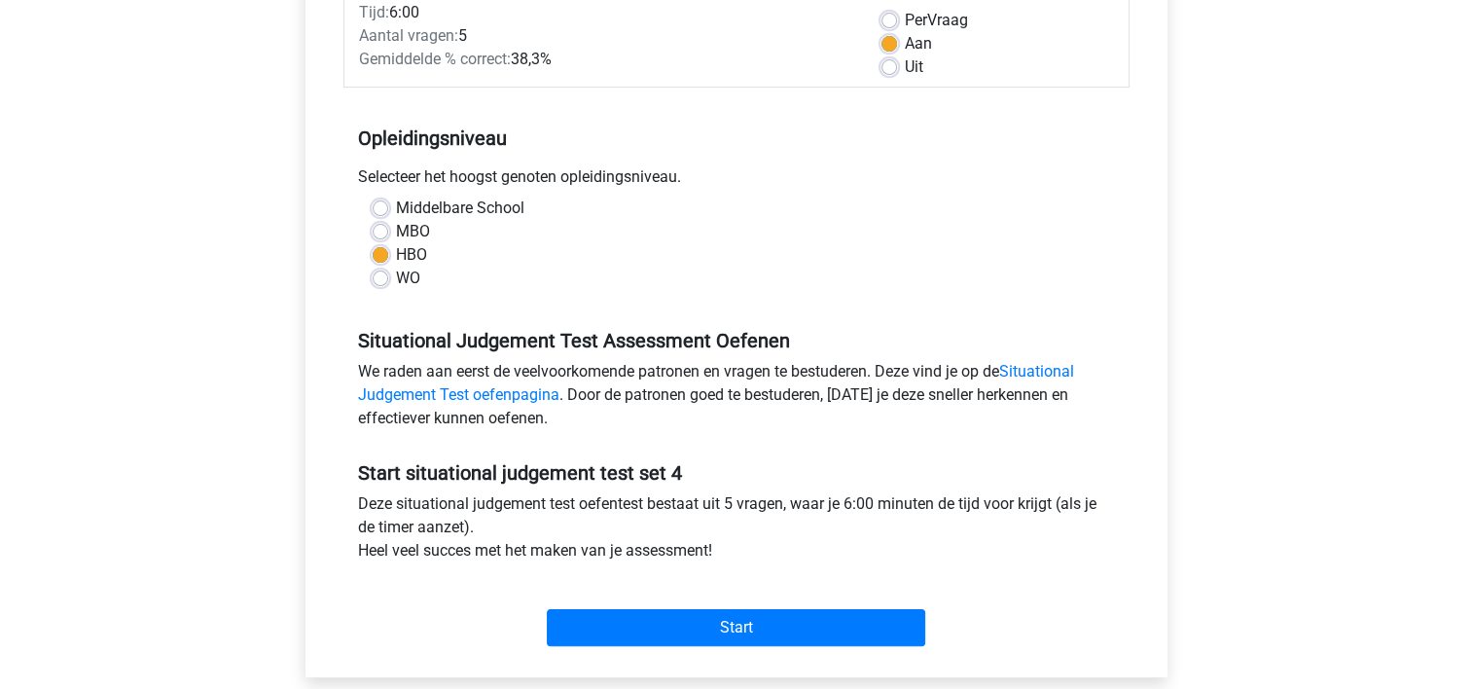
scroll to position [486, 0]
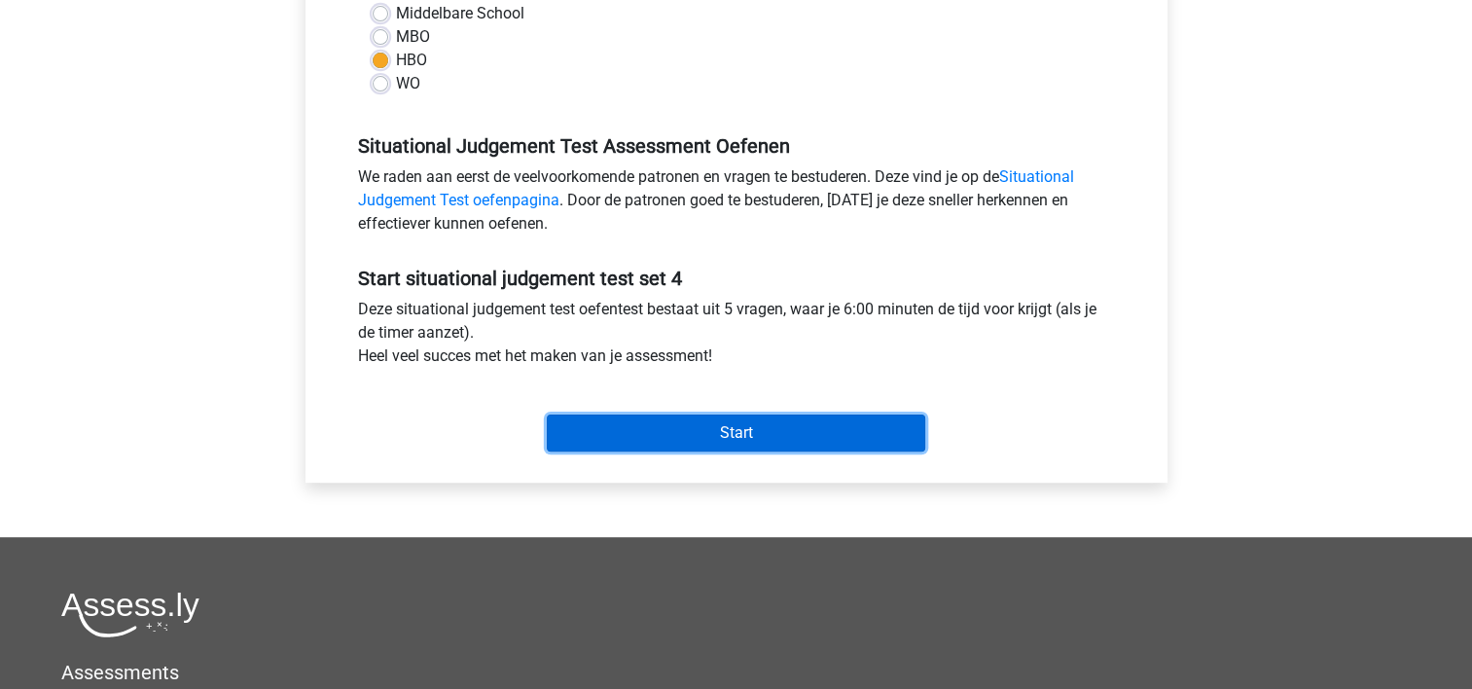
click at [634, 428] on input "Start" at bounding box center [736, 432] width 378 height 37
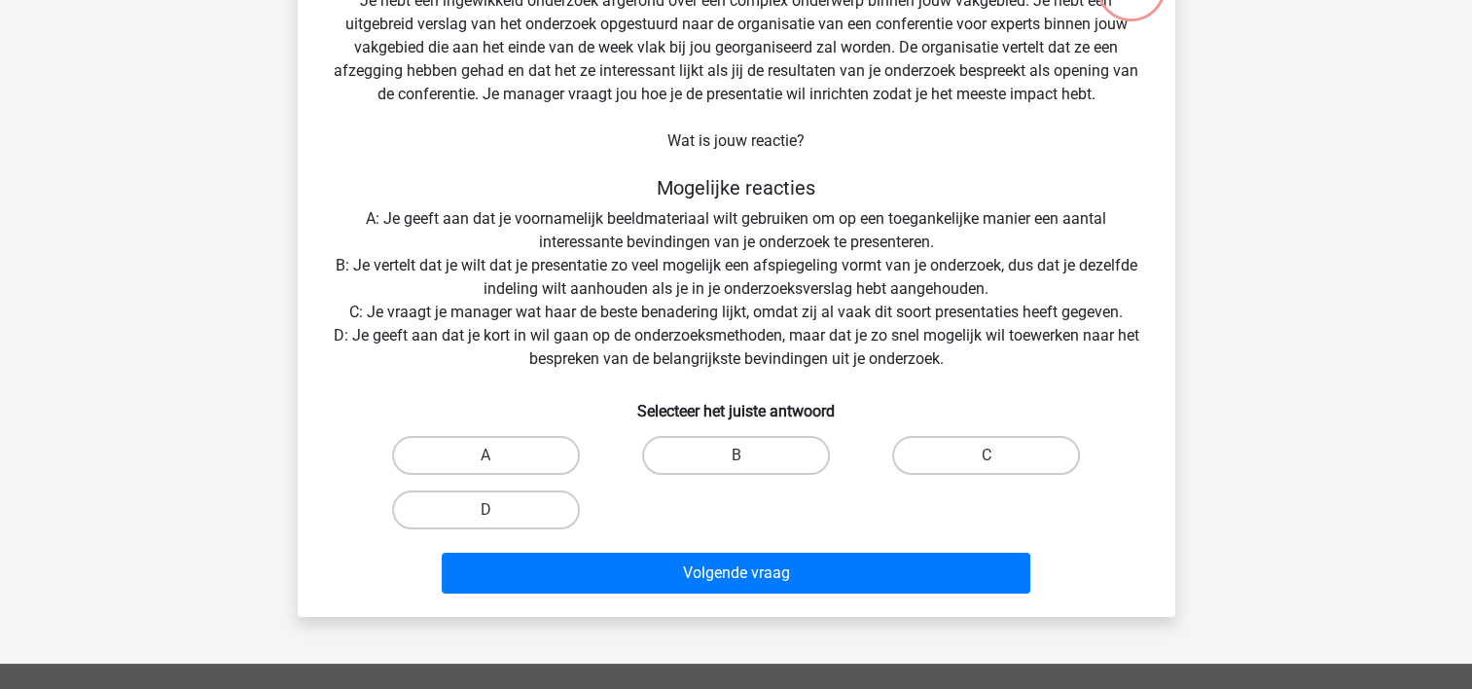
scroll to position [195, 0]
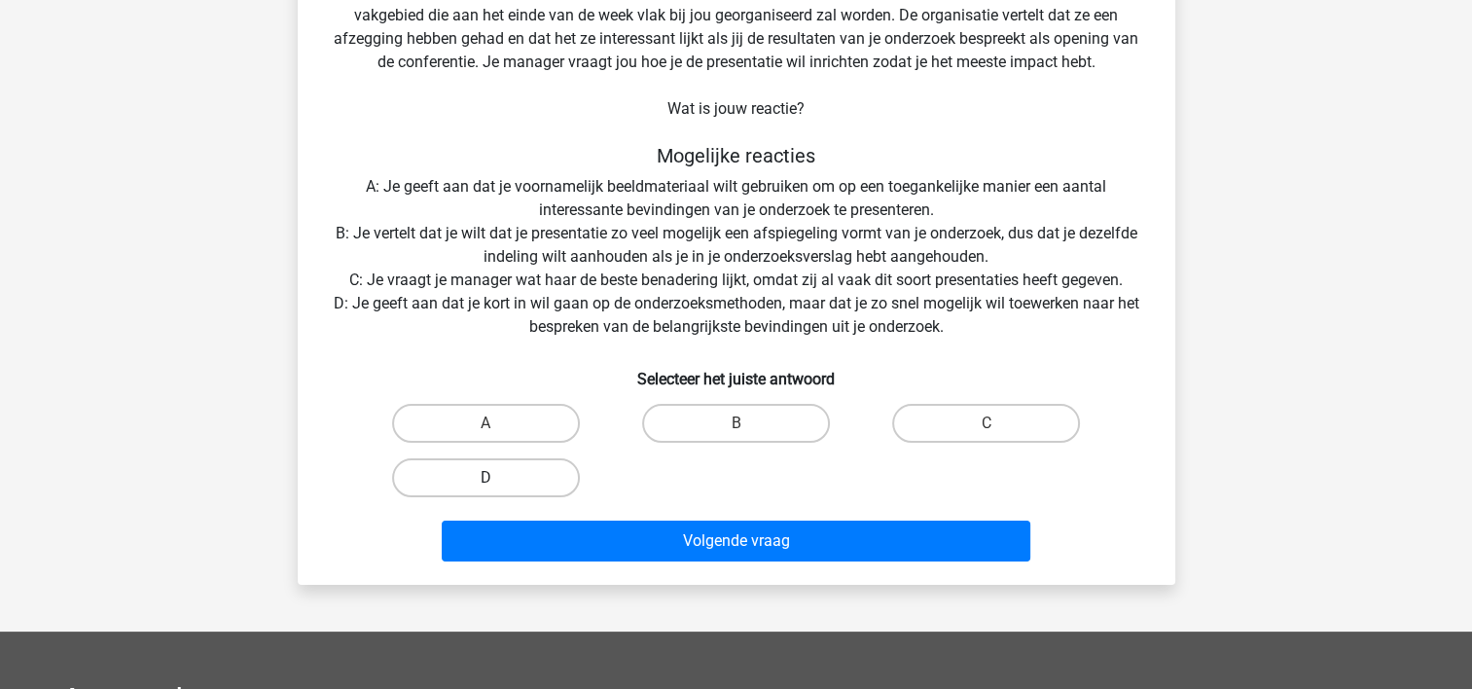
click at [499, 480] on label "D" at bounding box center [486, 477] width 188 height 39
click at [498, 480] on input "D" at bounding box center [491, 484] width 13 height 13
radio input "true"
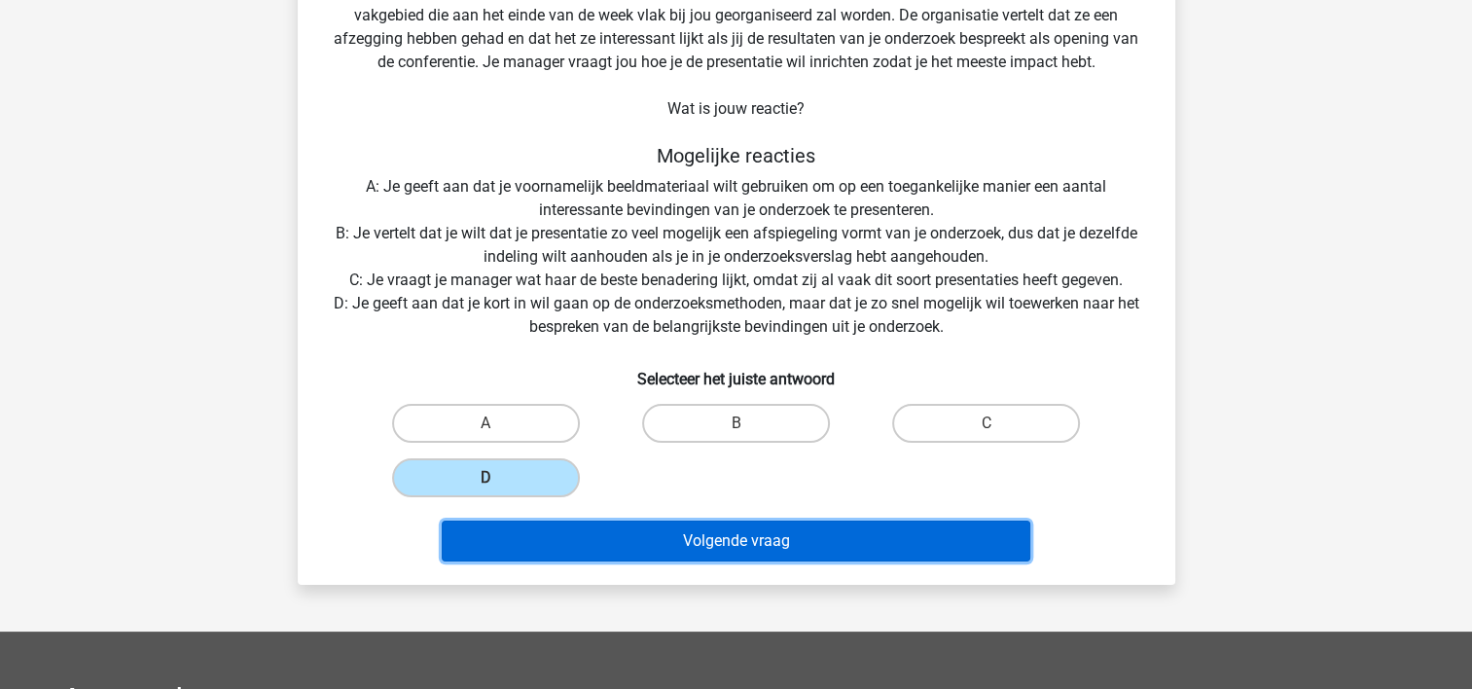
click at [510, 545] on button "Volgende vraag" at bounding box center [736, 540] width 588 height 41
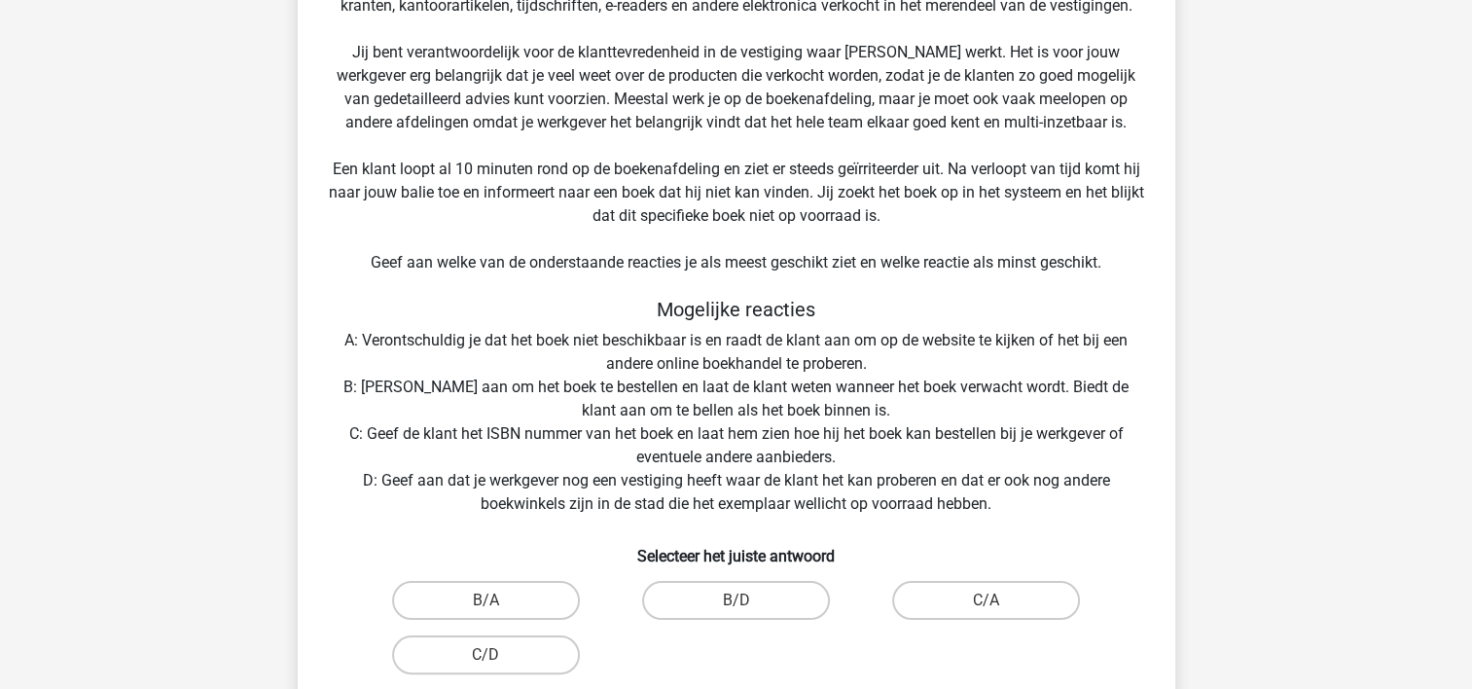
scroll to position [284, 0]
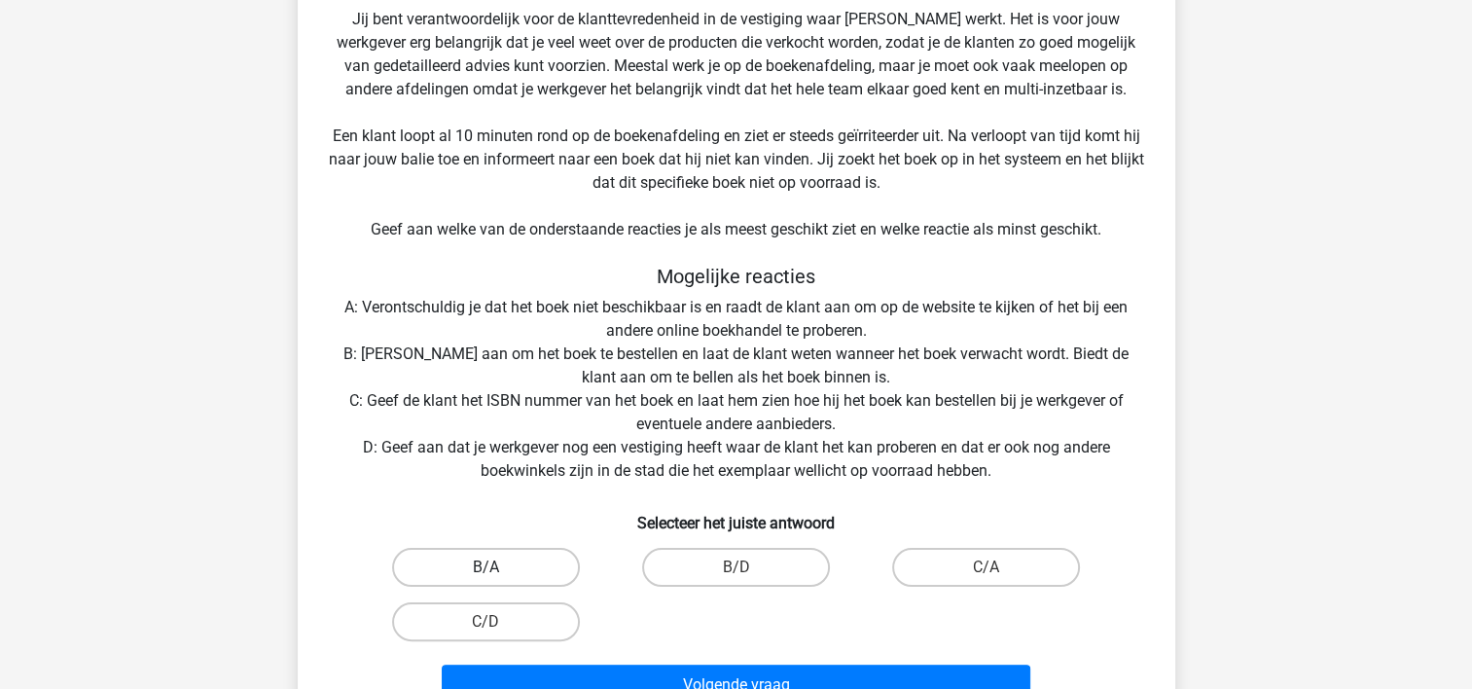
click at [537, 566] on label "B/A" at bounding box center [486, 567] width 188 height 39
click at [498, 567] on input "B/A" at bounding box center [491, 573] width 13 height 13
radio input "true"
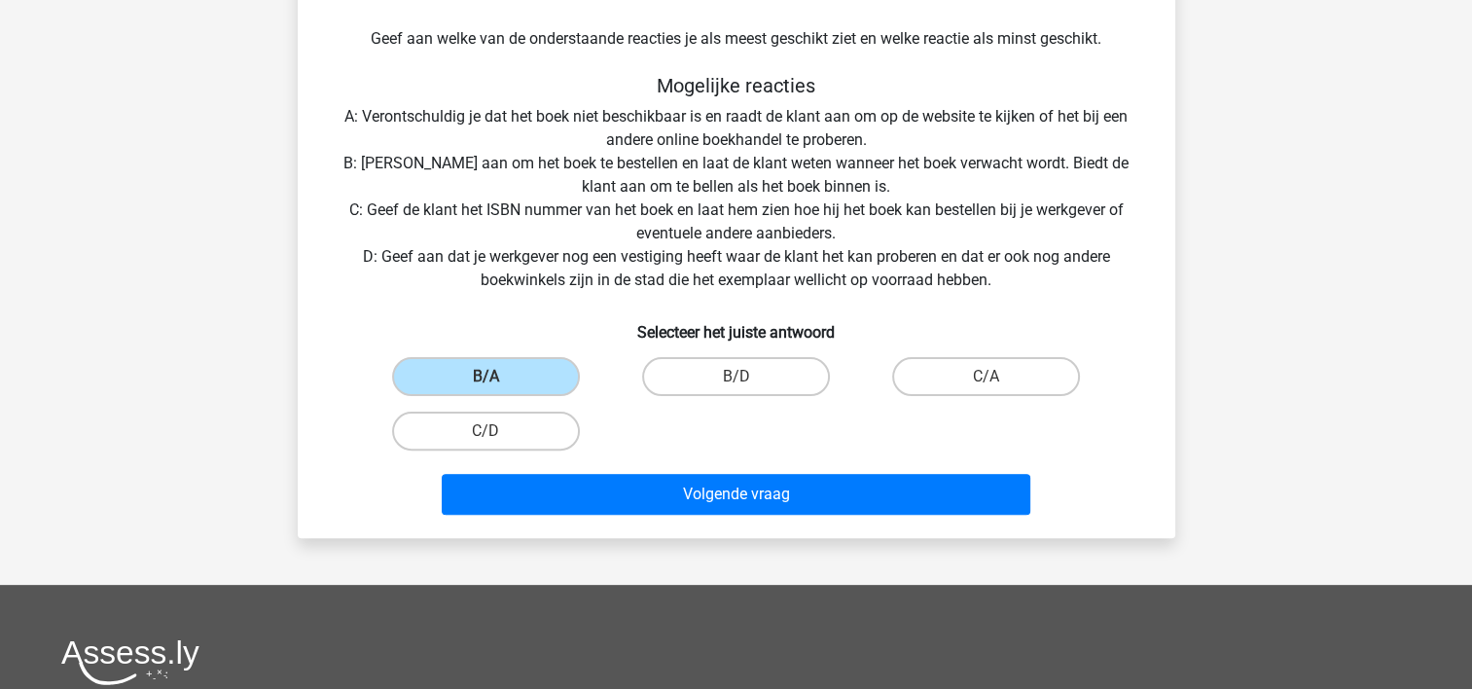
scroll to position [479, 0]
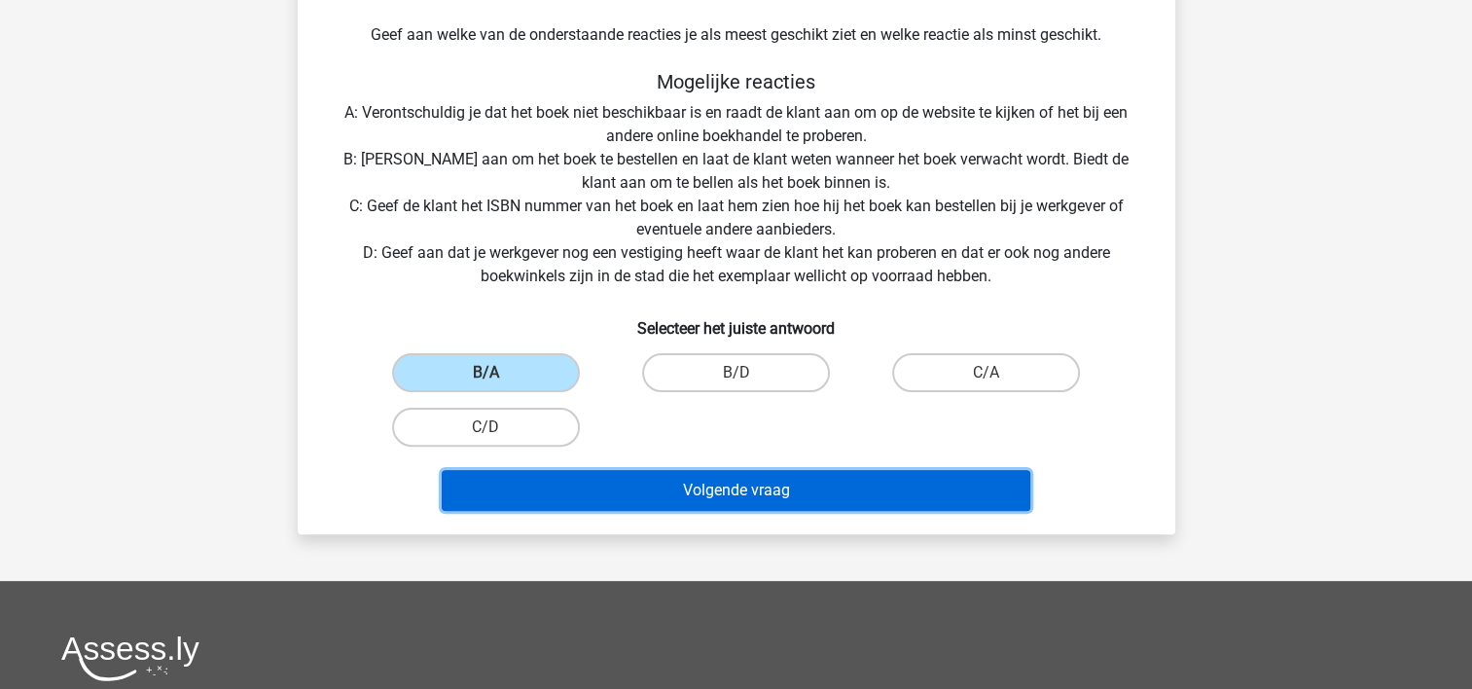
click at [708, 497] on button "Volgende vraag" at bounding box center [736, 490] width 588 height 41
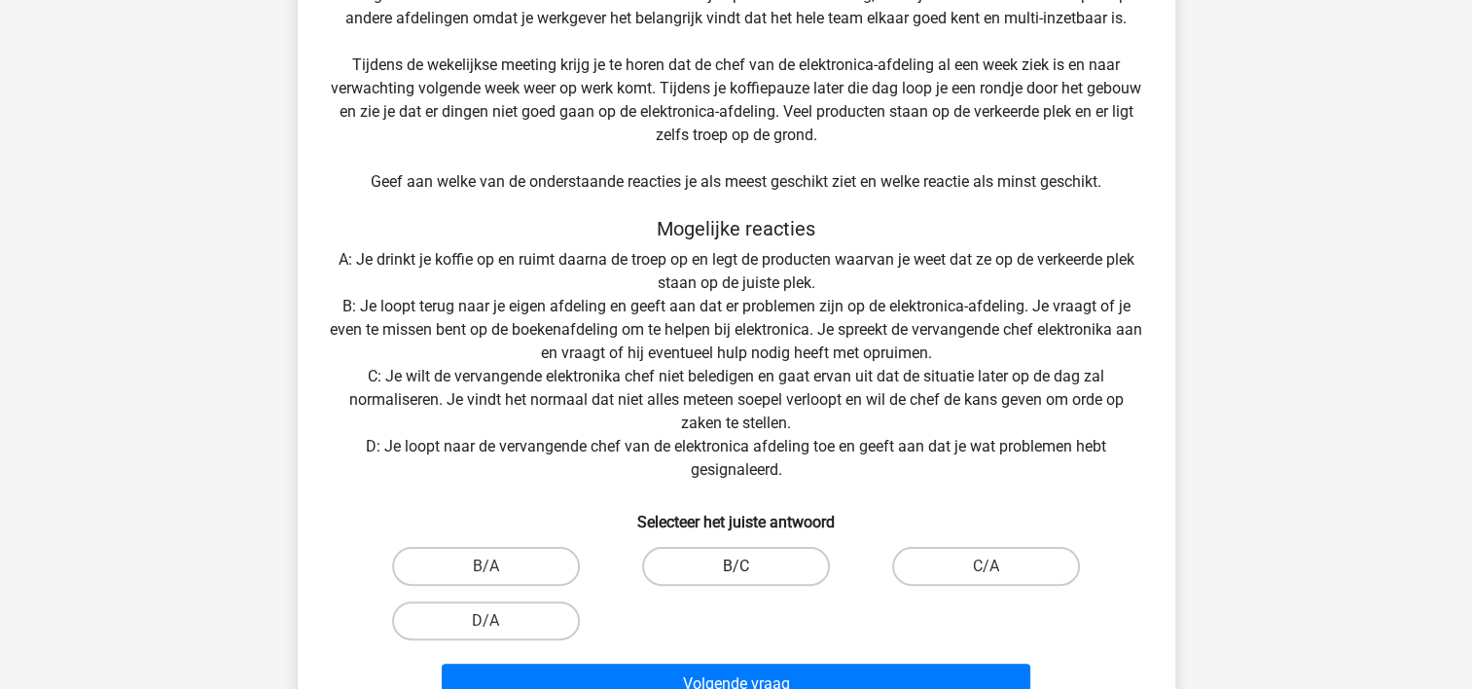
scroll to position [389, 0]
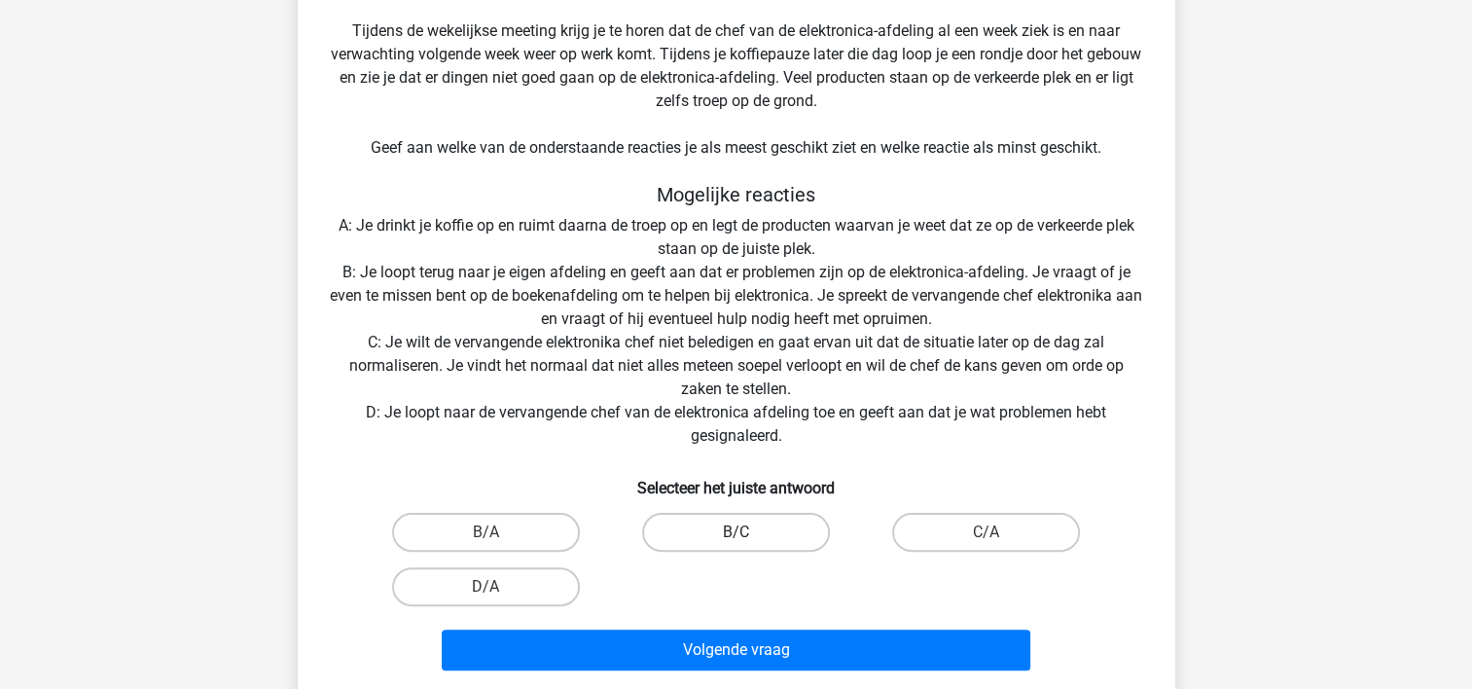
click at [696, 533] on label "B/C" at bounding box center [736, 532] width 188 height 39
click at [735, 533] on input "B/C" at bounding box center [741, 538] width 13 height 13
radio input "true"
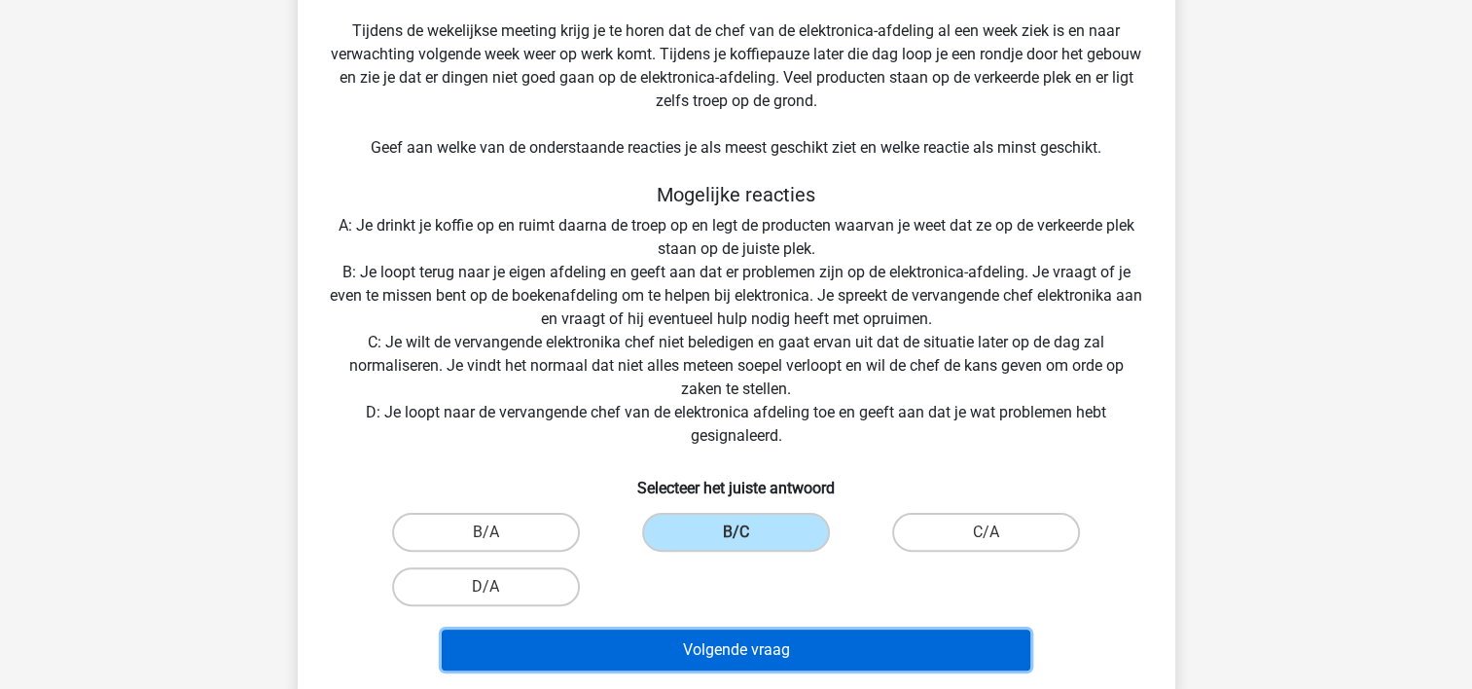
click at [665, 656] on button "Volgende vraag" at bounding box center [736, 649] width 588 height 41
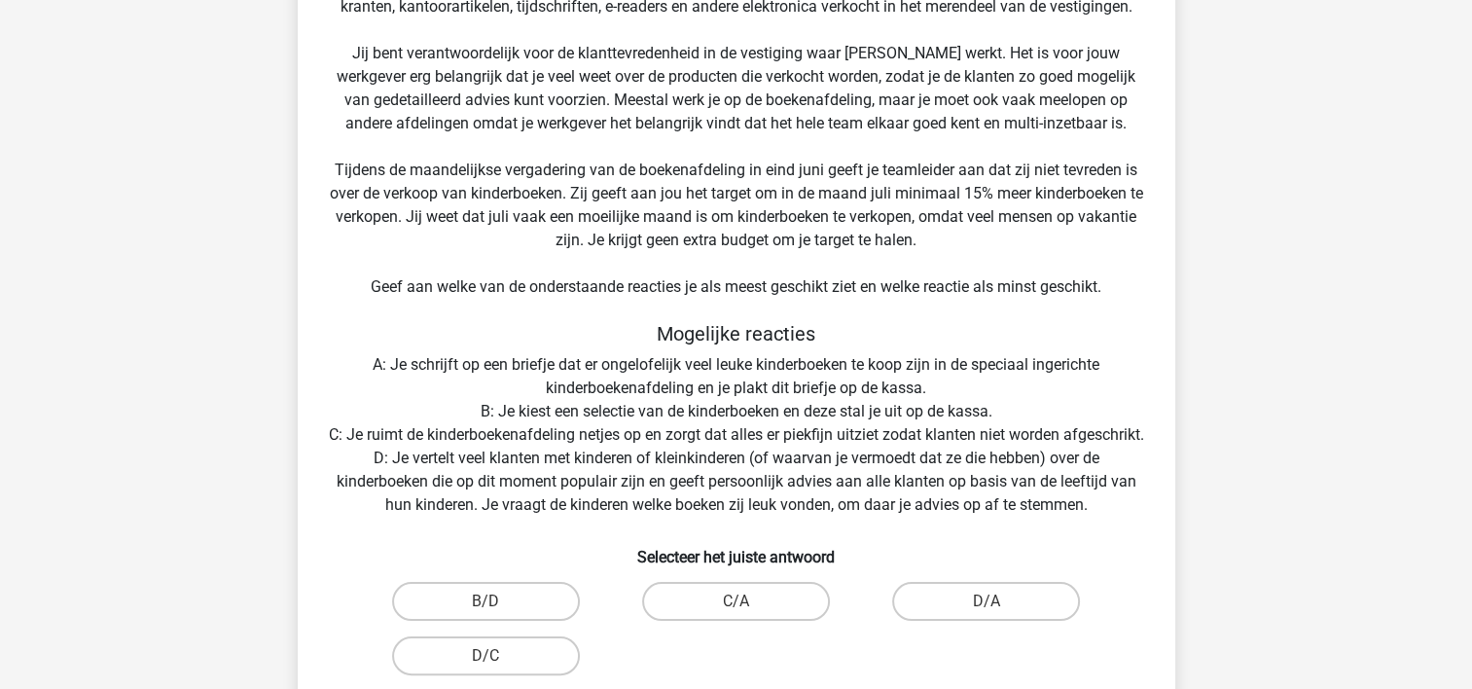
scroll to position [284, 0]
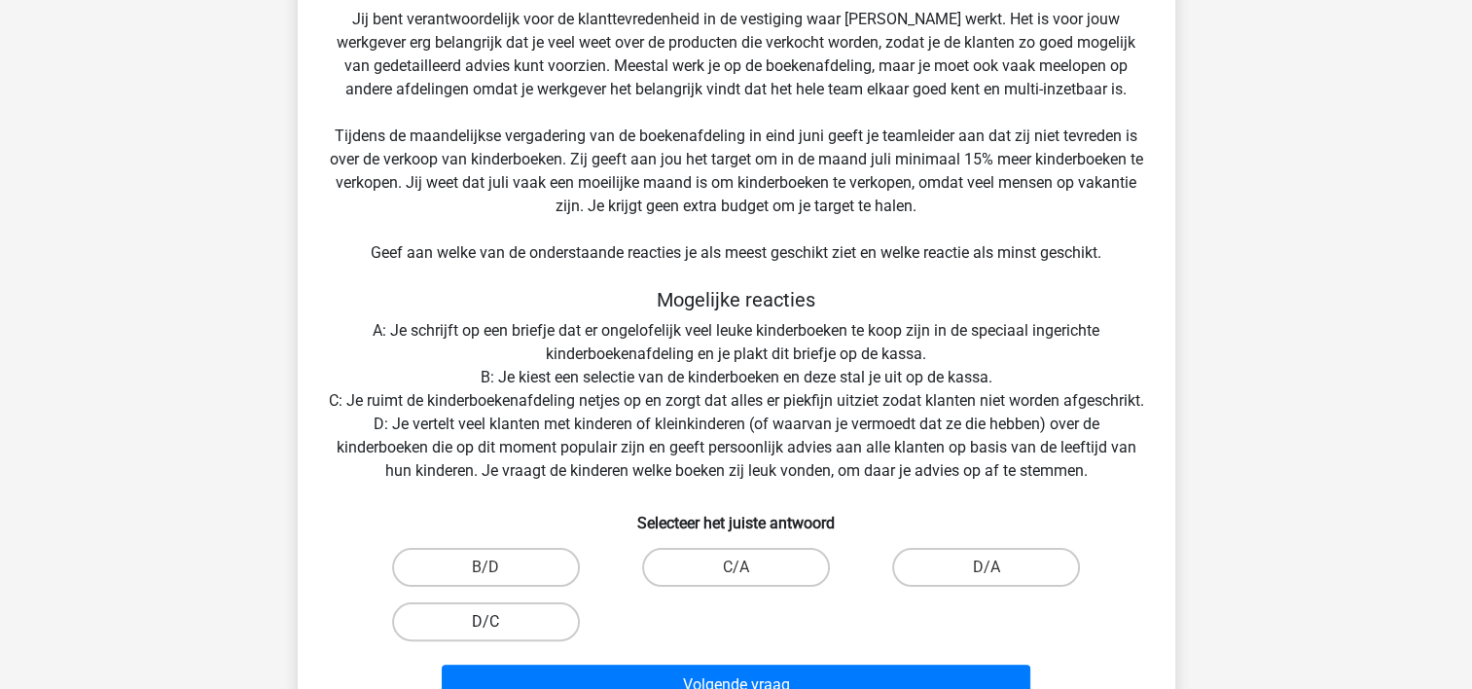
click at [495, 641] on label "D/C" at bounding box center [486, 621] width 188 height 39
click at [495, 634] on input "D/C" at bounding box center [491, 628] width 13 height 13
radio input "true"
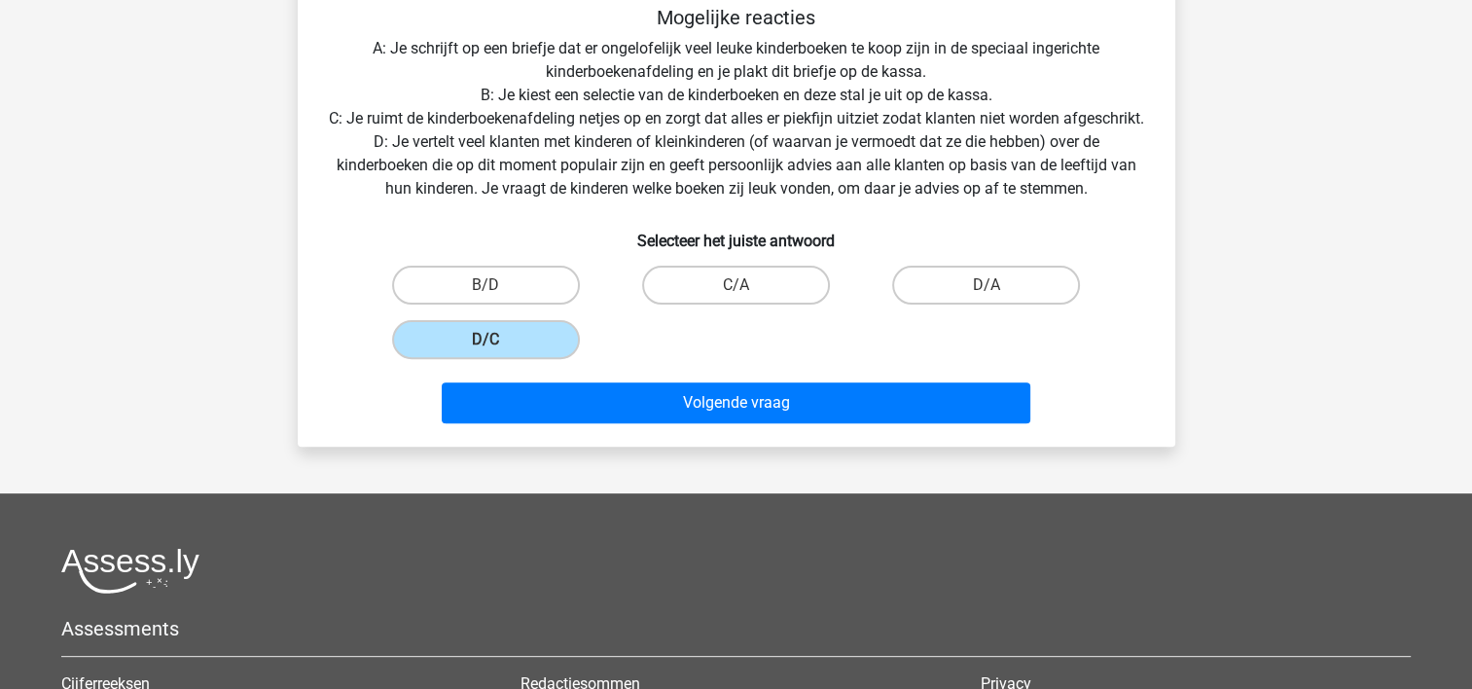
scroll to position [576, 0]
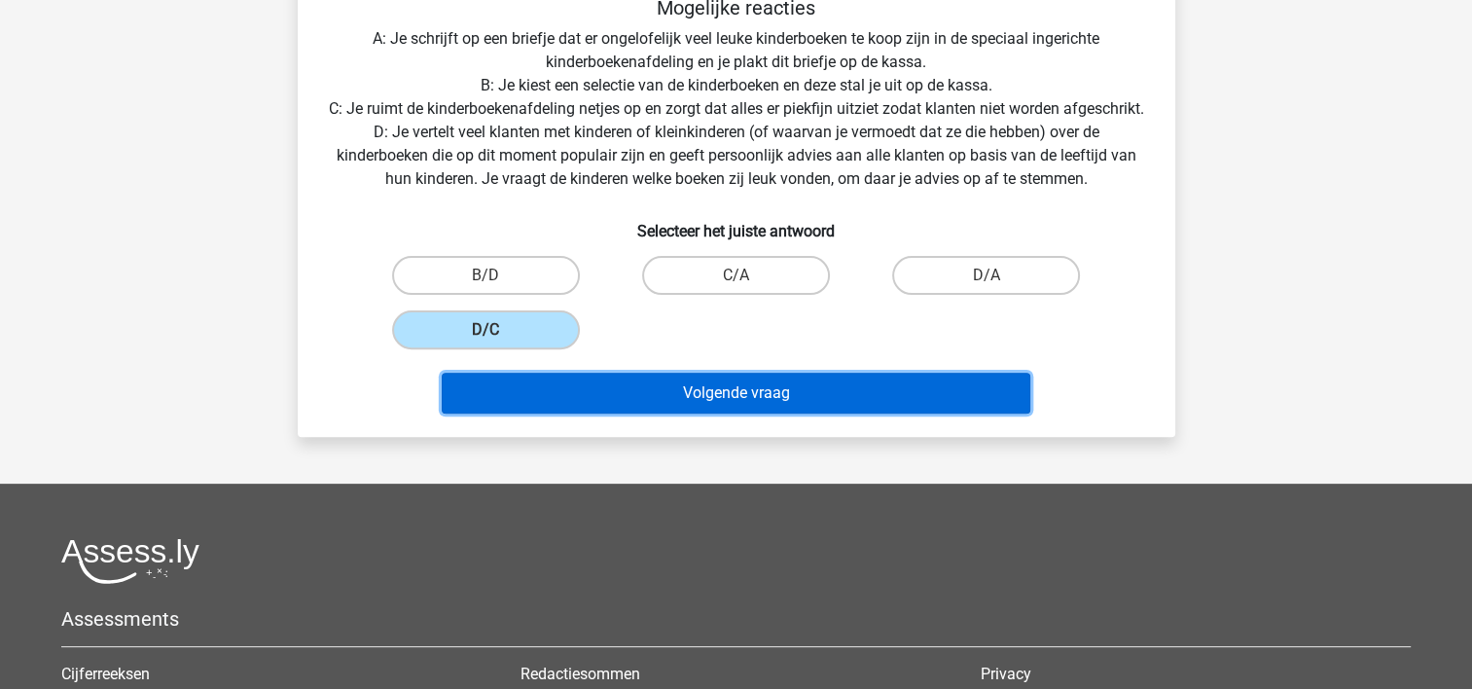
click at [661, 413] on button "Volgende vraag" at bounding box center [736, 393] width 588 height 41
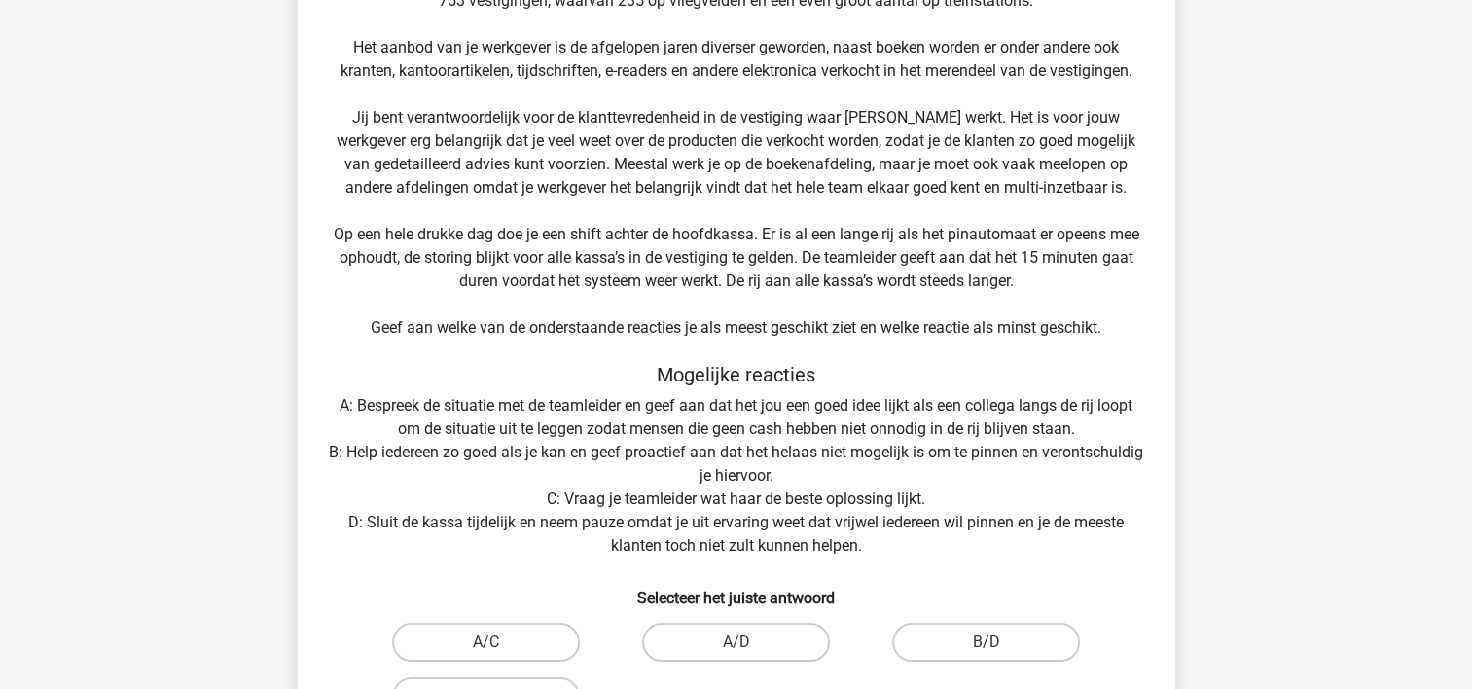
scroll to position [187, 0]
click at [507, 638] on label "A/C" at bounding box center [486, 641] width 188 height 39
click at [498, 641] on input "A/C" at bounding box center [491, 647] width 13 height 13
radio input "true"
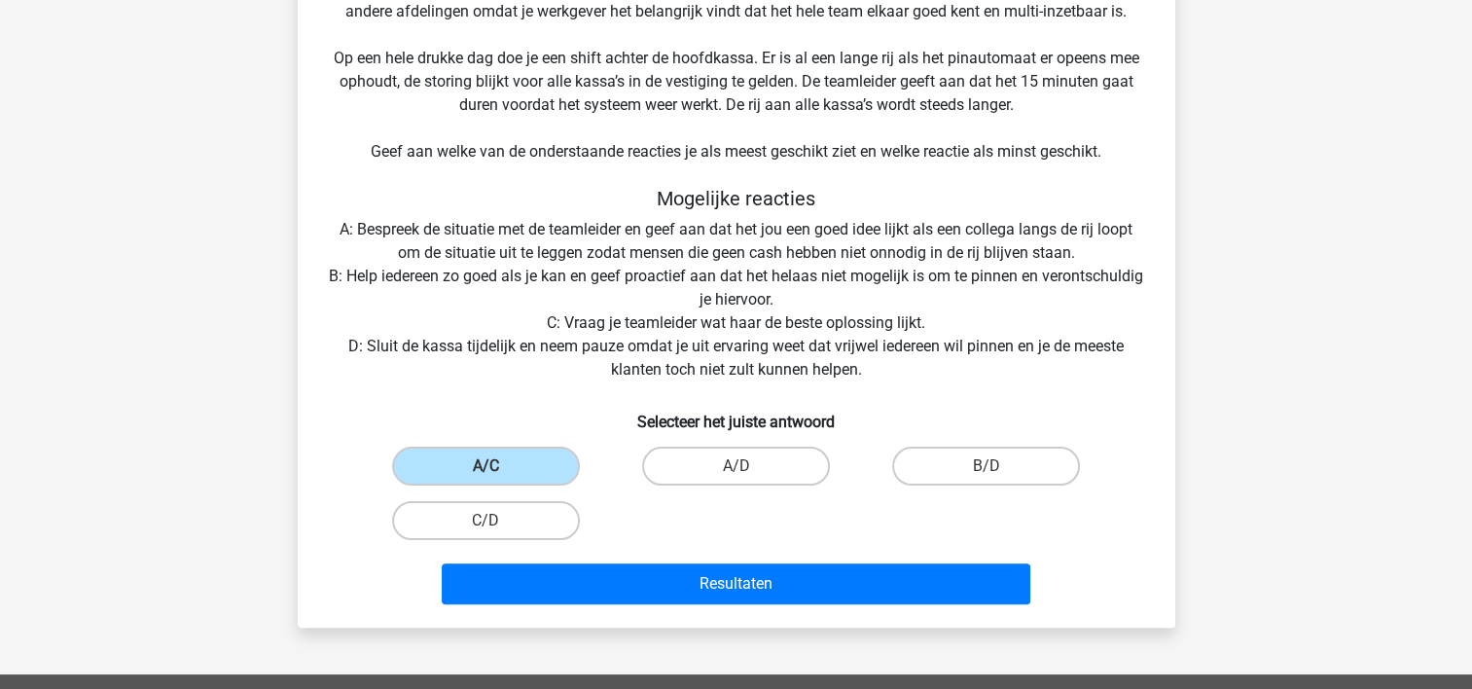
scroll to position [381, 0]
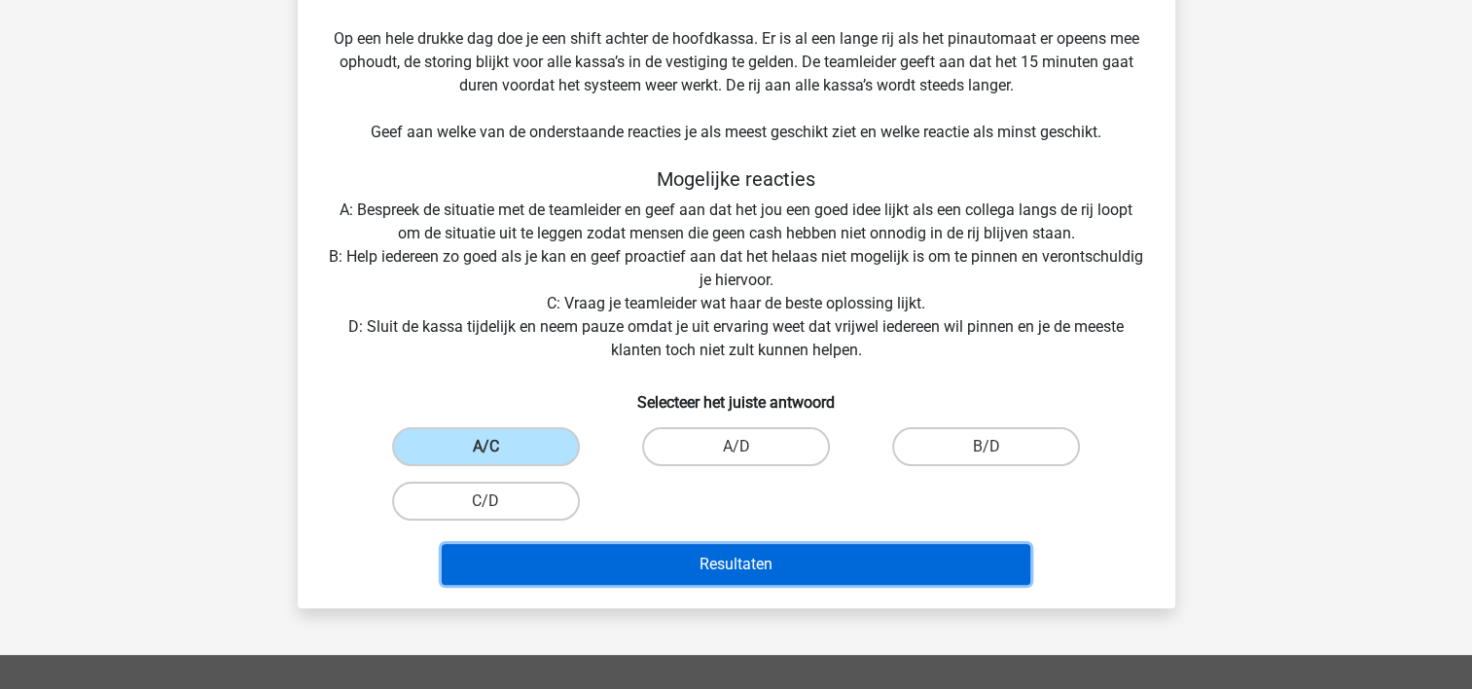
click at [775, 564] on button "Resultaten" at bounding box center [736, 564] width 588 height 41
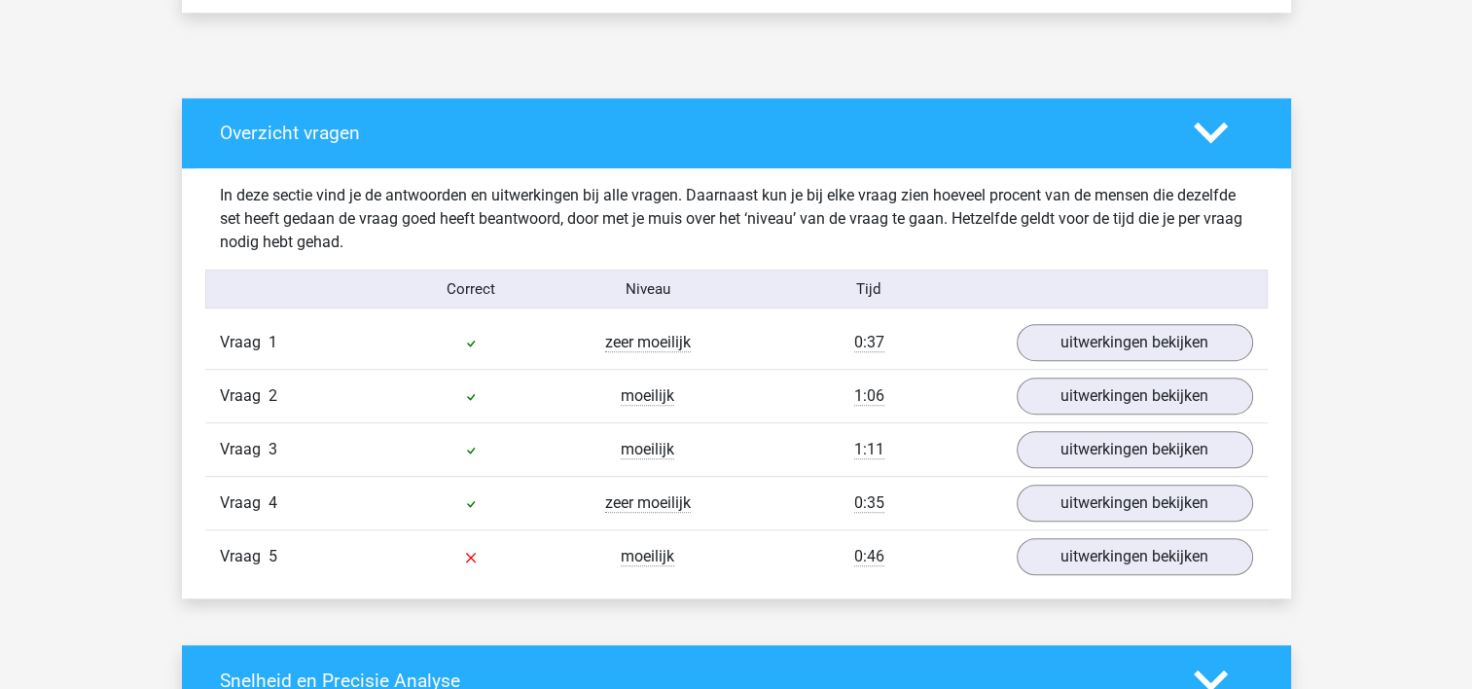
scroll to position [1167, 0]
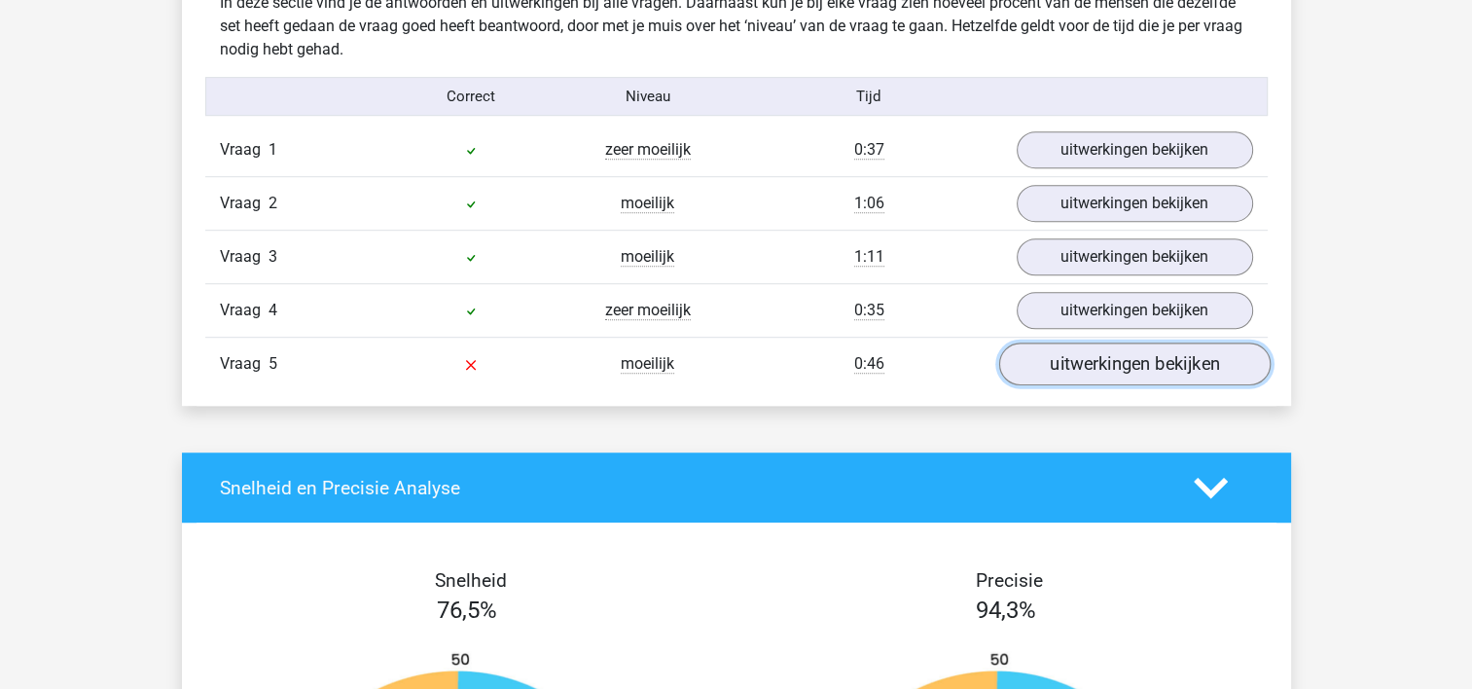
click at [1104, 356] on link "uitwerkingen bekijken" at bounding box center [1133, 364] width 271 height 43
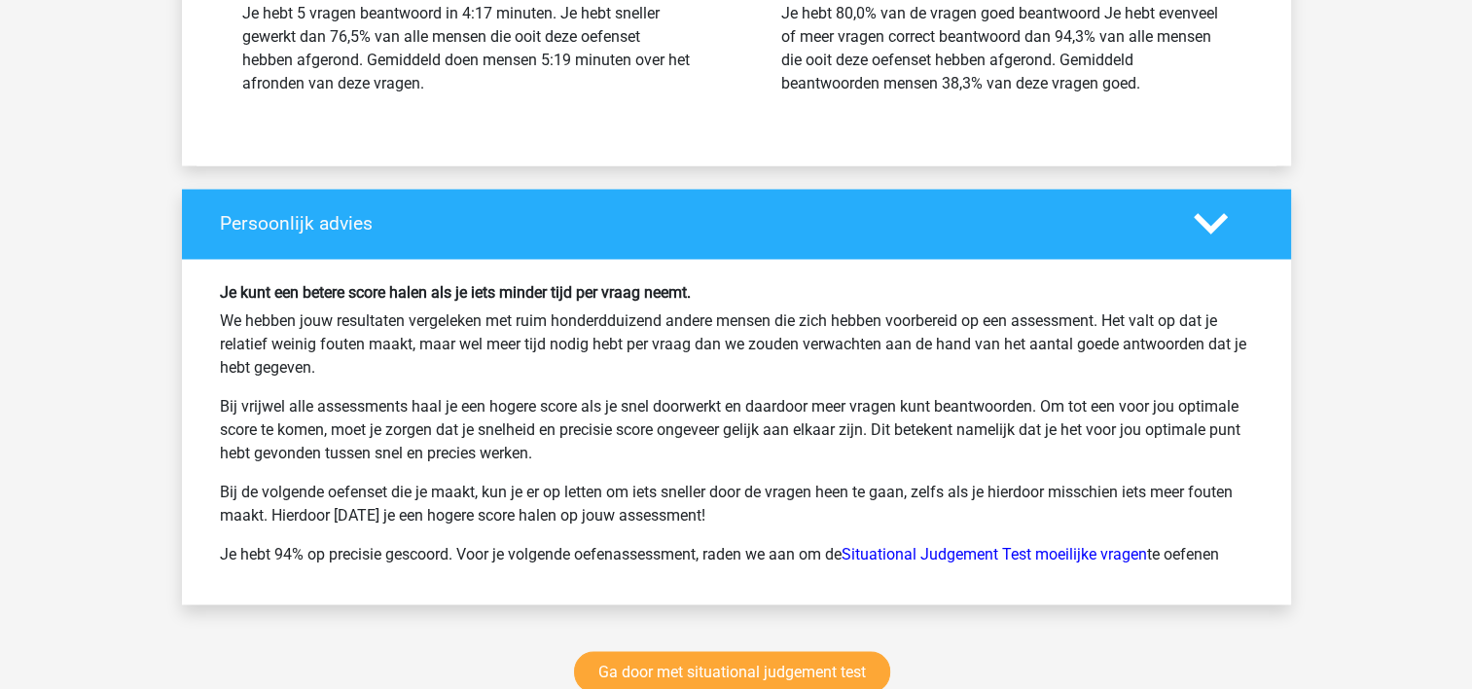
scroll to position [3599, 0]
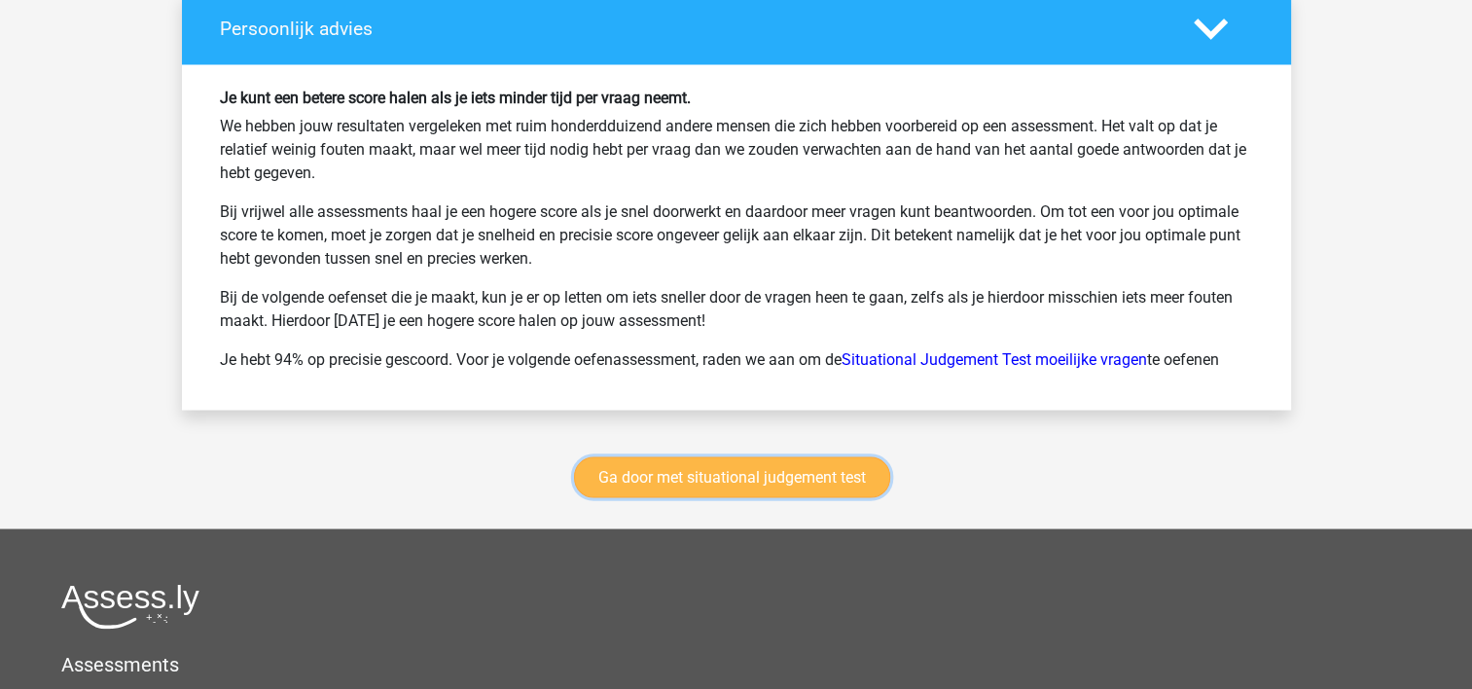
click at [642, 497] on link "Ga door met situational judgement test" at bounding box center [732, 476] width 316 height 41
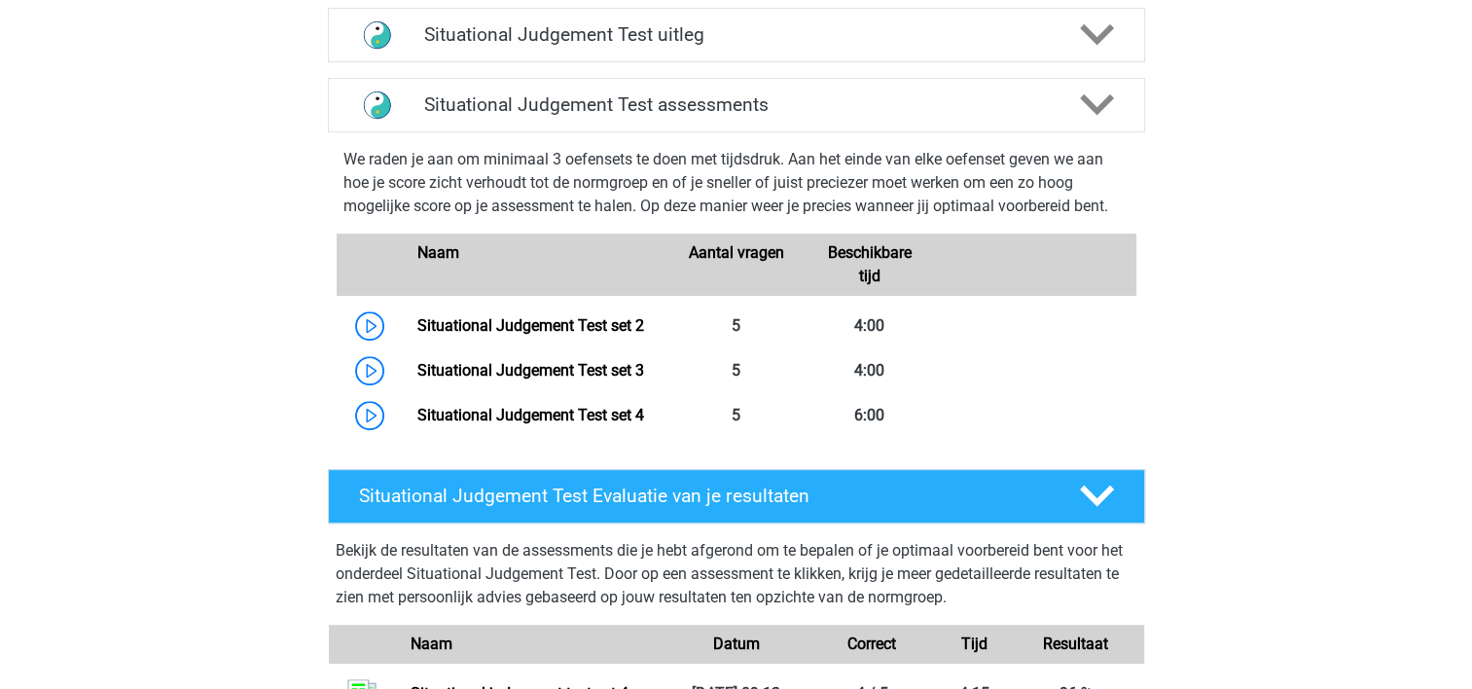
scroll to position [625, 0]
